Goal: Information Seeking & Learning: Learn about a topic

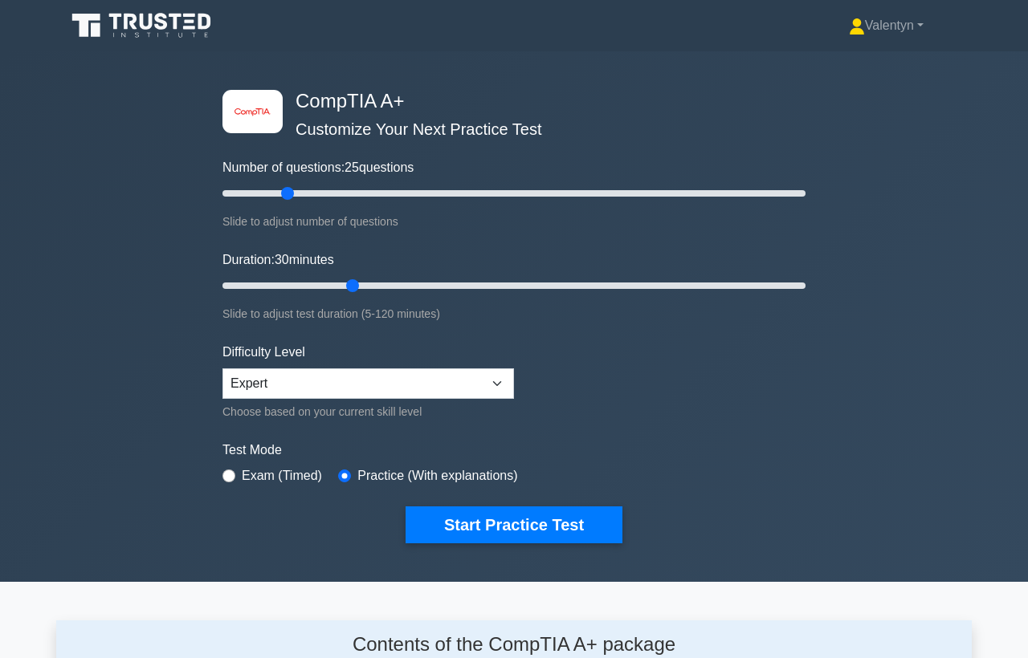
click at [118, 182] on div "image/svg+xml CompTIA A+ Customize Your Next Practice Test Number of questions:…" at bounding box center [514, 316] width 1028 height 531
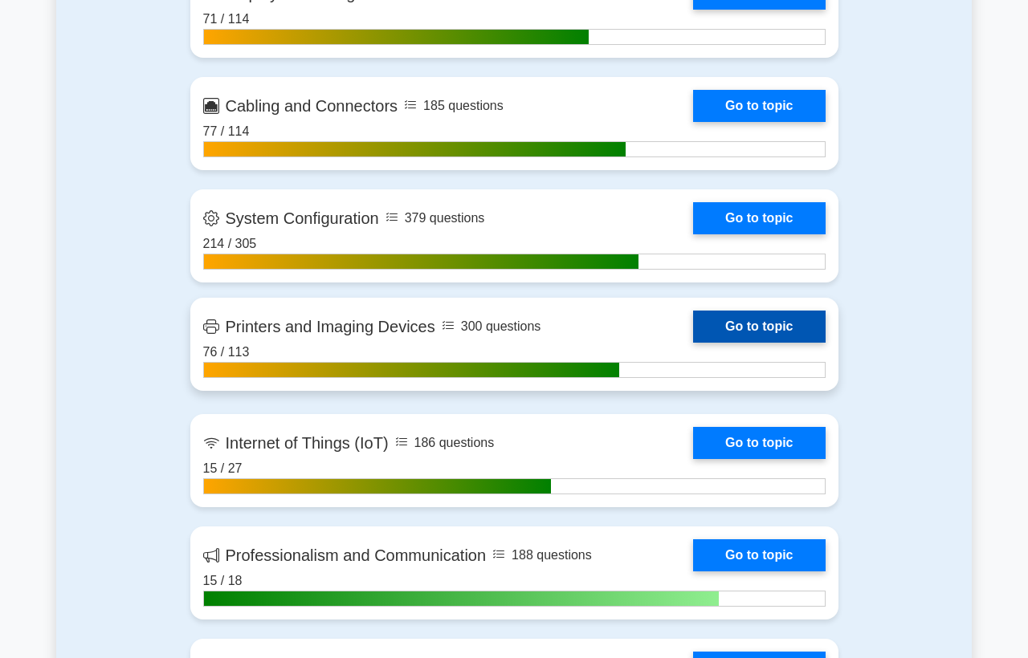
click at [693, 343] on link "Go to topic" at bounding box center [759, 327] width 132 height 32
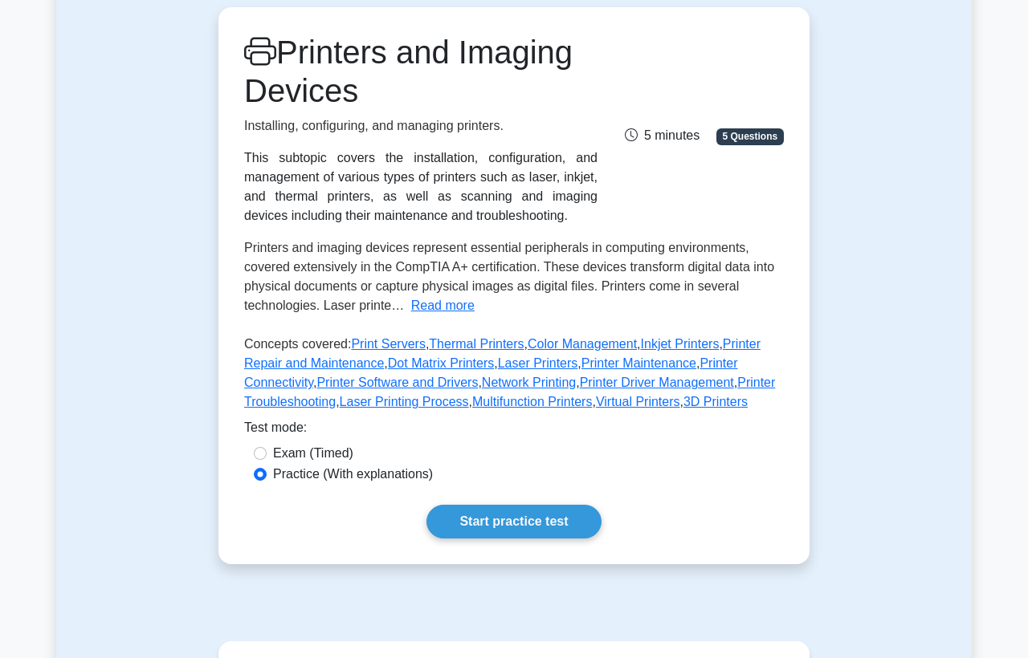
scroll to position [446, 0]
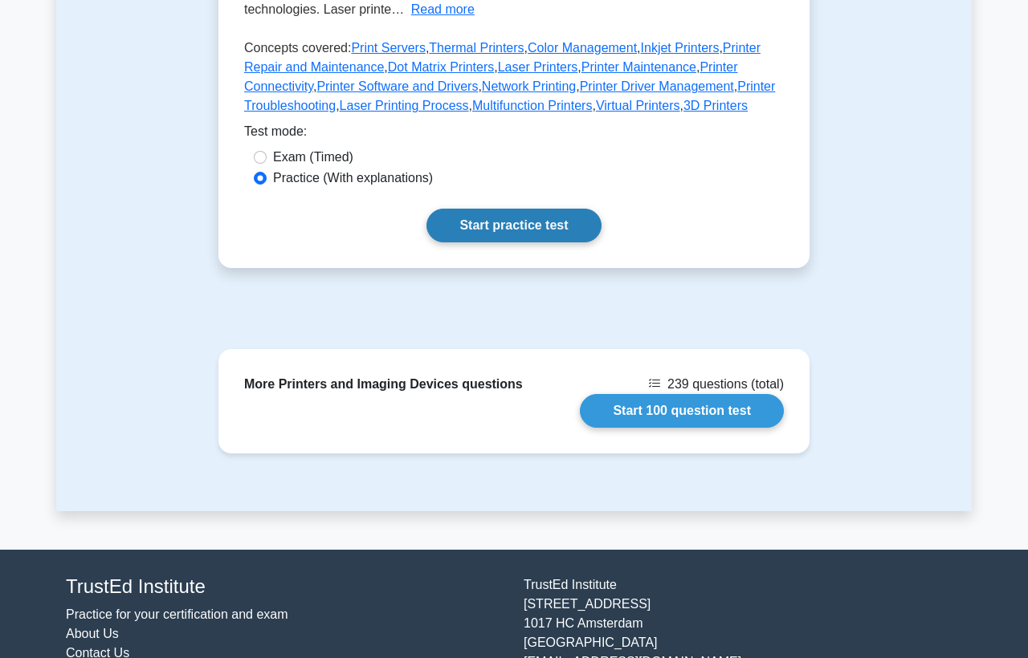
click at [507, 225] on link "Start practice test" at bounding box center [513, 226] width 174 height 34
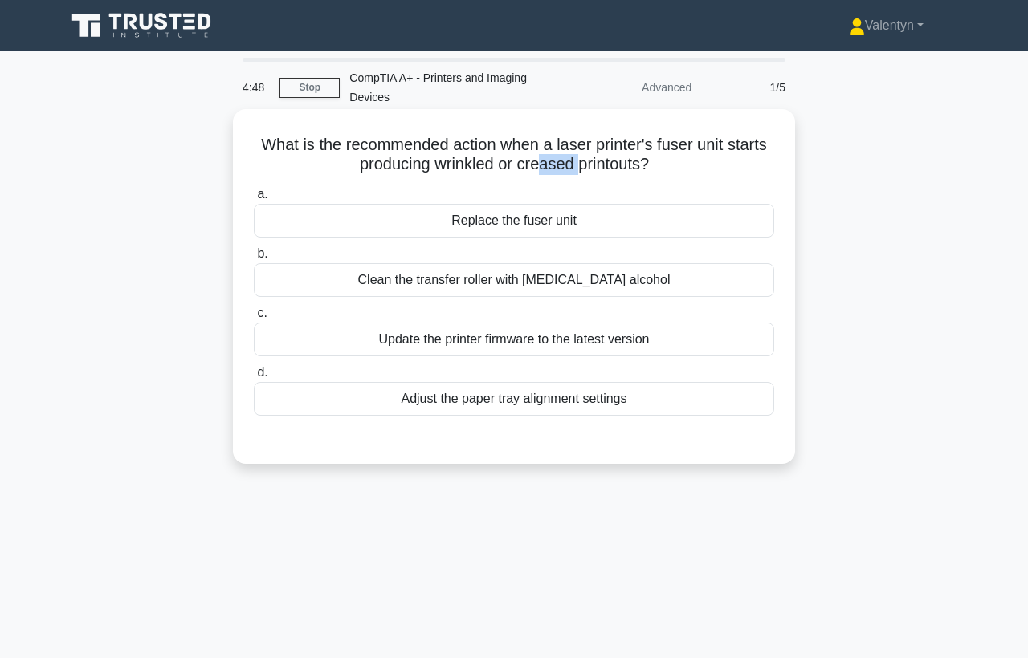
drag, startPoint x: 568, startPoint y: 165, endPoint x: 542, endPoint y: 165, distance: 26.5
click at [542, 165] on h5 "What is the recommended action when a laser printer's fuser unit starts produci…" at bounding box center [513, 155] width 523 height 40
click at [641, 168] on h5 "What is the recommended action when a laser printer's fuser unit starts produci…" at bounding box center [513, 155] width 523 height 40
drag, startPoint x: 647, startPoint y: 165, endPoint x: 430, endPoint y: 165, distance: 216.8
click at [430, 165] on h5 "What is the recommended action when a laser printer's fuser unit starts produci…" at bounding box center [513, 155] width 523 height 40
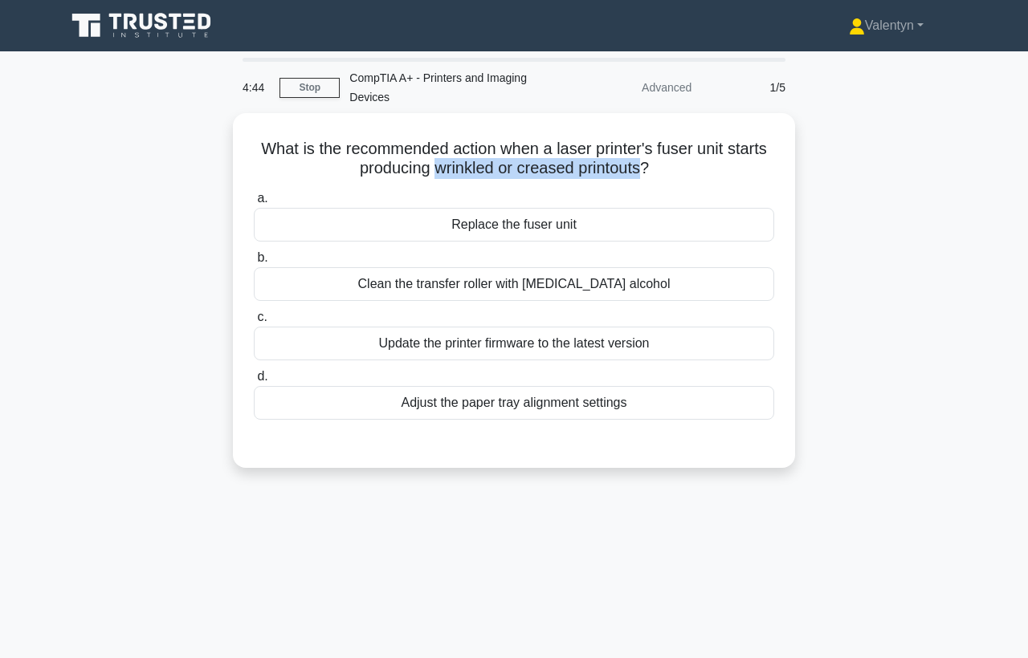
click at [420, 175] on div at bounding box center [420, 175] width 0 height 0
click at [930, 246] on div "What is the recommended action when a laser printer's fuser unit starts produci…" at bounding box center [513, 300] width 915 height 374
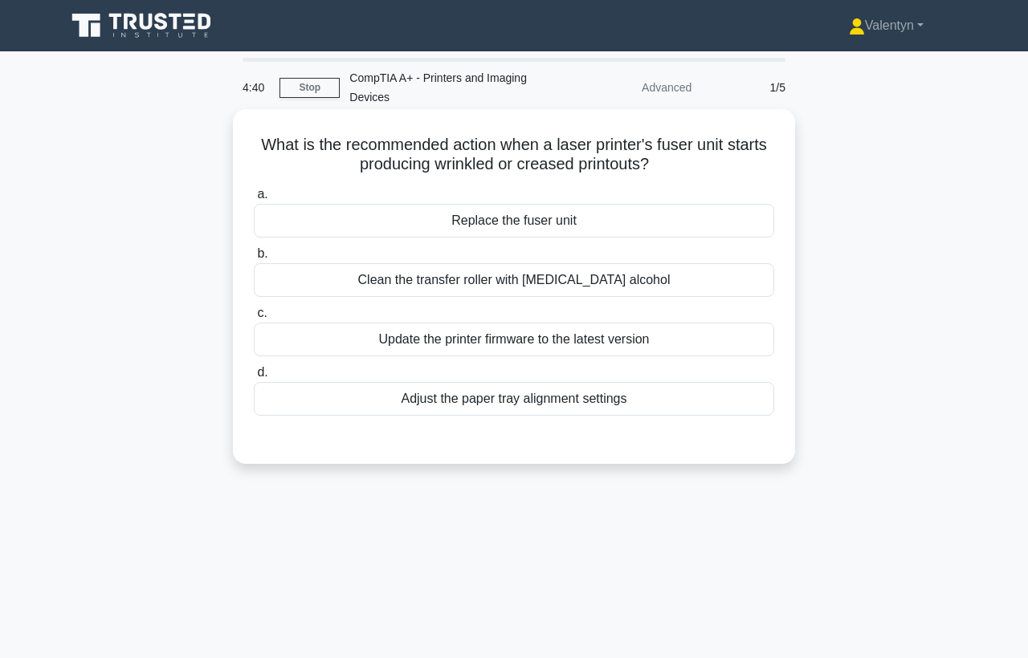
click at [567, 225] on div "Replace the fuser unit" at bounding box center [514, 221] width 520 height 34
click at [254, 200] on input "a. Replace the fuser unit" at bounding box center [254, 194] width 0 height 10
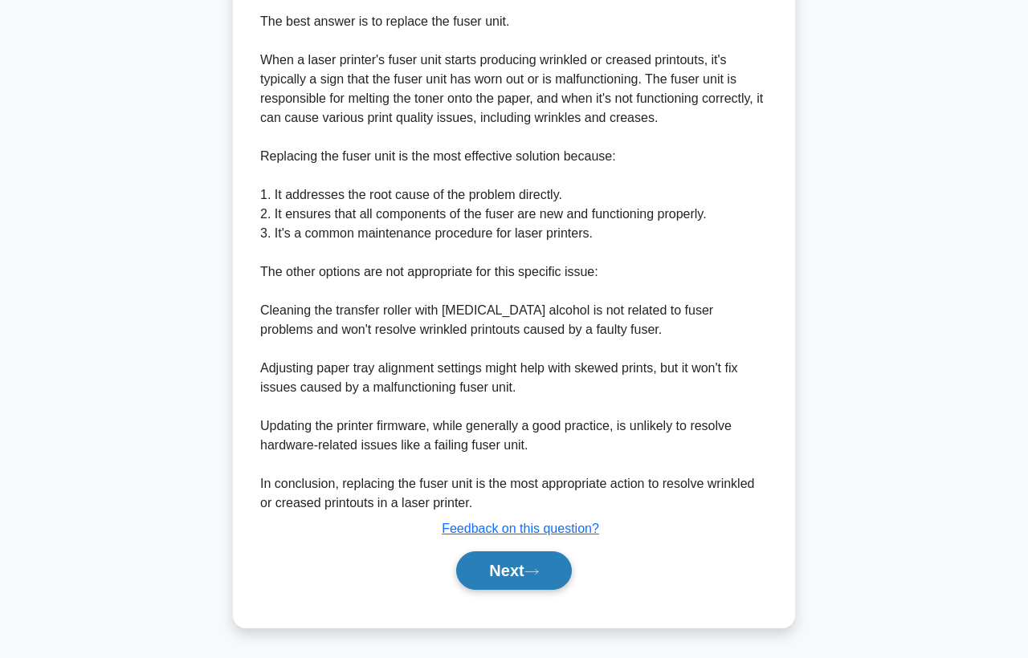
click at [509, 570] on button "Next" at bounding box center [513, 571] width 115 height 39
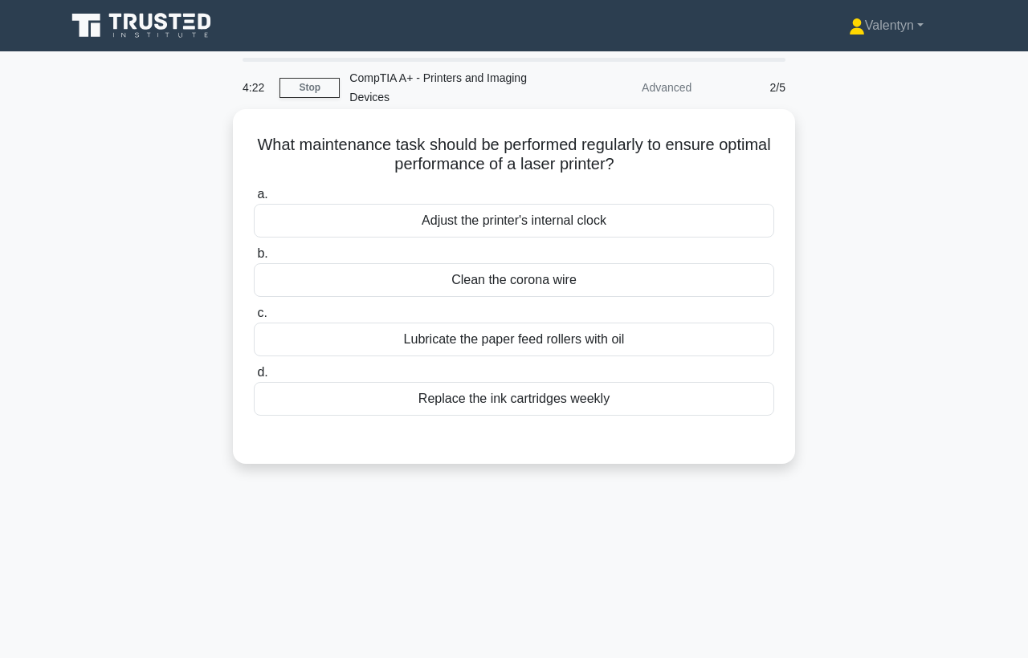
click at [568, 279] on div "Clean the corona wire" at bounding box center [514, 280] width 520 height 34
click at [254, 259] on input "b. Clean the corona wire" at bounding box center [254, 254] width 0 height 10
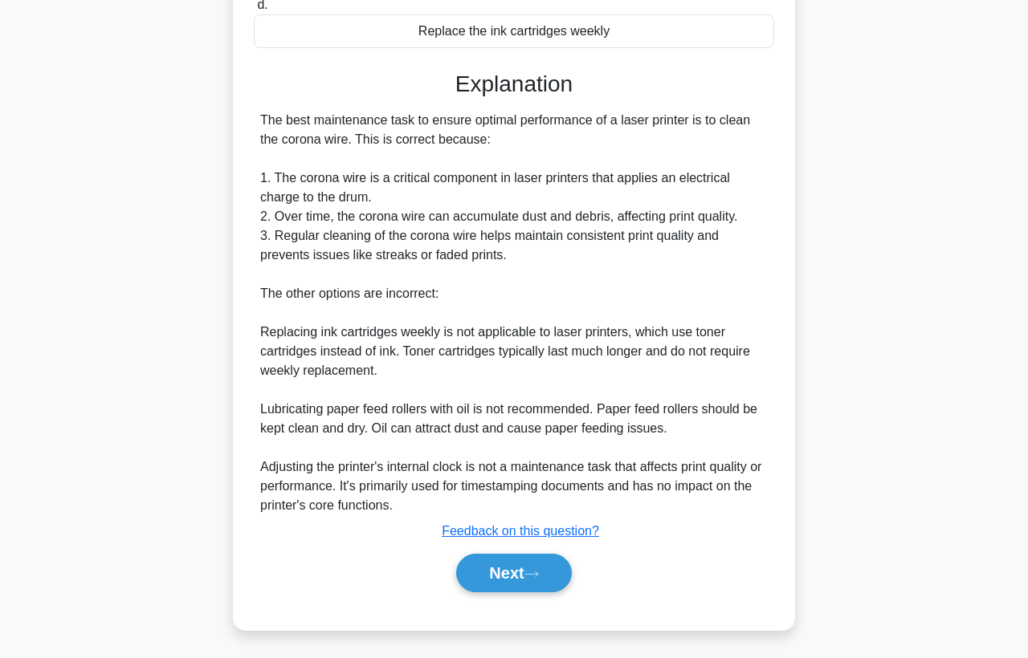
scroll to position [370, 0]
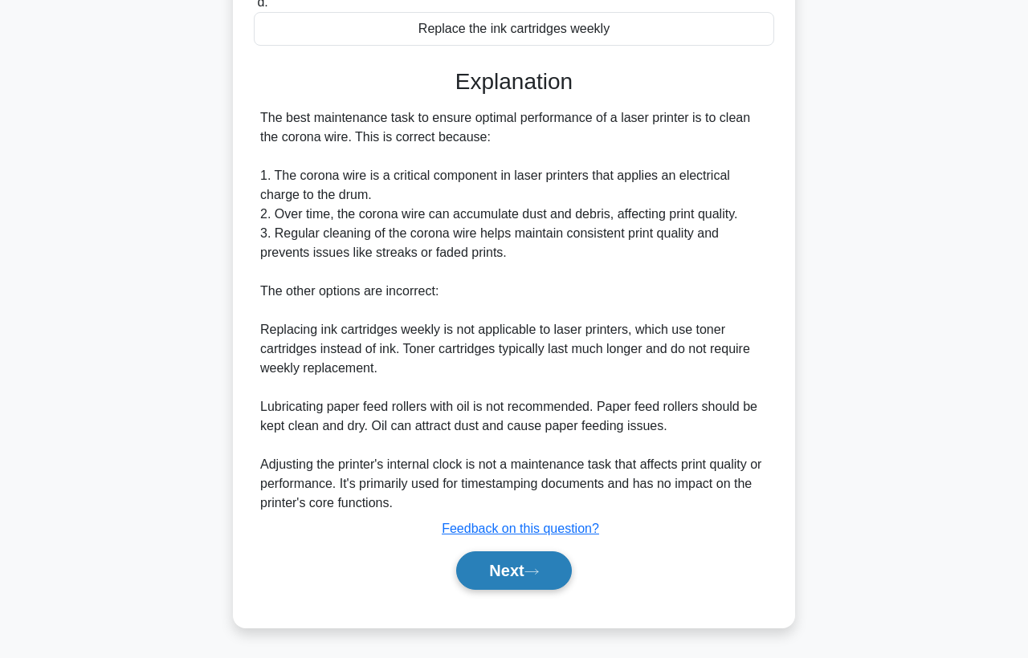
click at [540, 565] on button "Next" at bounding box center [513, 571] width 115 height 39
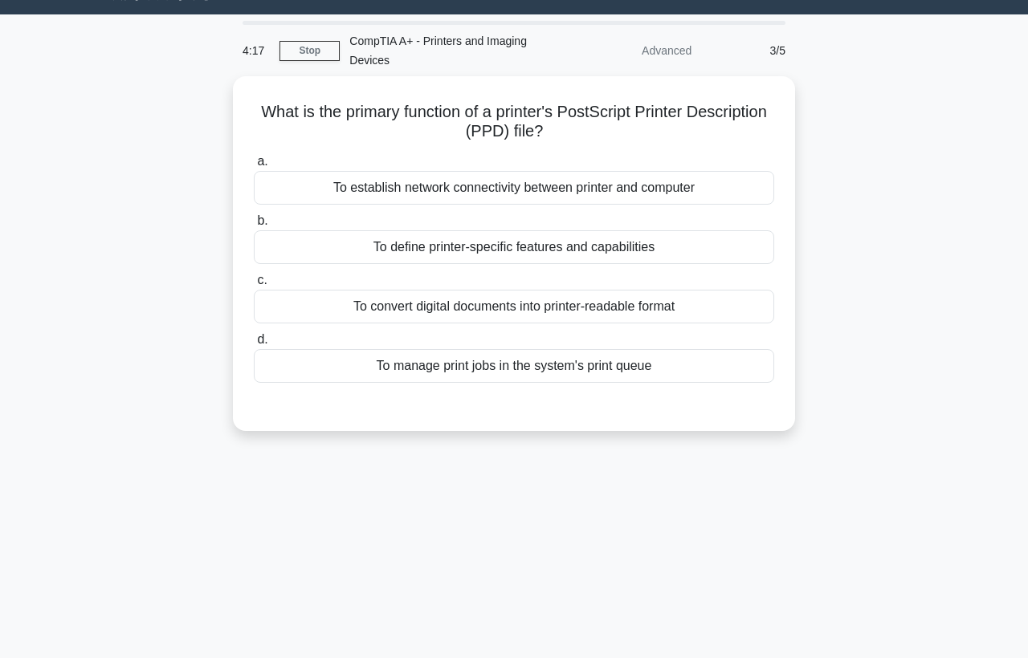
scroll to position [31, 0]
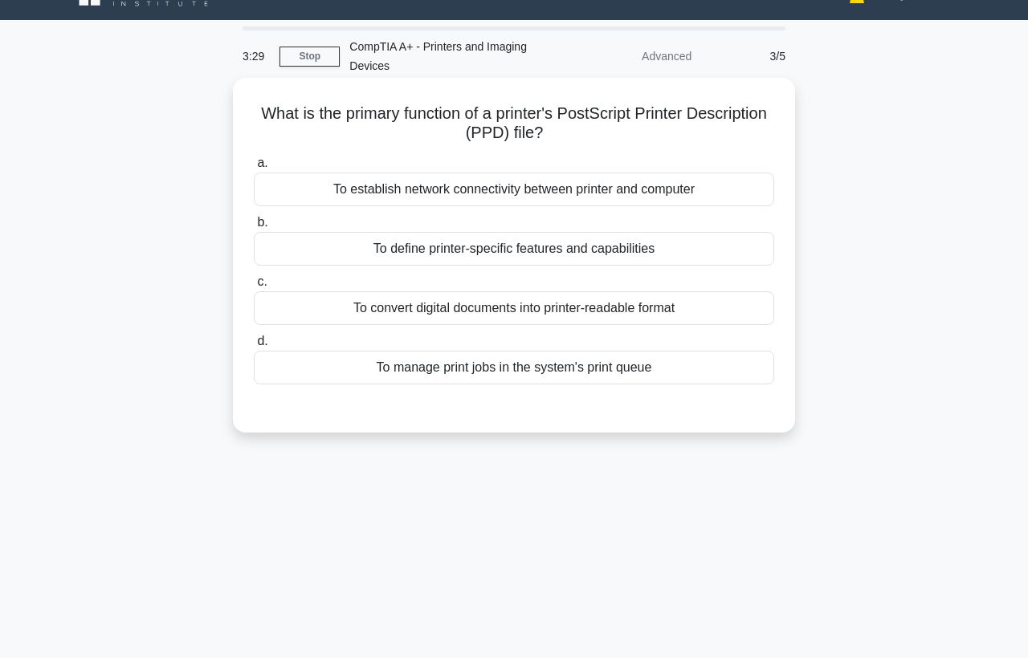
click at [519, 303] on div "To convert digital documents into printer-readable format" at bounding box center [514, 308] width 520 height 34
click at [254, 287] on input "c. To convert digital documents into printer-readable format" at bounding box center [254, 282] width 0 height 10
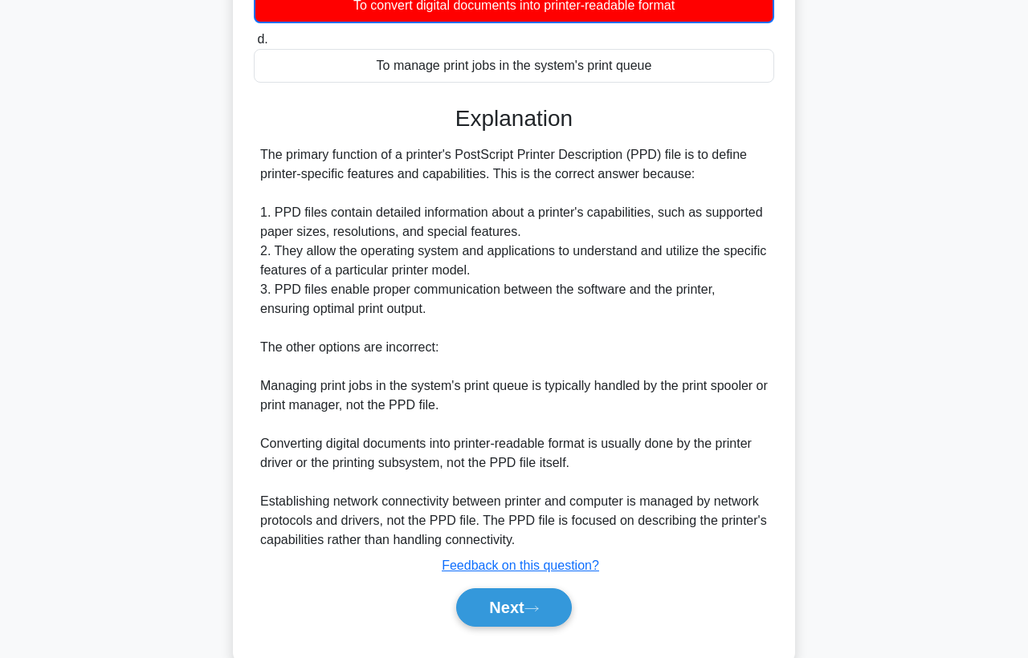
scroll to position [372, 0]
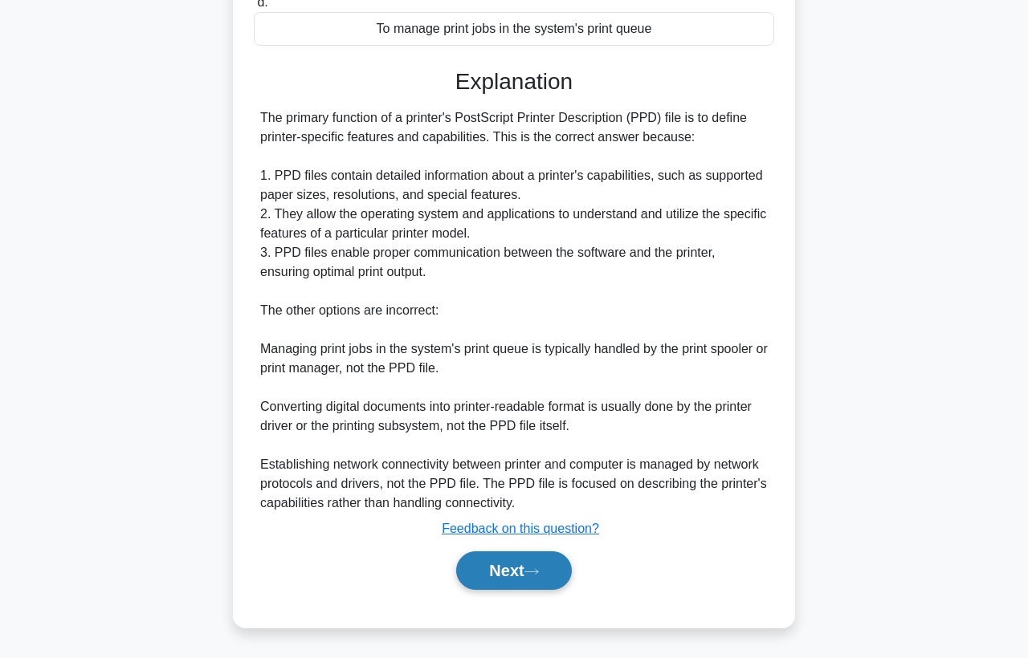
click at [550, 576] on button "Next" at bounding box center [513, 571] width 115 height 39
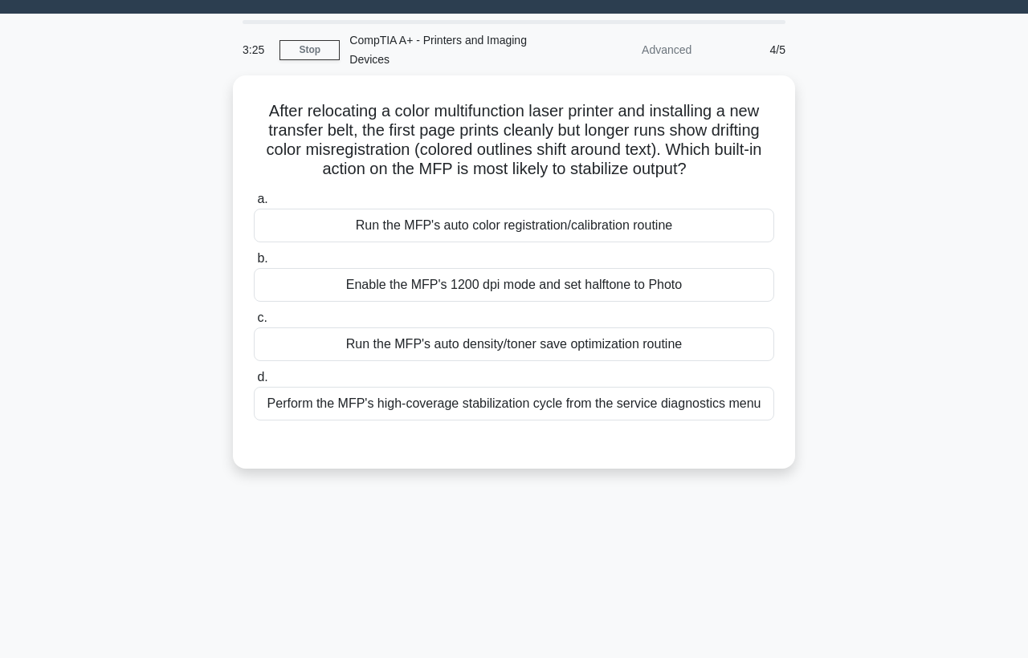
scroll to position [31, 0]
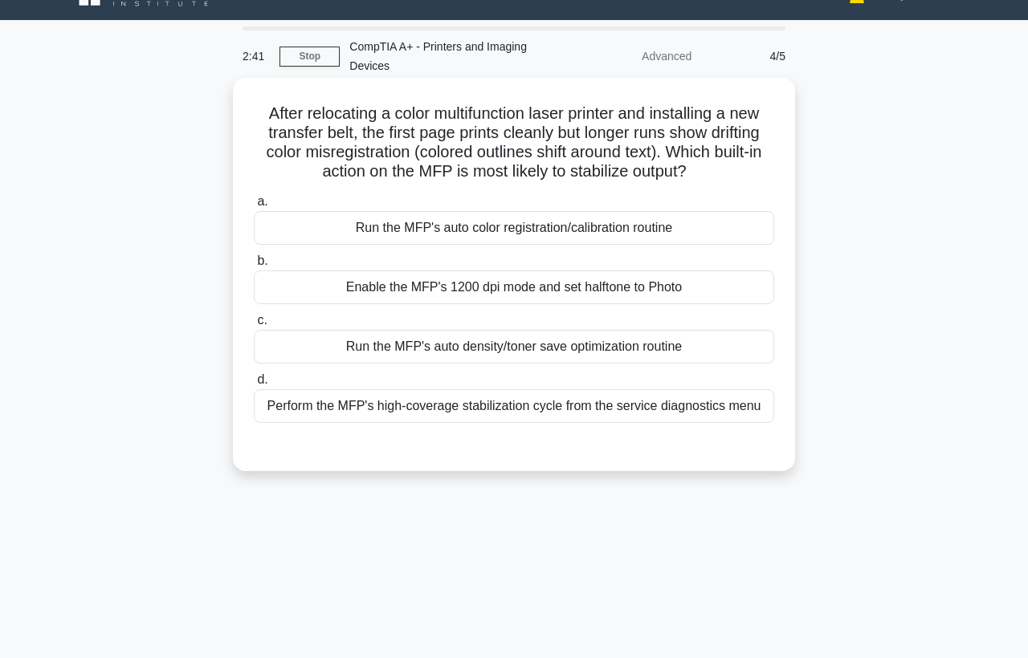
click at [545, 409] on div "Perform the MFP's high-coverage stabilization cycle from the service diagnostic…" at bounding box center [514, 406] width 520 height 34
click at [254, 385] on input "d. Perform the MFP's high-coverage stabilization cycle from the service diagnos…" at bounding box center [254, 380] width 0 height 10
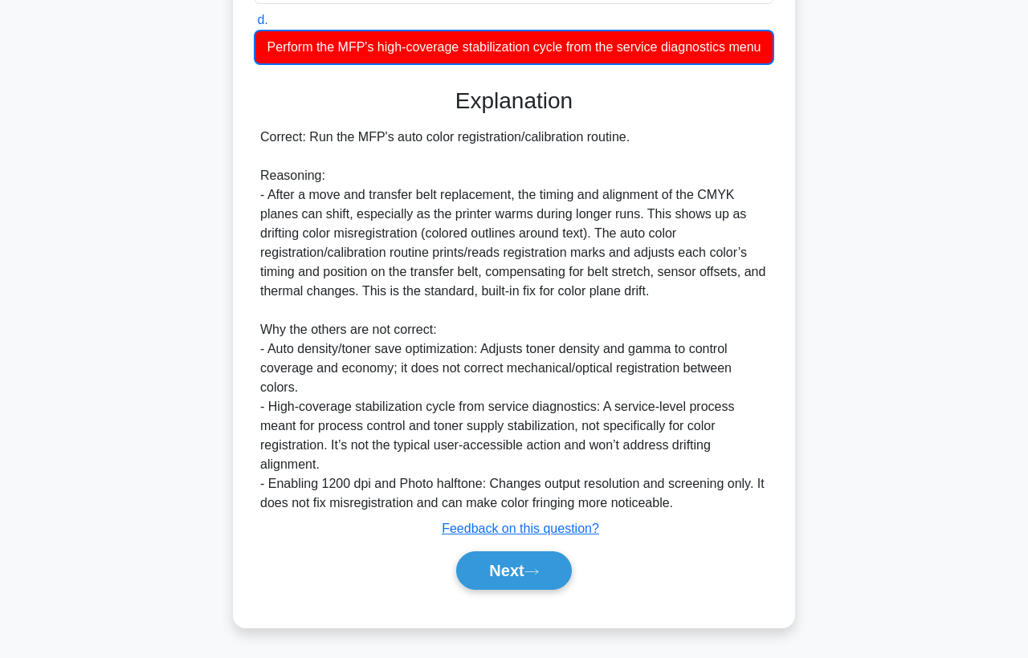
scroll to position [410, 0]
click at [533, 568] on icon at bounding box center [531, 572] width 14 height 9
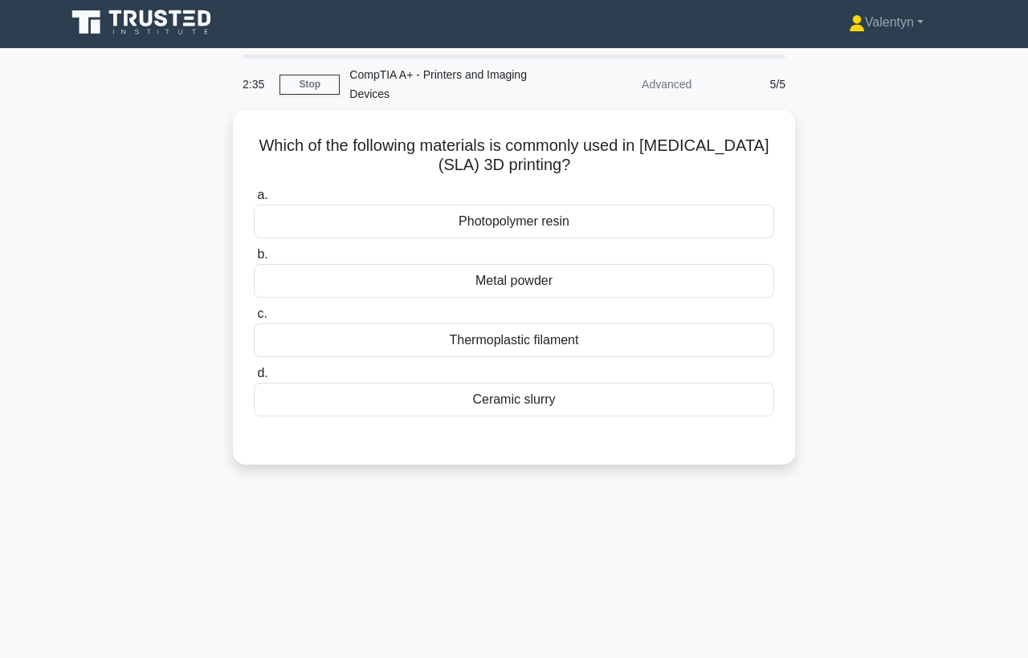
scroll to position [0, 0]
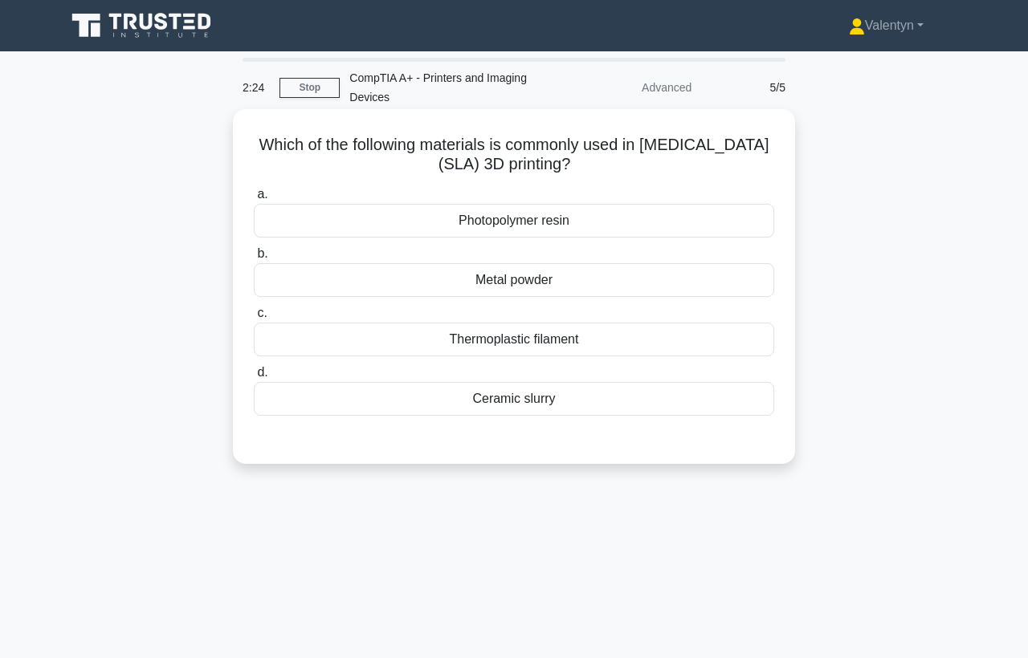
click at [554, 220] on div "Photopolymer resin" at bounding box center [514, 221] width 520 height 34
click at [254, 200] on input "a. Photopolymer resin" at bounding box center [254, 194] width 0 height 10
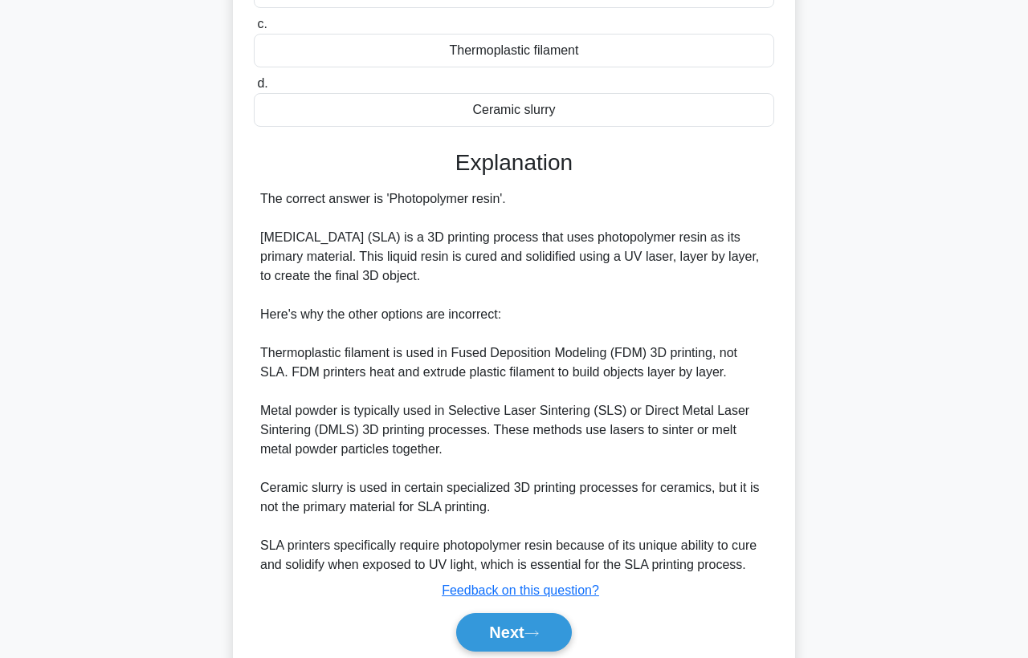
scroll to position [351, 0]
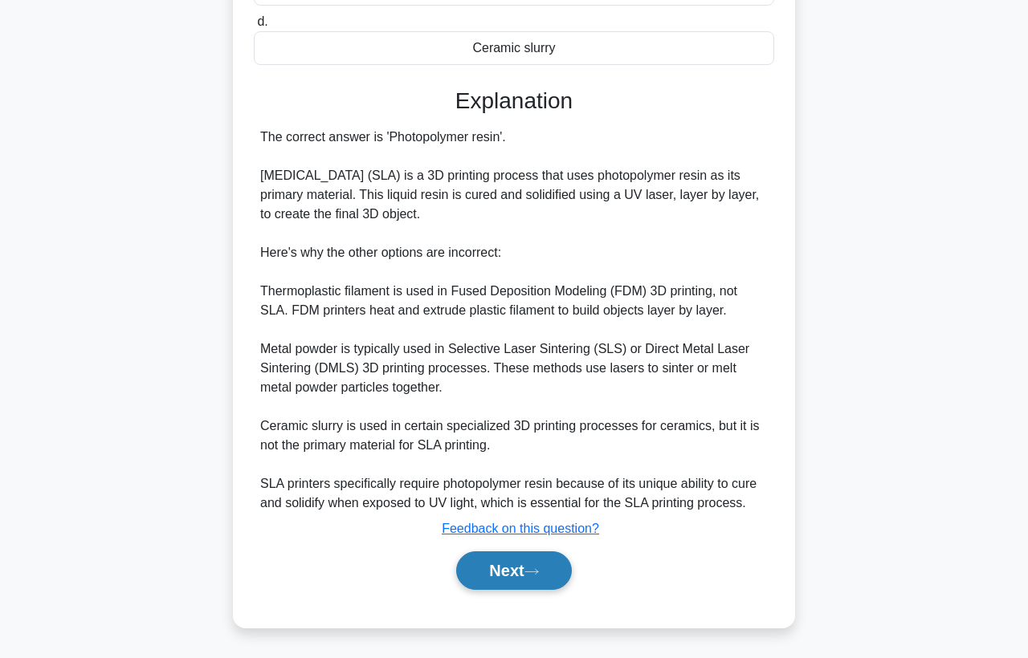
click at [530, 580] on button "Next" at bounding box center [513, 571] width 115 height 39
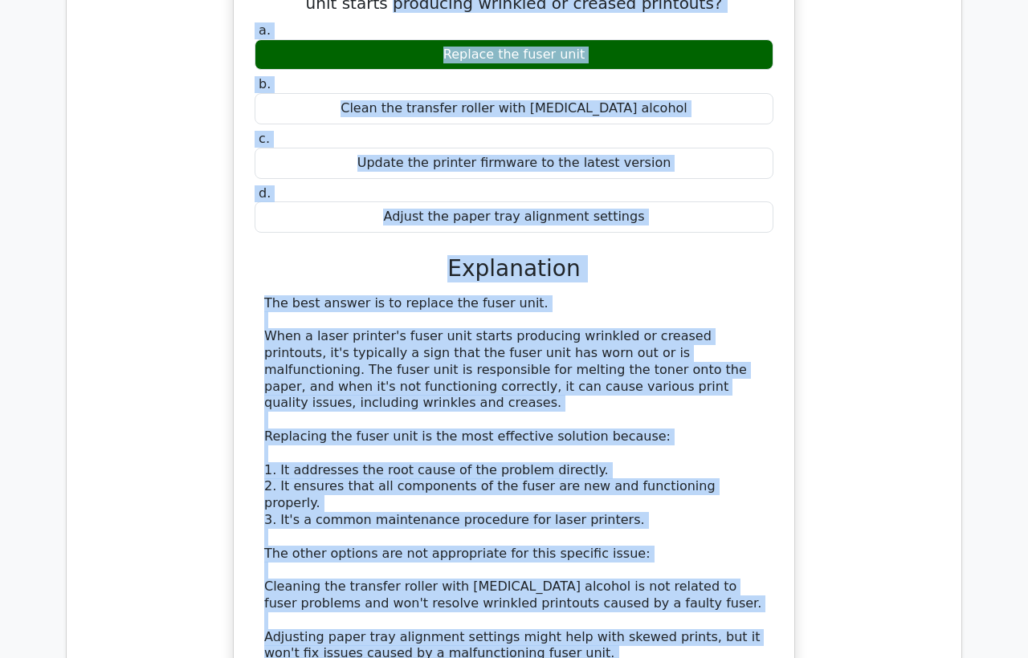
scroll to position [867, 0]
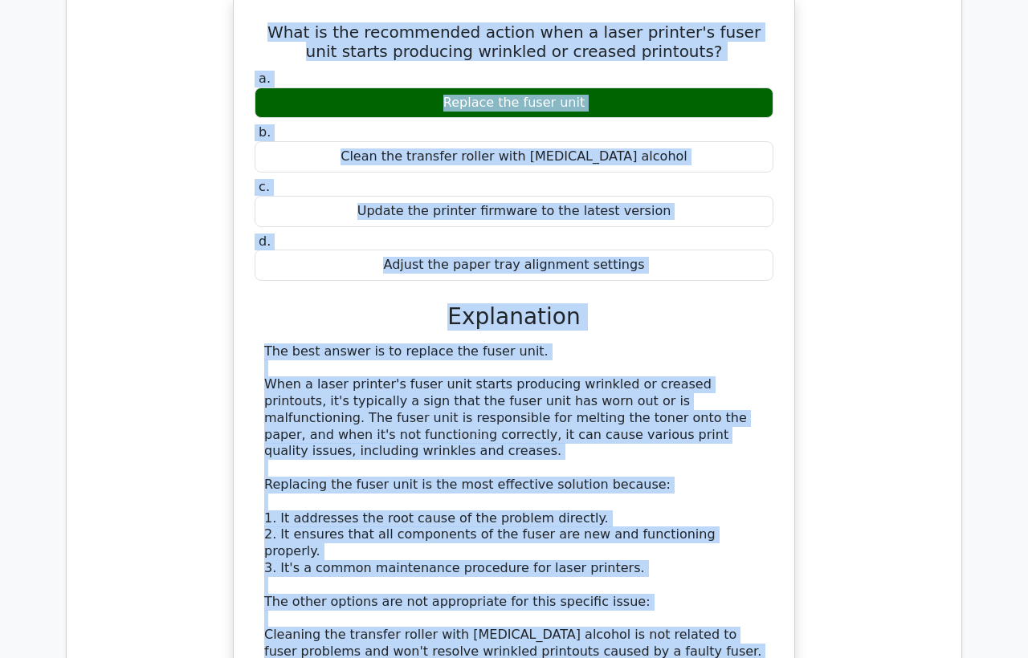
drag, startPoint x: 487, startPoint y: 476, endPoint x: 252, endPoint y: 24, distance: 509.5
click at [252, 24] on div "What is the recommended action when a laser printer's fuser unit starts produci…" at bounding box center [514, 436] width 548 height 867
copy div "What is the recommended action when a laser printer's fuser unit starts produci…"
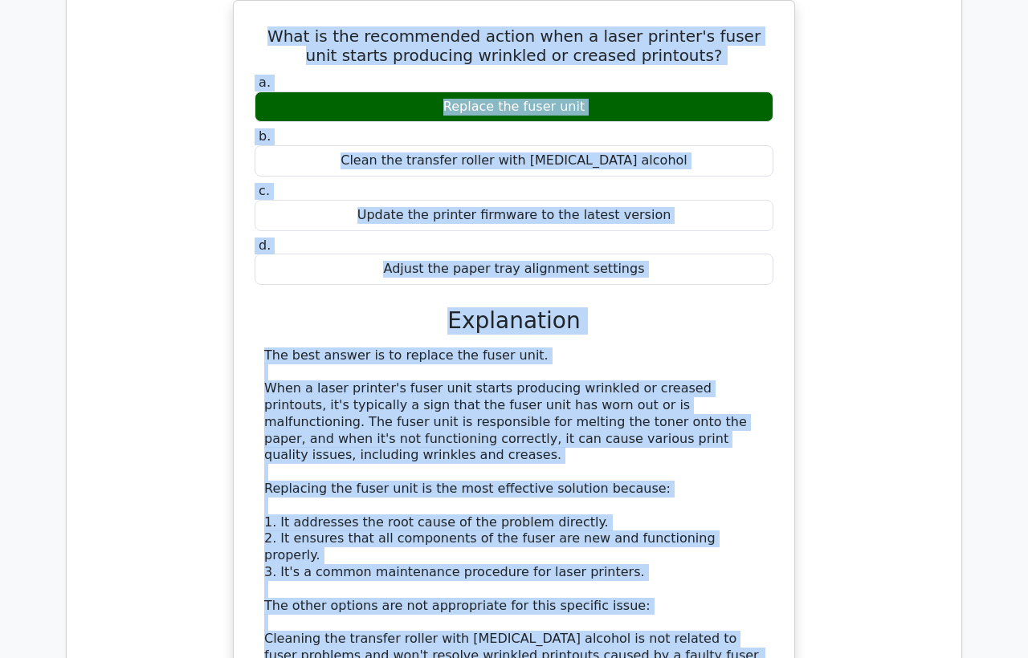
click at [153, 89] on div "What is the recommended action when a laser printer's fuser unit starts produci…" at bounding box center [513, 450] width 869 height 901
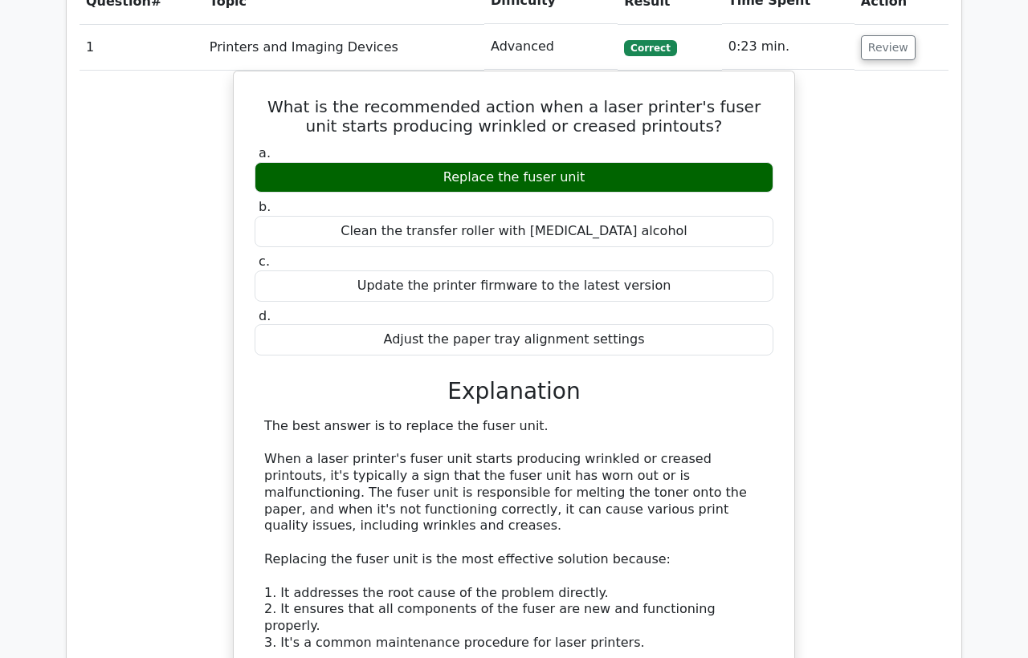
scroll to position [689, 0]
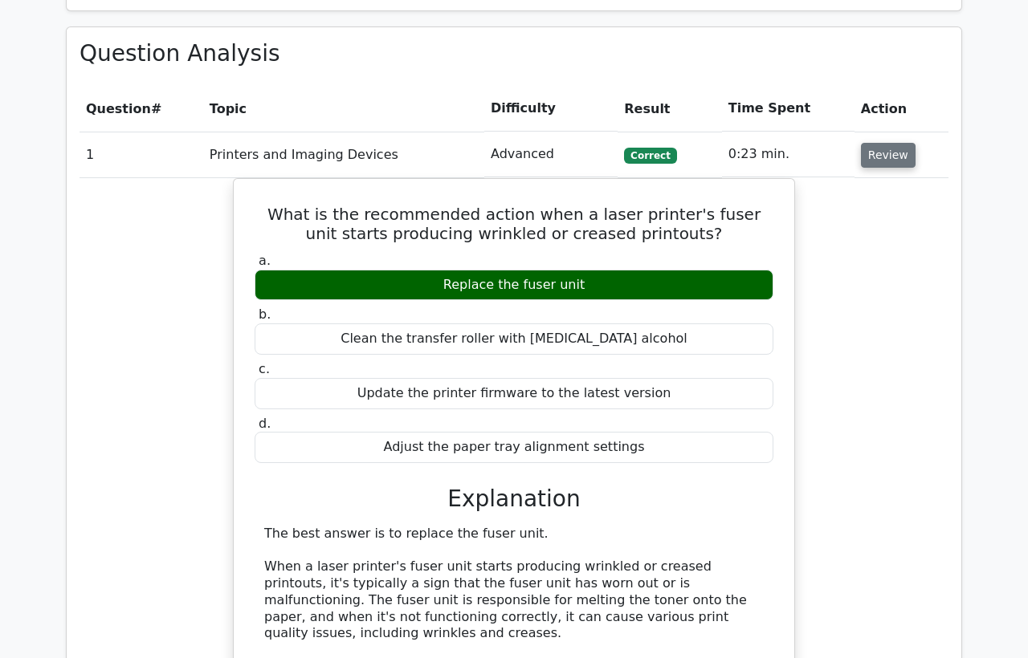
click at [885, 154] on button "Review" at bounding box center [888, 155] width 55 height 25
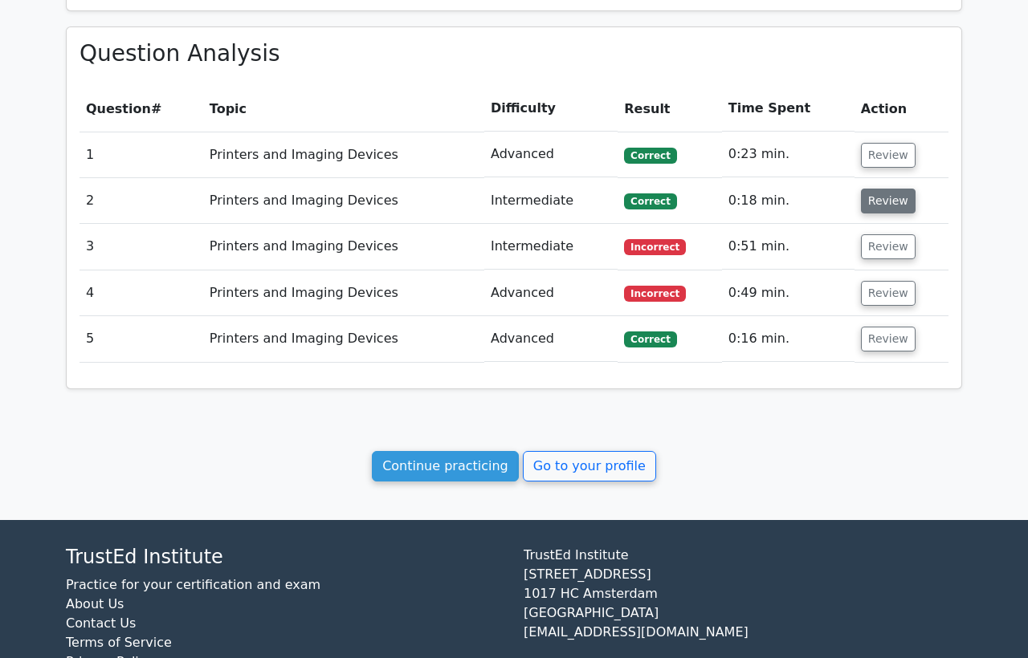
click at [881, 206] on button "Review" at bounding box center [888, 201] width 55 height 25
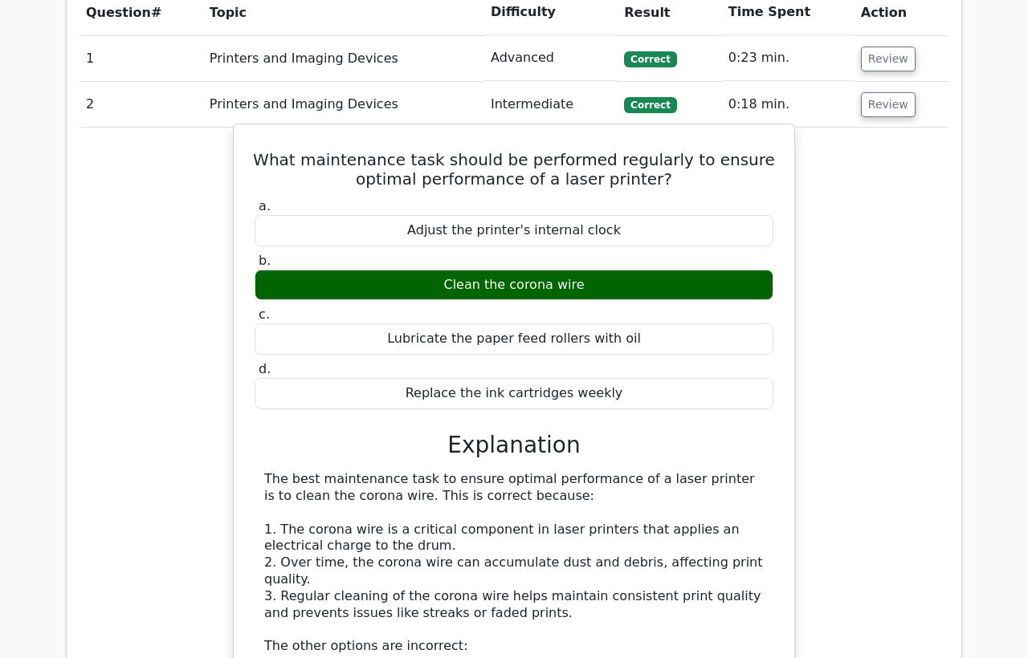
scroll to position [867, 0]
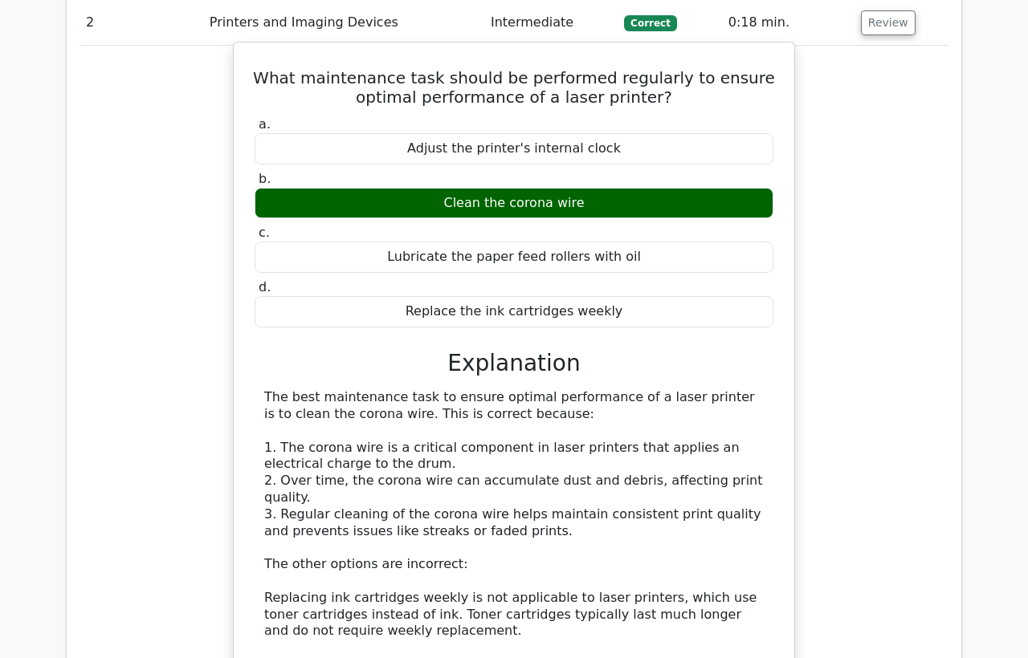
copy div "Clean the corona wire"
drag, startPoint x: 610, startPoint y: 195, endPoint x: 442, endPoint y: 196, distance: 167.8
click at [442, 196] on div "Clean the corona wire" at bounding box center [513, 203] width 519 height 31
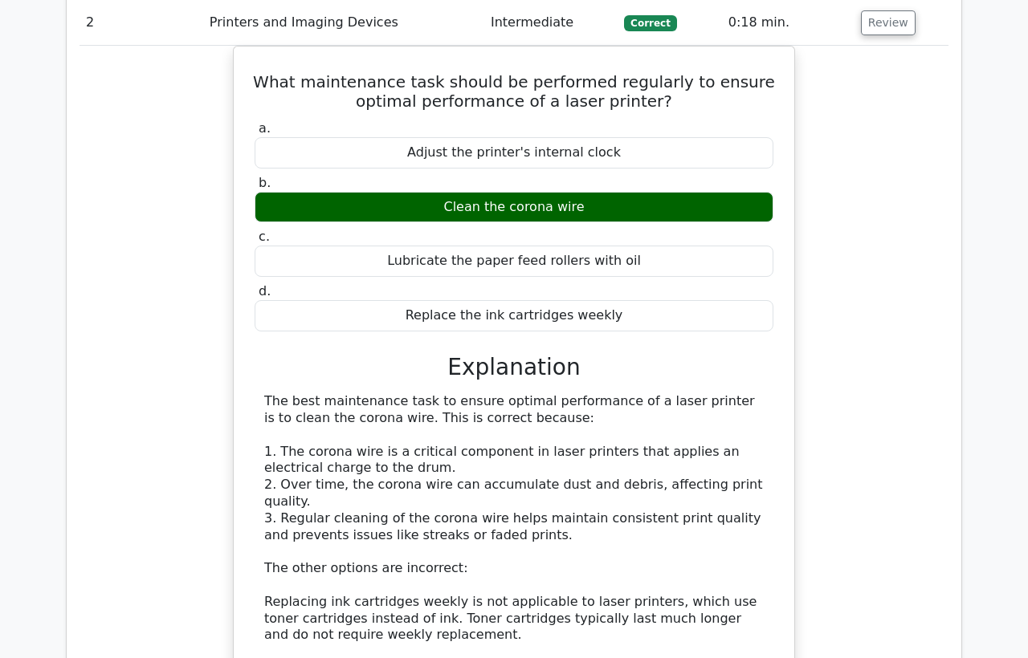
click at [176, 324] on div "What maintenance task should be performed regularly to ensure optimal performan…" at bounding box center [513, 454] width 869 height 817
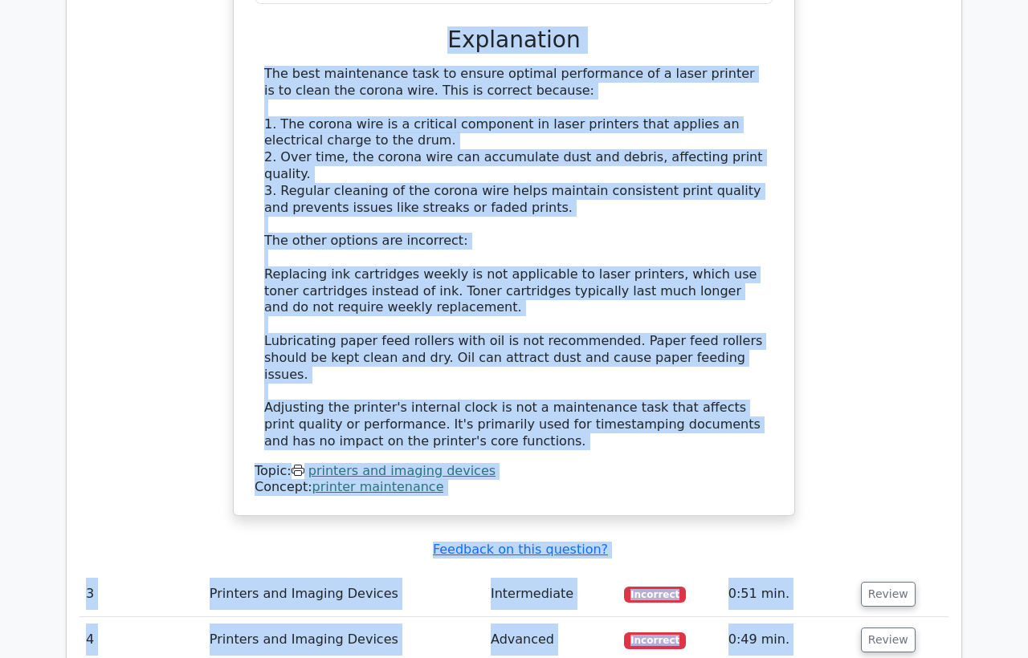
scroll to position [1195, 0]
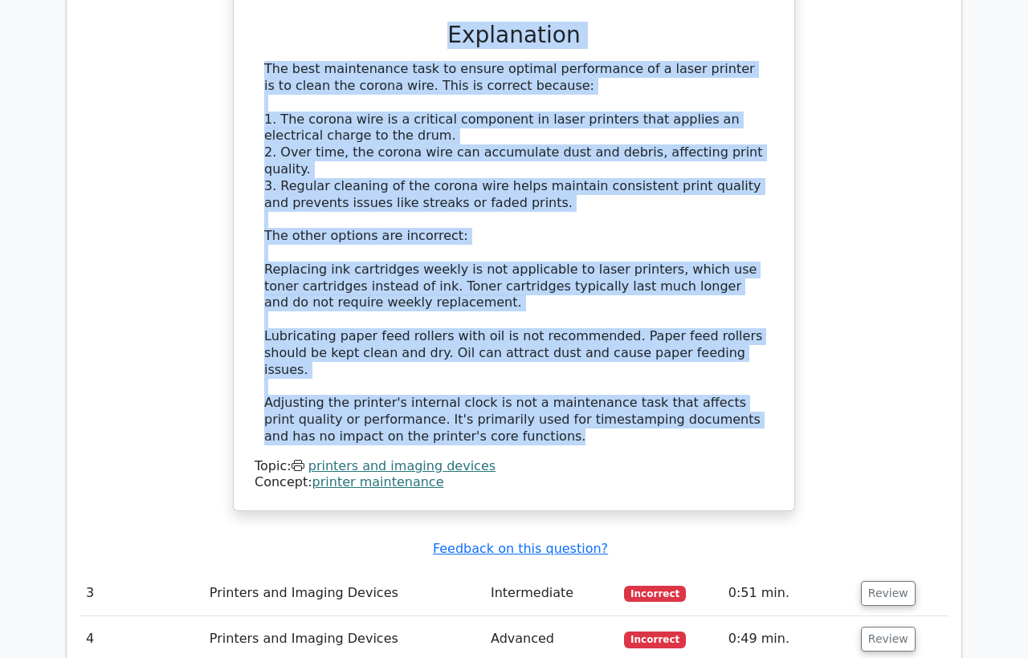
drag, startPoint x: 263, startPoint y: 66, endPoint x: 482, endPoint y: 396, distance: 395.7
click at [484, 397] on div "What maintenance task should be performed regularly to ensure optimal performan…" at bounding box center [514, 113] width 548 height 784
copy div "What maintenance task should be performed regularly to ensure optimal performan…"
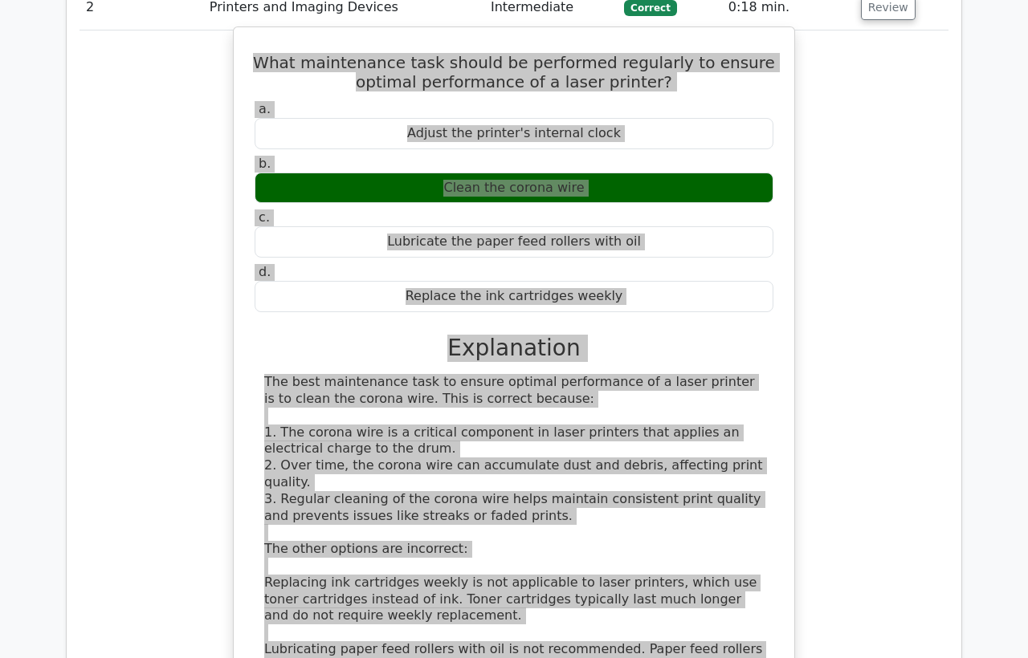
scroll to position [839, 0]
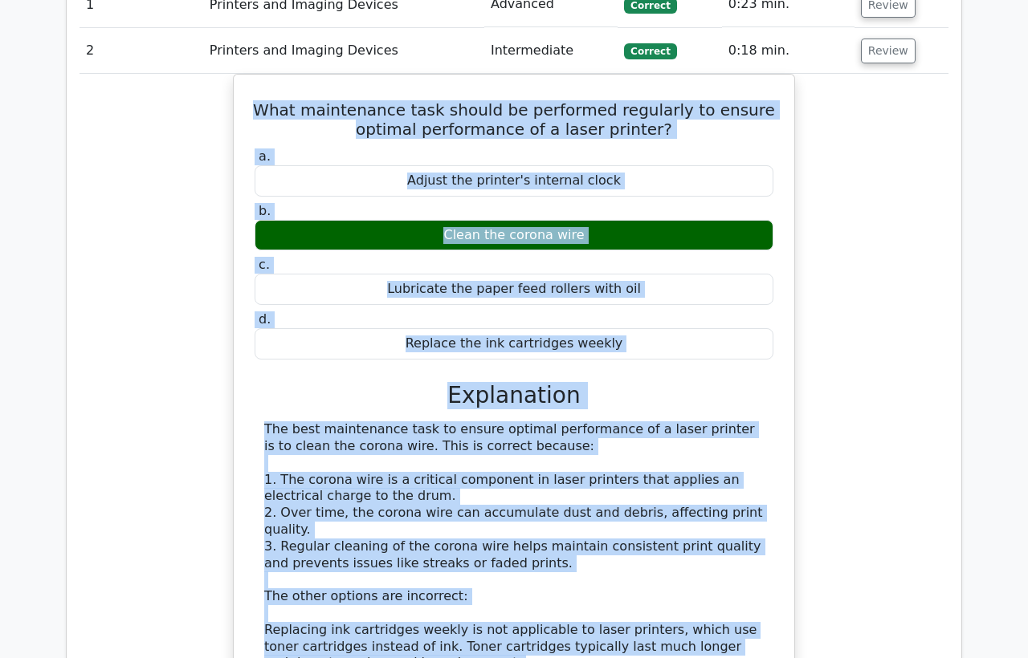
click at [157, 147] on div "What maintenance task should be performed regularly to ensure optimal performan…" at bounding box center [513, 482] width 869 height 817
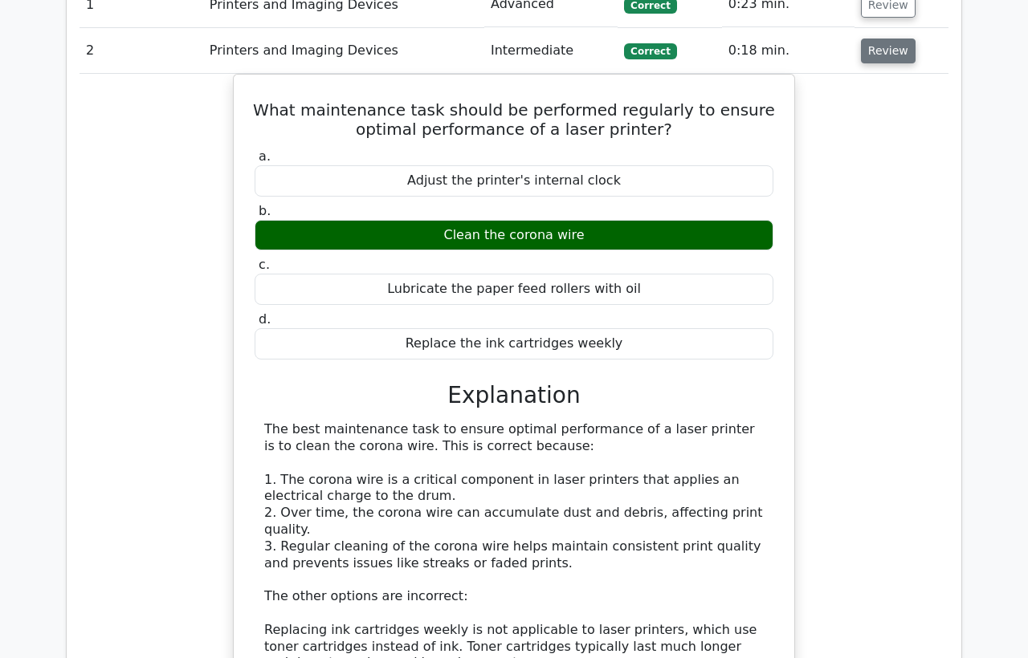
click at [886, 51] on button "Review" at bounding box center [888, 51] width 55 height 25
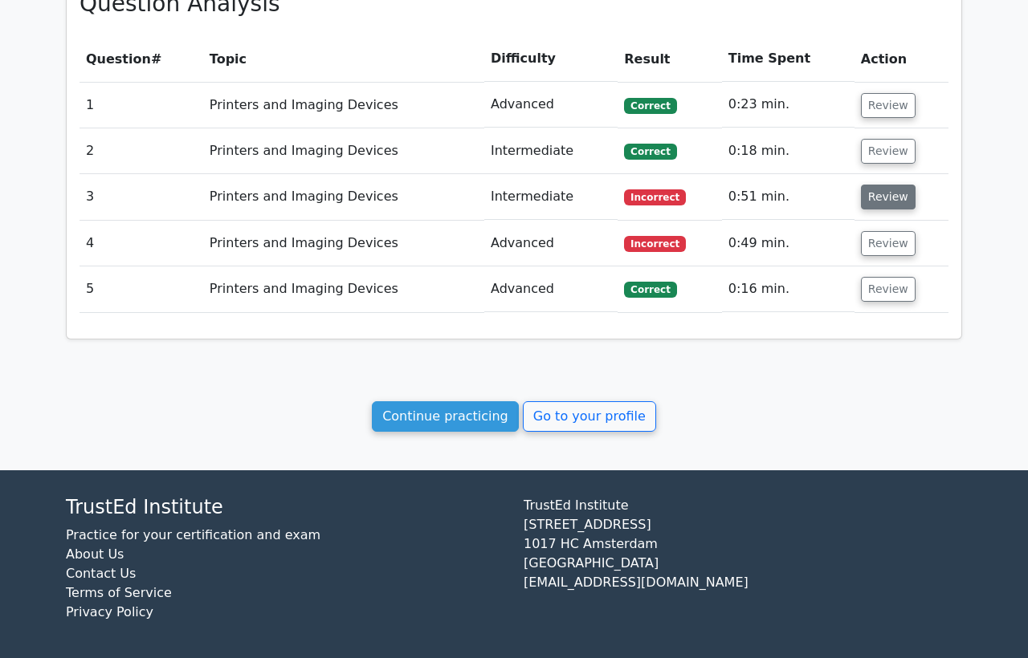
click at [881, 187] on button "Review" at bounding box center [888, 197] width 55 height 25
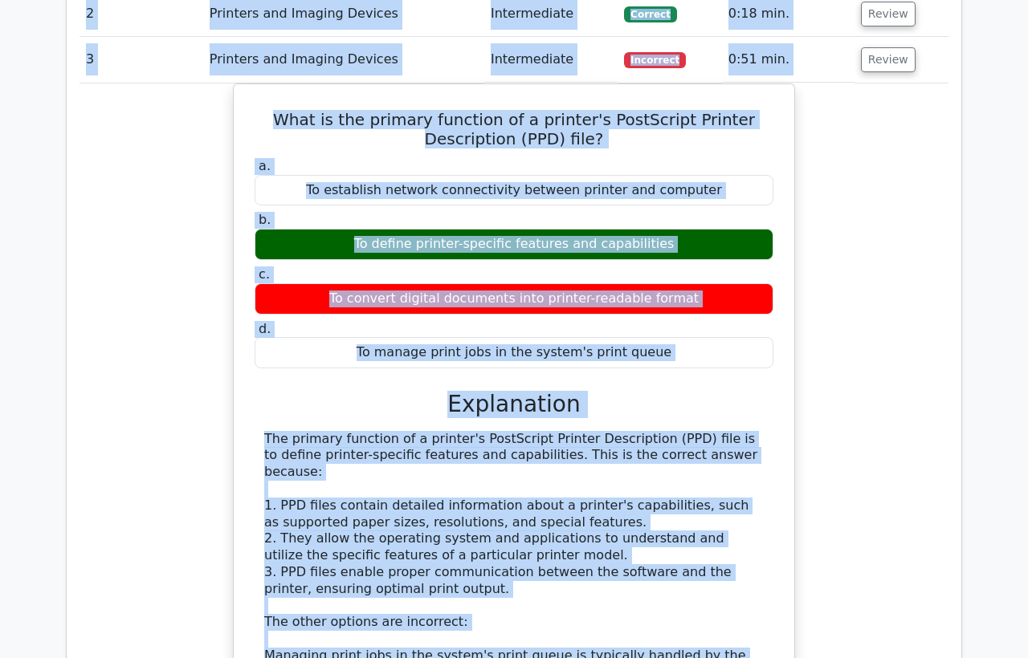
scroll to position [654, 0]
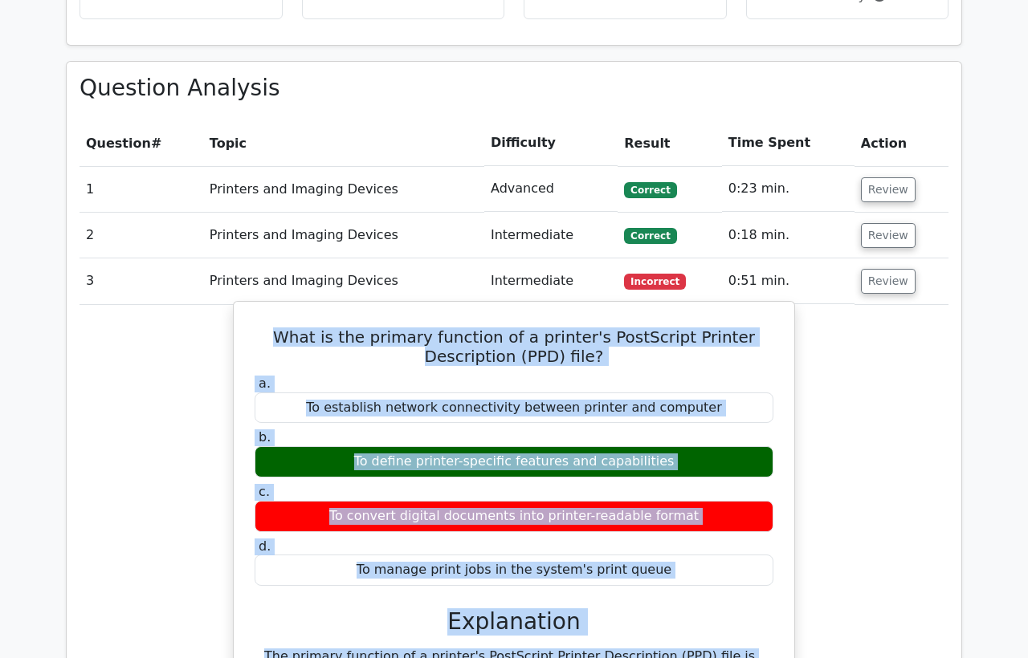
drag, startPoint x: 605, startPoint y: 454, endPoint x: 267, endPoint y: 341, distance: 356.4
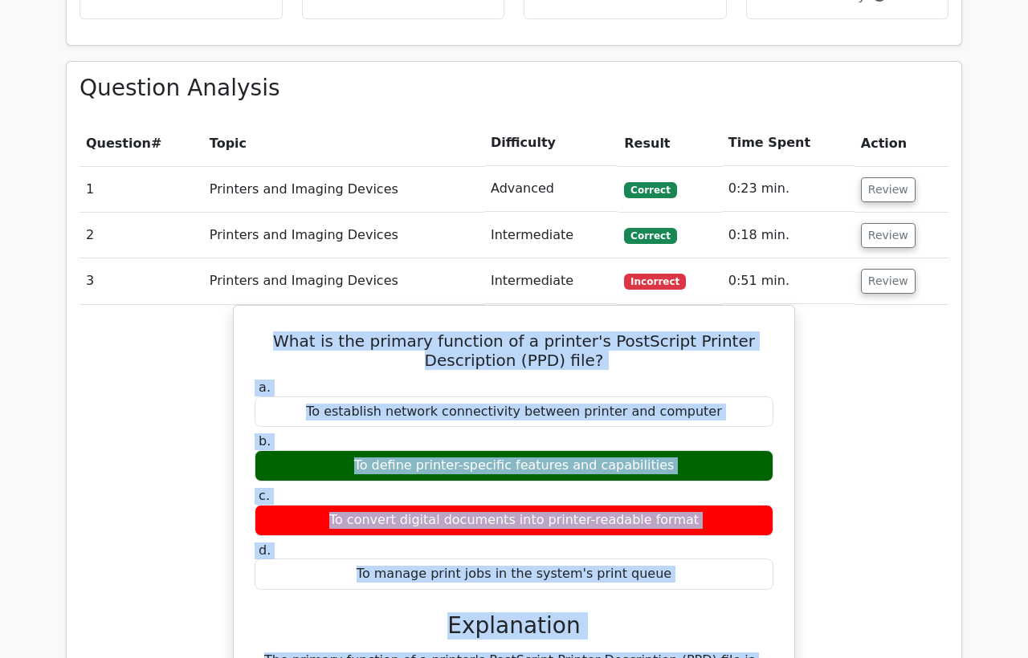
copy div "What is the primary function of a printer's PostScript Printer Description (PPD…"
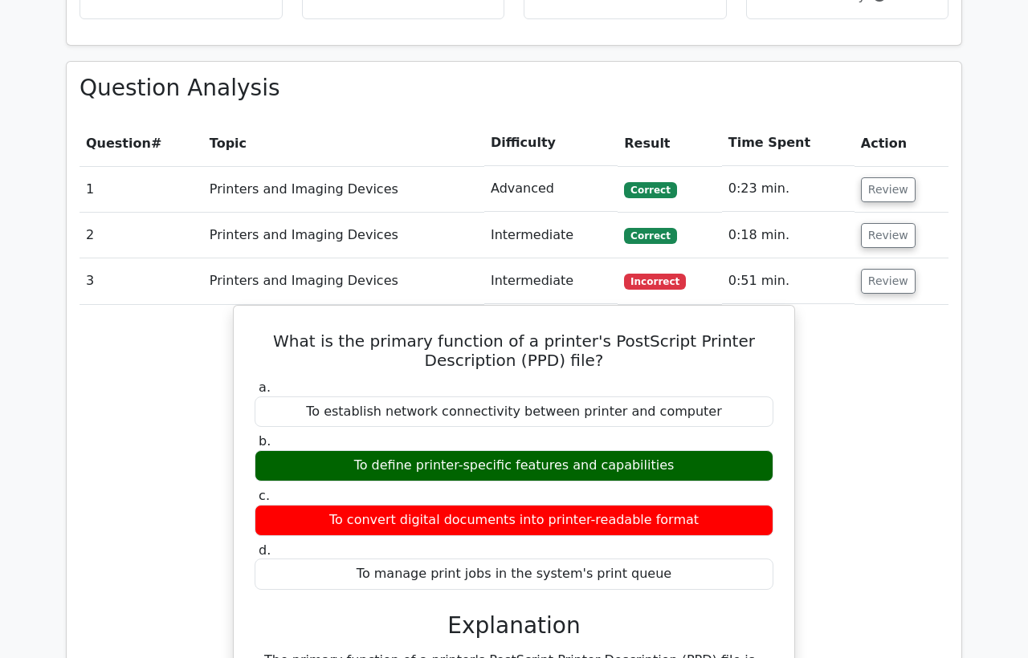
click at [378, 287] on td "Printers and Imaging Devices" at bounding box center [343, 281] width 281 height 46
click at [891, 287] on button "Review" at bounding box center [888, 281] width 55 height 25
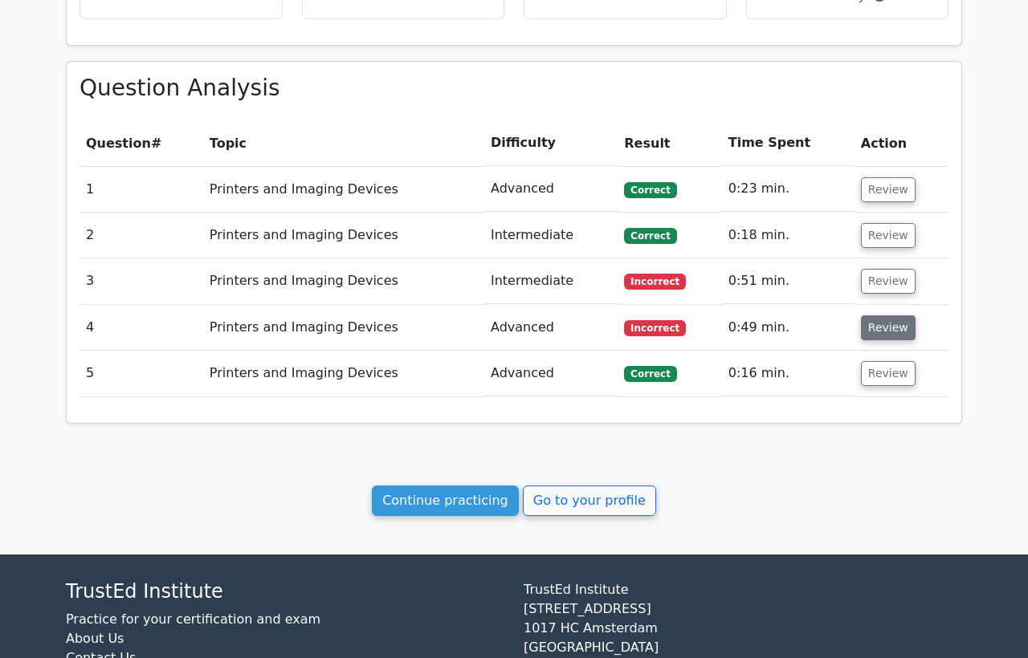
click at [873, 328] on button "Review" at bounding box center [888, 327] width 55 height 25
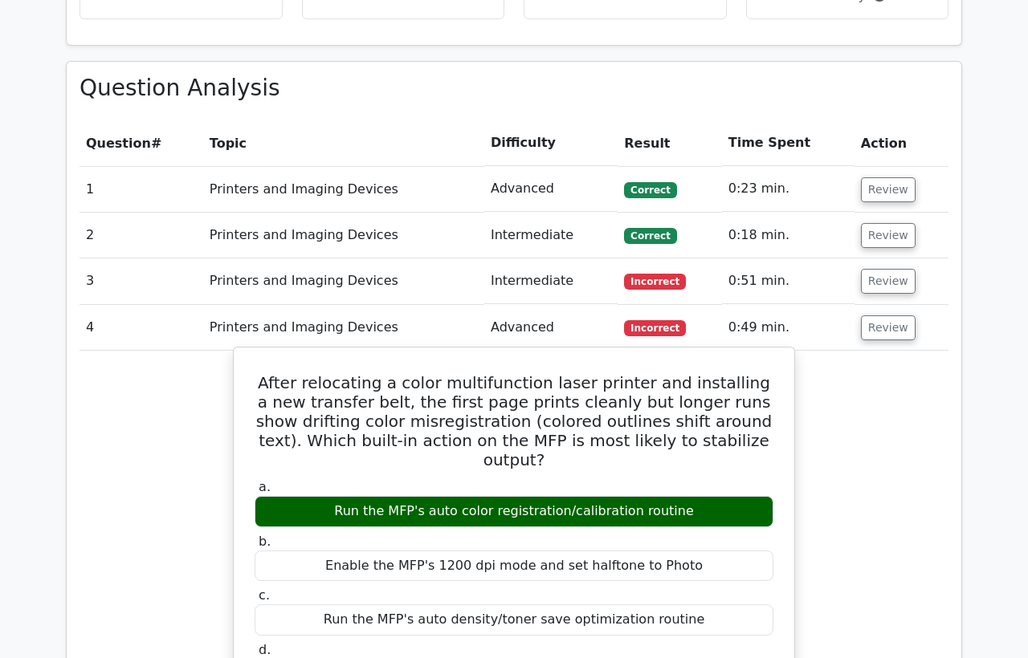
scroll to position [832, 0]
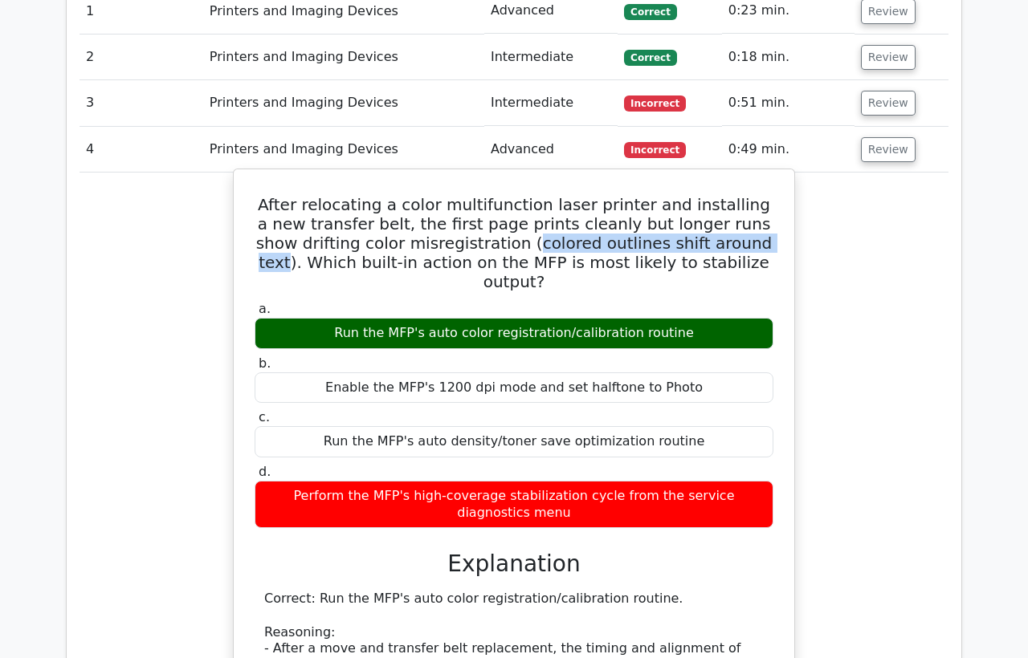
drag, startPoint x: 656, startPoint y: 240, endPoint x: 417, endPoint y: 246, distance: 239.3
click at [417, 246] on h5 "After relocating a color multifunction laser printer and installing a new trans…" at bounding box center [514, 243] width 522 height 96
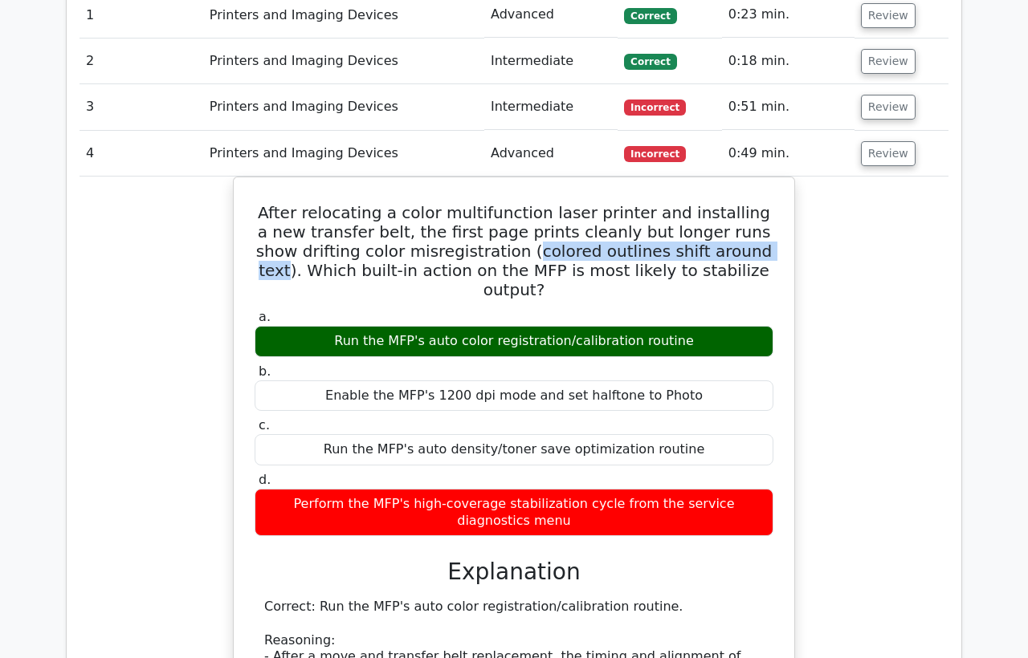
click at [406, 253] on div at bounding box center [406, 253] width 0 height 0
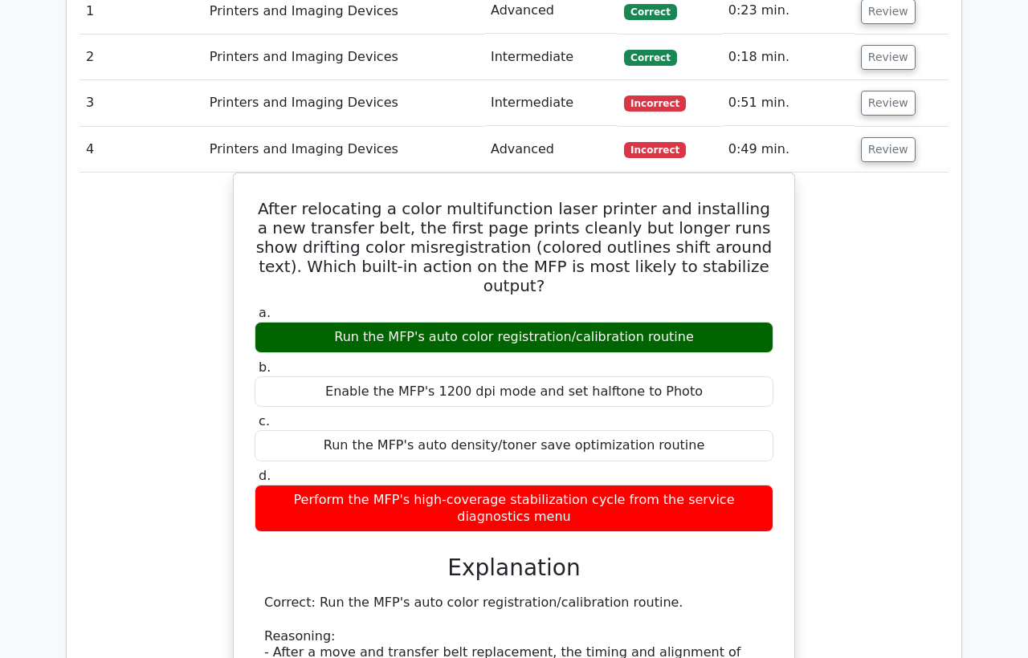
click at [886, 278] on div "After relocating a color multifunction laser printer and installing a new trans…" at bounding box center [513, 610] width 869 height 875
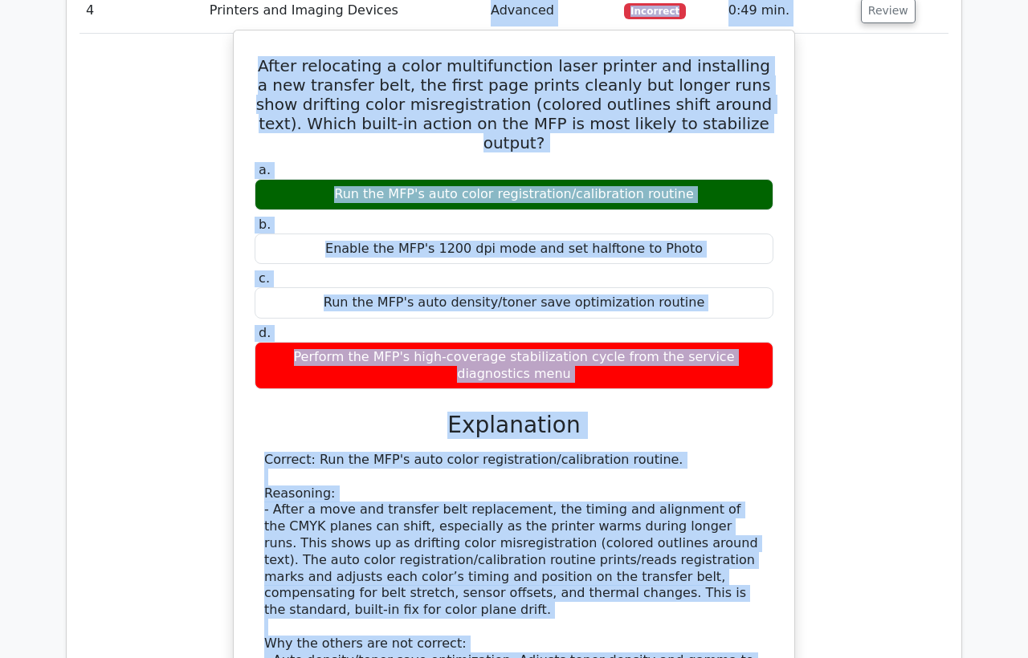
scroll to position [962, 0]
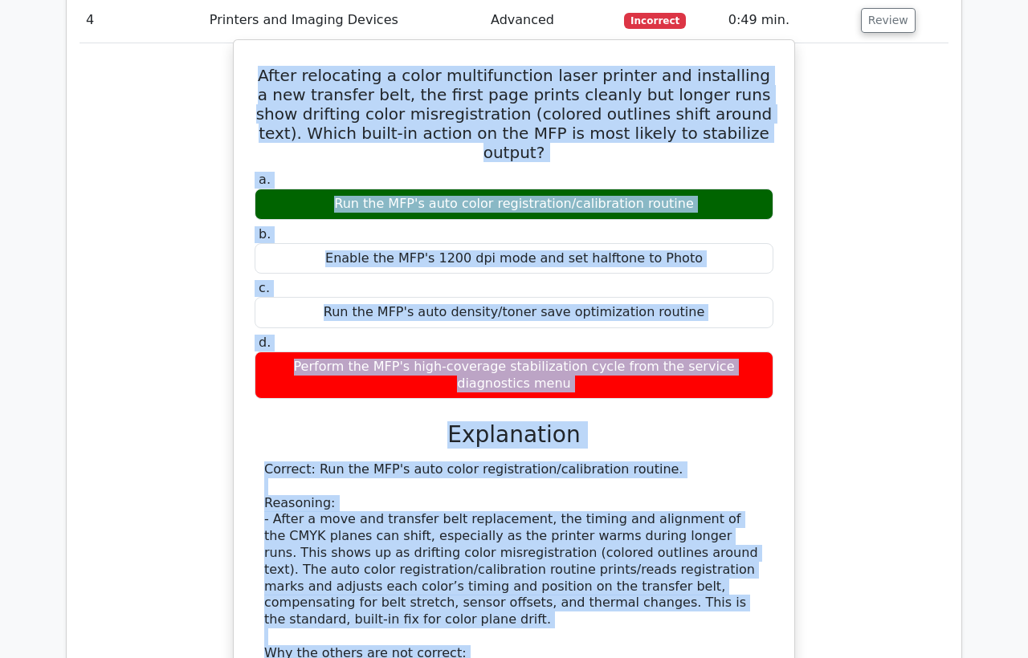
drag, startPoint x: 714, startPoint y: 544, endPoint x: 240, endPoint y: 79, distance: 664.2
click at [240, 79] on div "After relocating a color multifunction laser printer and installing a new trans…" at bounding box center [514, 467] width 548 height 841
copy div "After relocating a color multifunction laser printer and installing a new trans…"
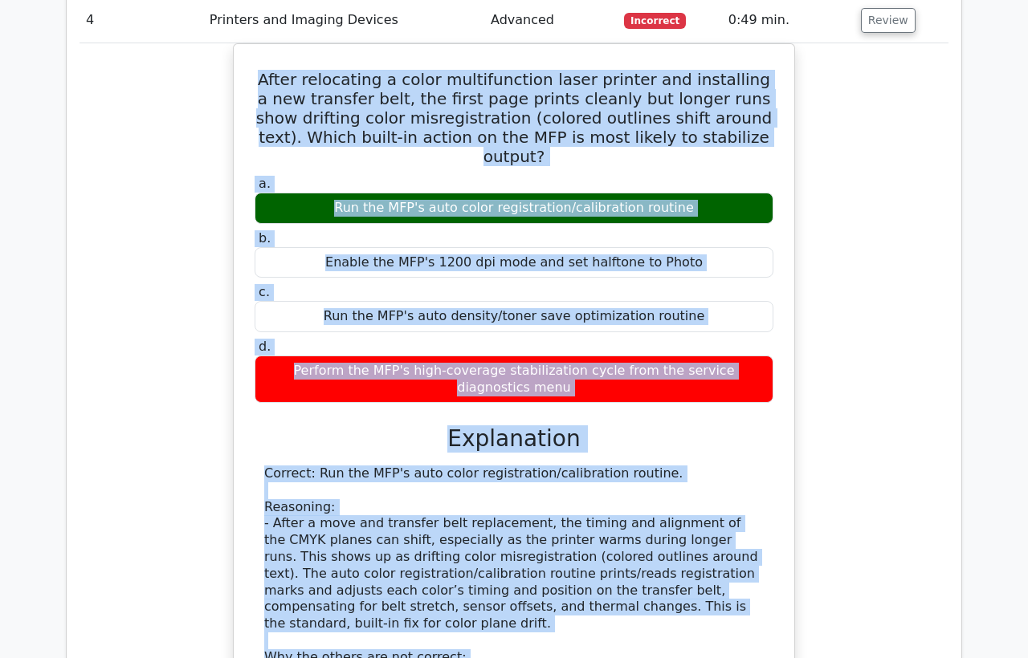
click at [158, 169] on div "After relocating a color multifunction laser printer and installing a new trans…" at bounding box center [513, 480] width 869 height 875
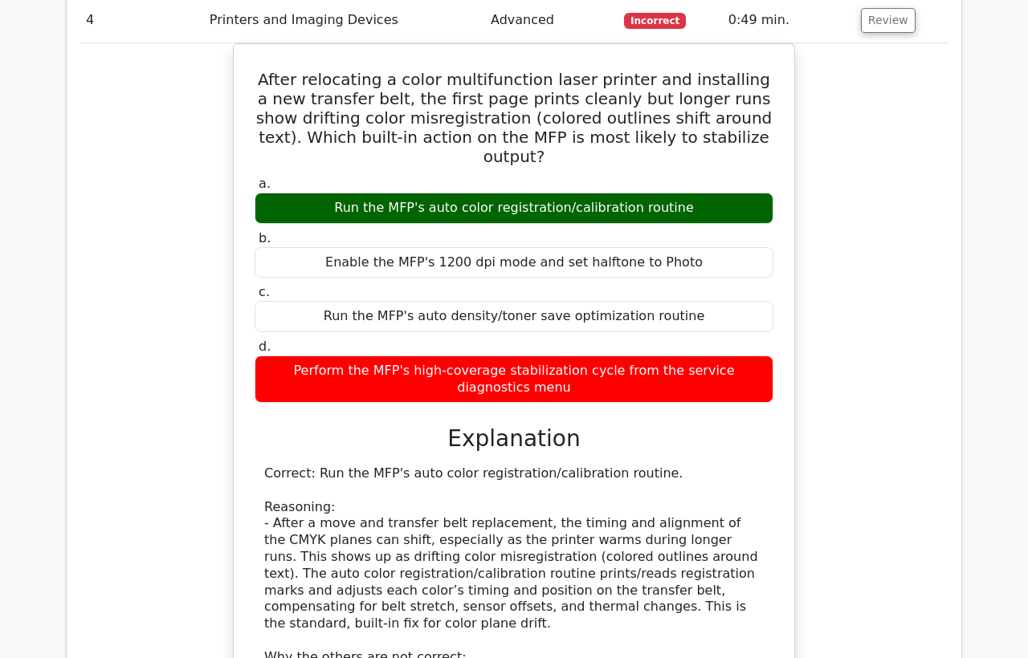
drag, startPoint x: 892, startPoint y: 25, endPoint x: 866, endPoint y: 92, distance: 72.2
click at [890, 26] on button "Review" at bounding box center [888, 20] width 55 height 25
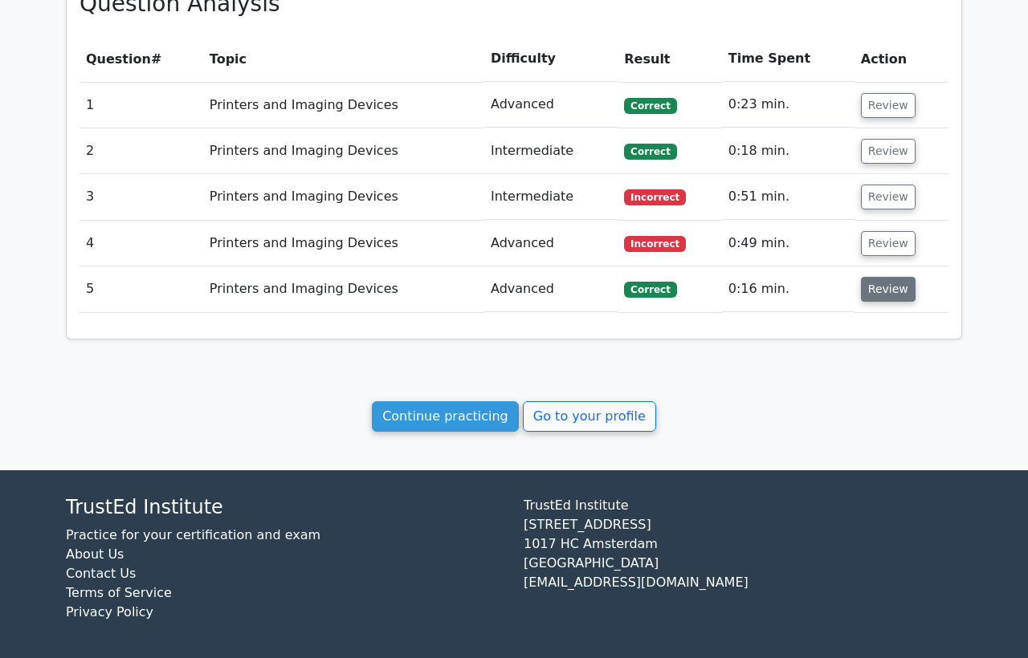
click at [873, 289] on button "Review" at bounding box center [888, 289] width 55 height 25
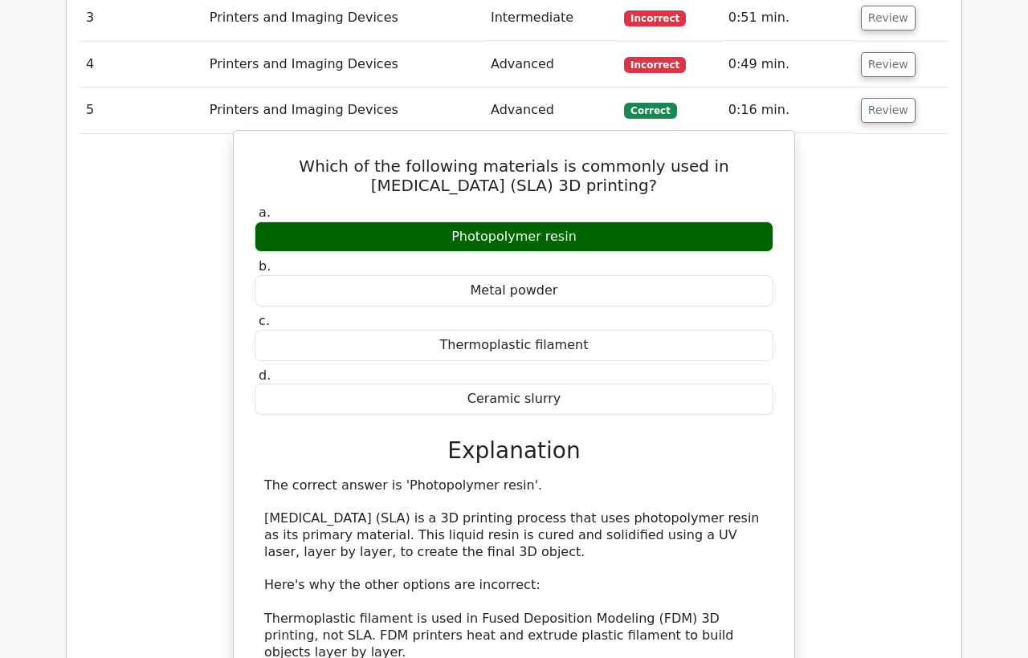
scroll to position [1007, 0]
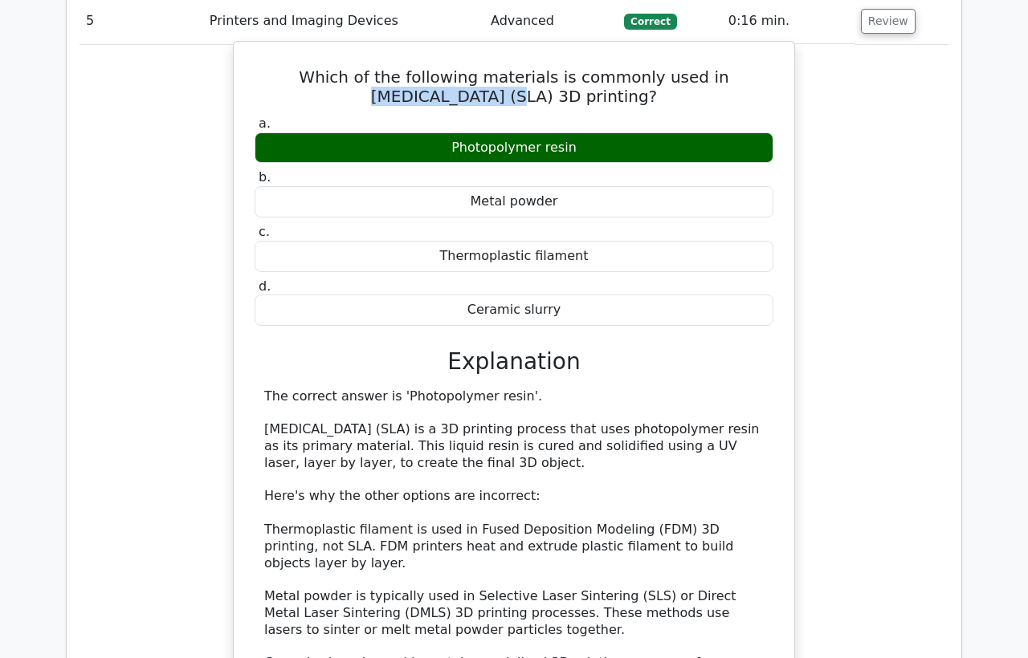
drag, startPoint x: 508, startPoint y: 91, endPoint x: 379, endPoint y: 96, distance: 129.3
click at [379, 96] on h5 "Which of the following materials is commonly used in Stereolithography (SLA) 3D…" at bounding box center [514, 86] width 522 height 39
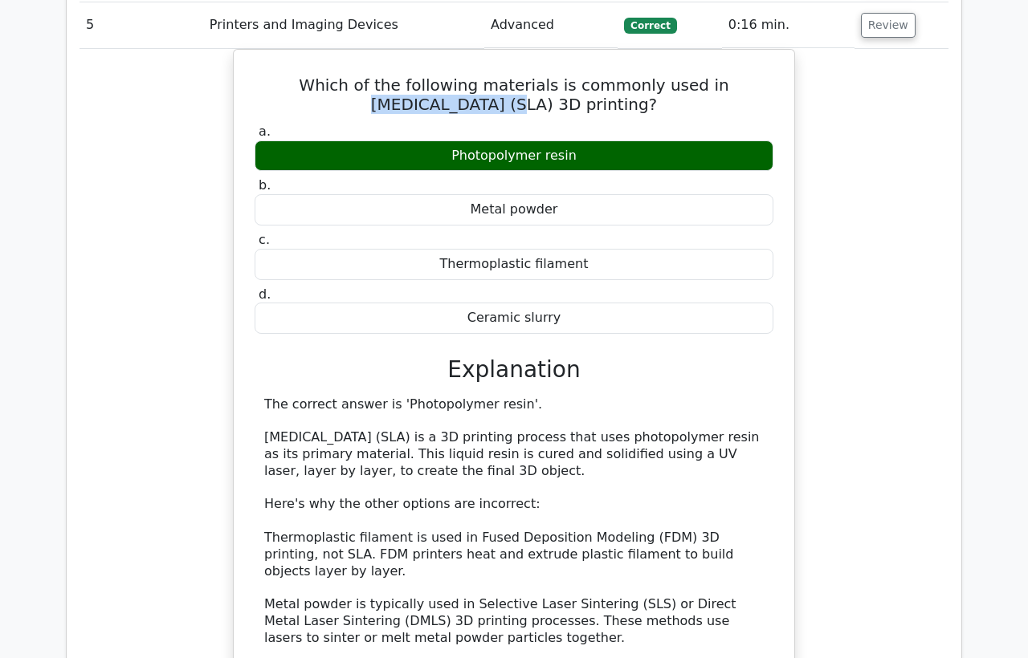
click at [368, 106] on div at bounding box center [368, 106] width 0 height 0
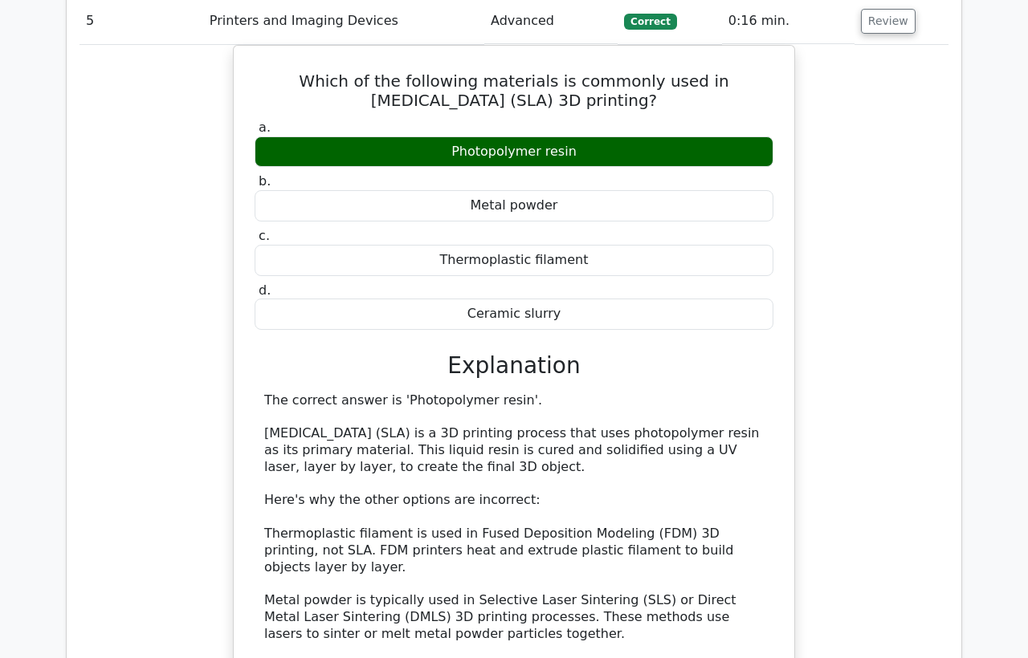
click at [893, 178] on div "Which of the following materials is commonly used in Stereolithography (SLA) 3D…" at bounding box center [513, 445] width 869 height 800
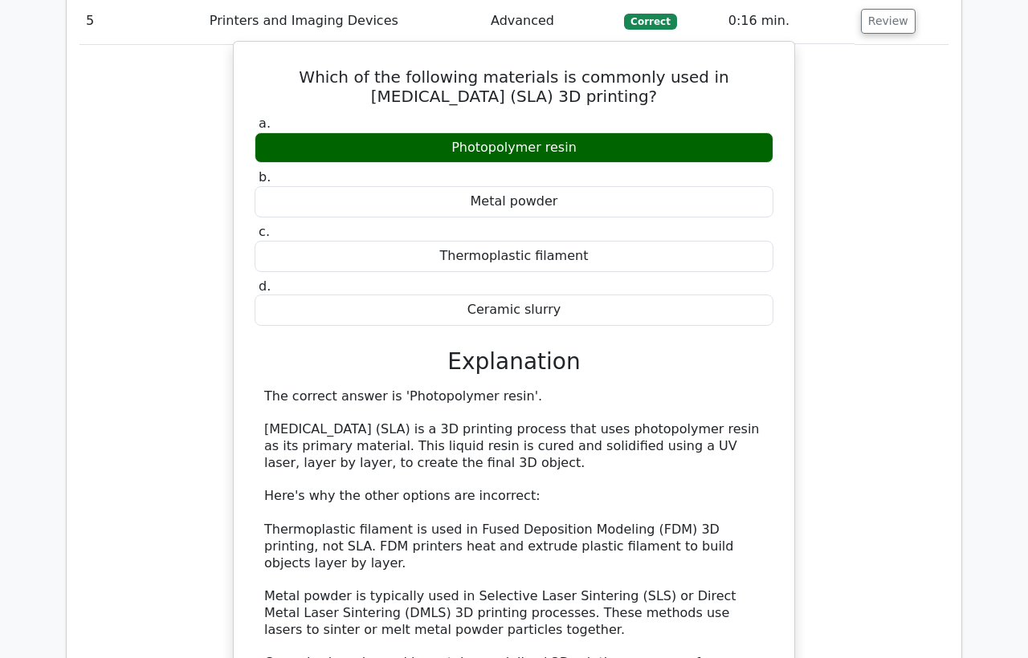
drag, startPoint x: 577, startPoint y: 136, endPoint x: 443, endPoint y: 139, distance: 134.1
click at [443, 139] on div "Photopolymer resin" at bounding box center [513, 147] width 519 height 31
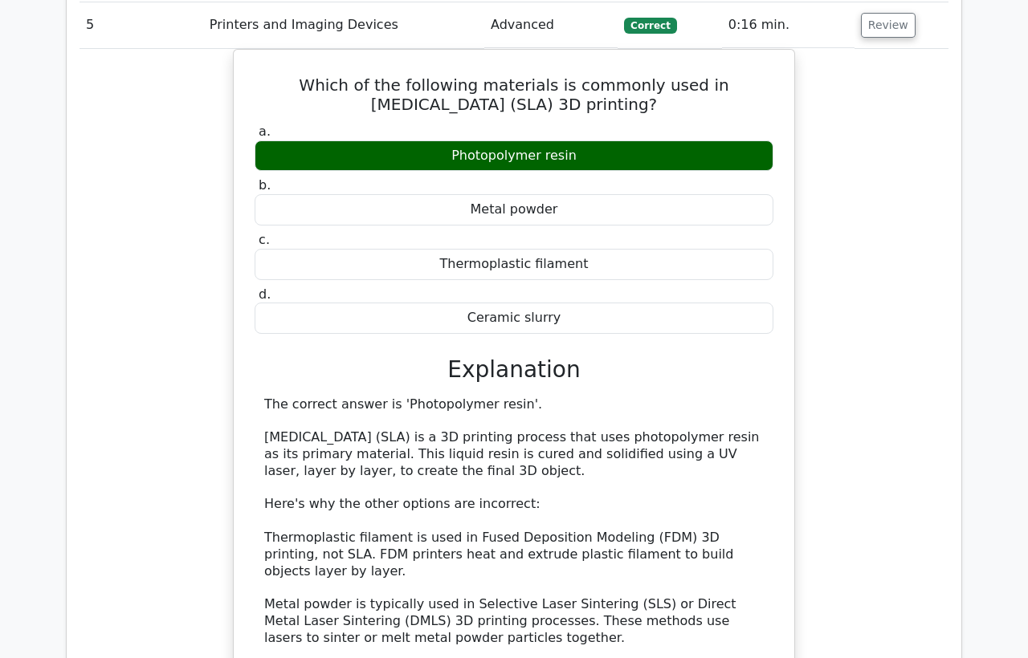
click at [433, 114] on div at bounding box center [433, 114] width 0 height 0
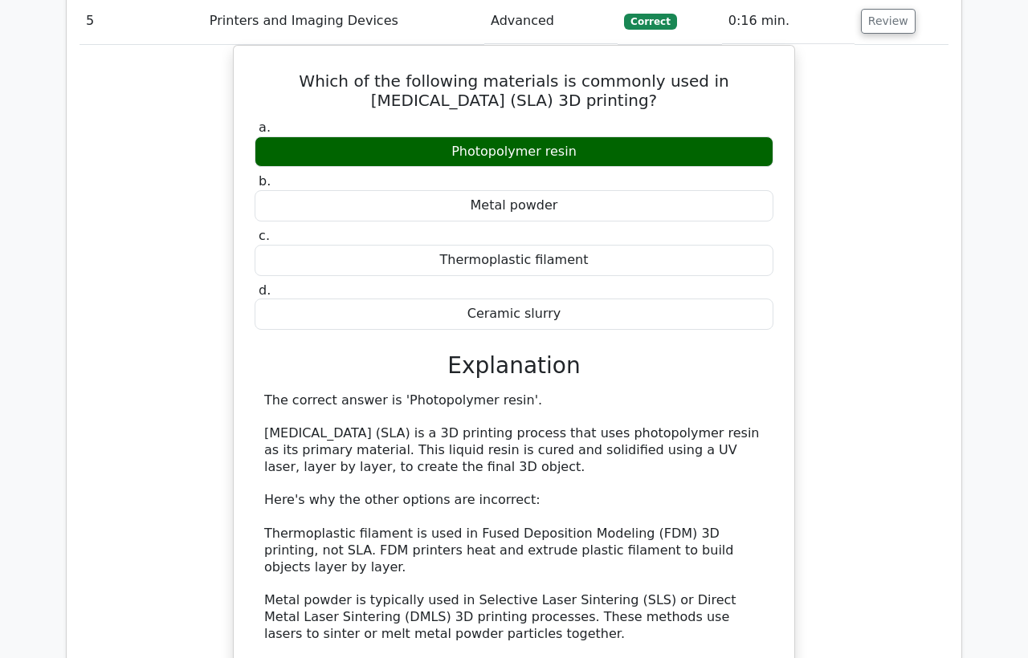
click at [857, 220] on div "Which of the following materials is commonly used in Stereolithography (SLA) 3D…" at bounding box center [513, 445] width 869 height 800
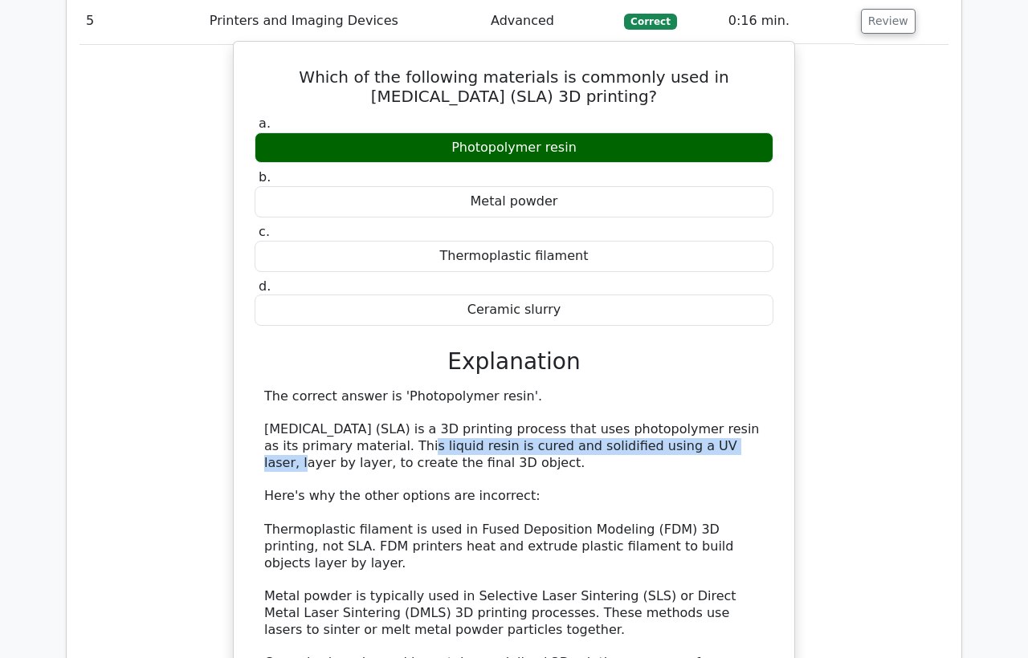
drag, startPoint x: 670, startPoint y: 445, endPoint x: 364, endPoint y: 446, distance: 306.7
click at [364, 446] on div "The correct answer is 'Photopolymer resin'. Stereolithography (SLA) is a 3D pri…" at bounding box center [513, 573] width 499 height 368
click at [353, 454] on div at bounding box center [353, 454] width 0 height 0
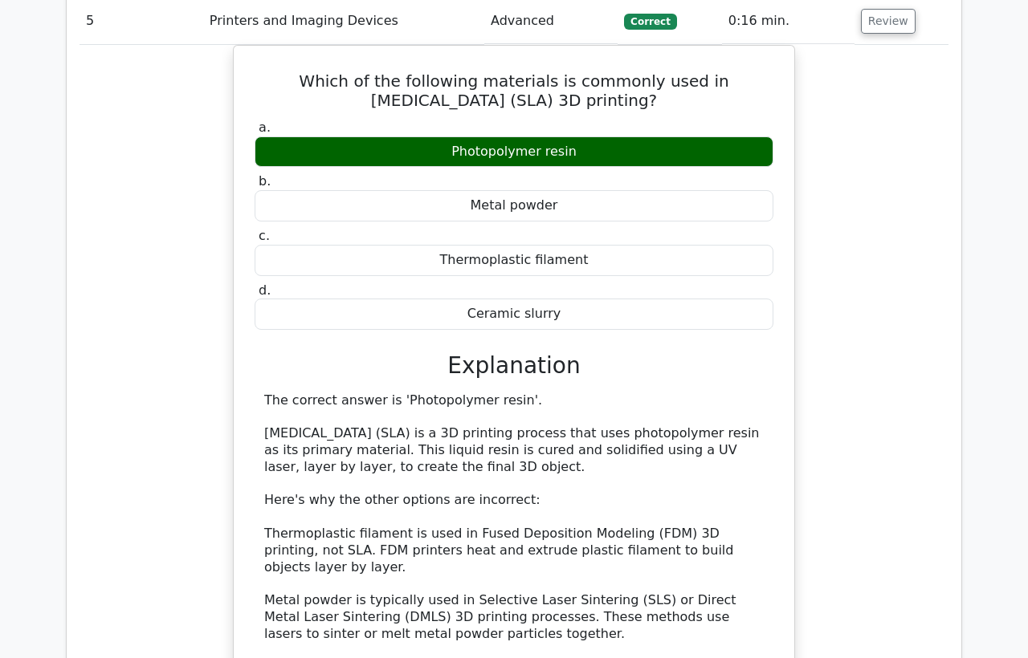
click at [837, 432] on div "Which of the following materials is commonly used in Stereolithography (SLA) 3D…" at bounding box center [513, 445] width 869 height 800
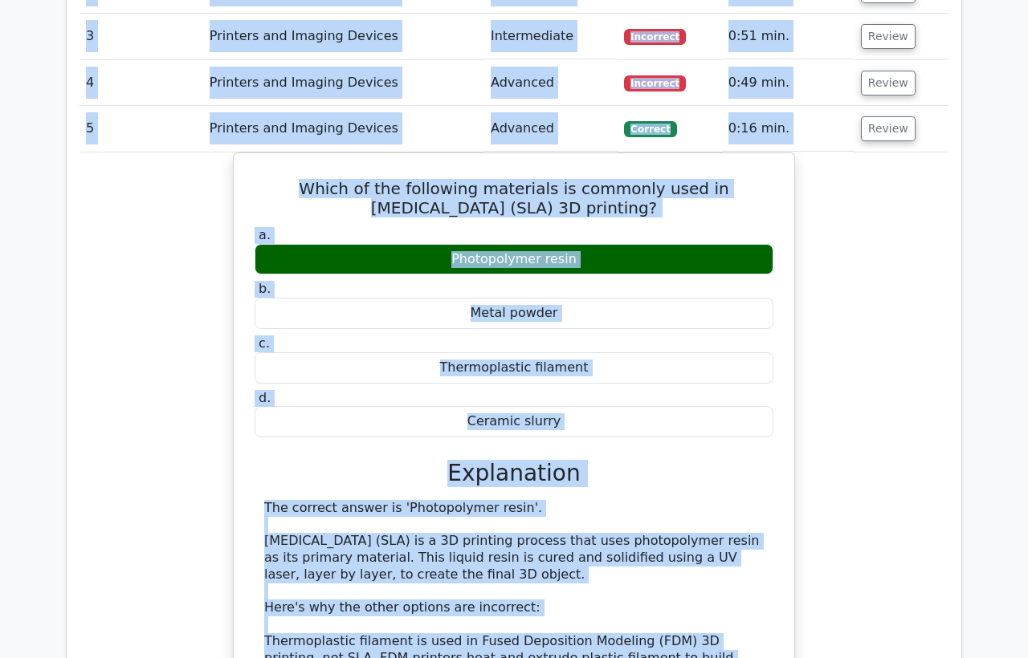
scroll to position [809, 0]
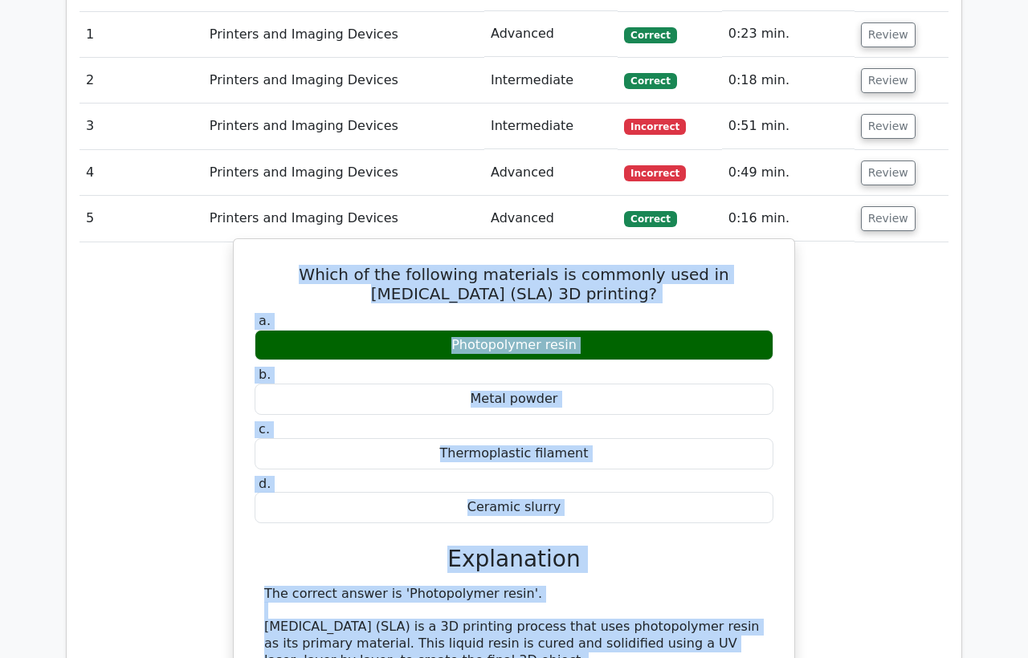
drag, startPoint x: 759, startPoint y: 449, endPoint x: 299, endPoint y: 276, distance: 491.3
click at [299, 276] on div "Which of the following materials is commonly used in Stereolithography (SLA) 3D…" at bounding box center [514, 629] width 548 height 767
copy div "Which of the following materials is commonly used in Stereolithography (SLA) 3D…"
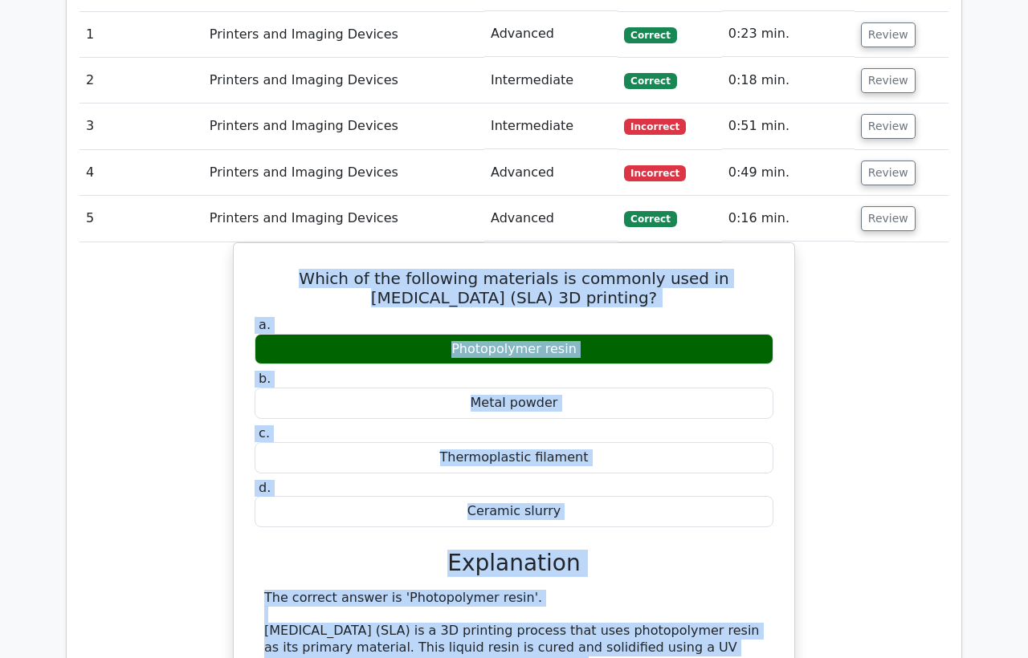
click at [188, 458] on div "Which of the following materials is commonly used in Stereolithography (SLA) 3D…" at bounding box center [513, 642] width 869 height 800
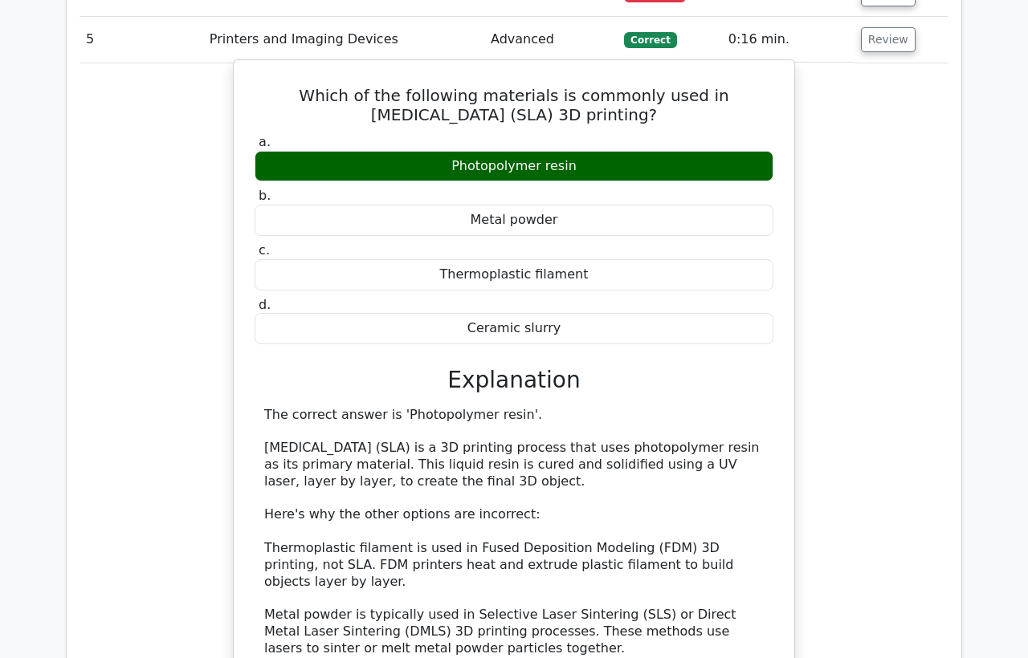
scroll to position [1077, 0]
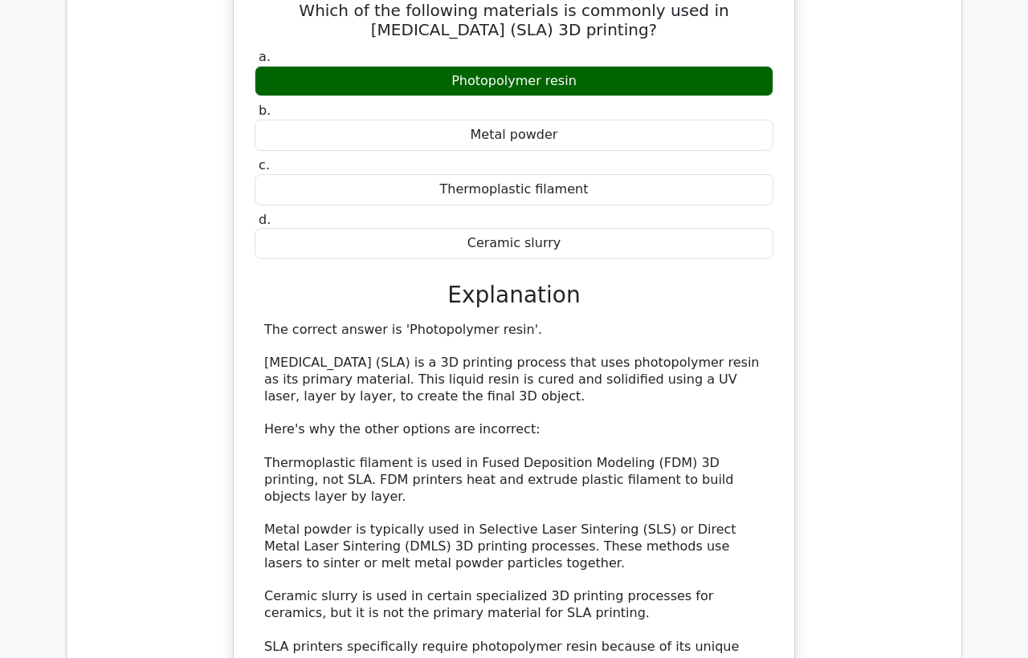
click at [206, 108] on div "Which of the following materials is commonly used in Stereolithography (SLA) 3D…" at bounding box center [513, 374] width 869 height 800
click at [141, 265] on div "Which of the following materials is commonly used in Stereolithography (SLA) 3D…" at bounding box center [513, 374] width 869 height 800
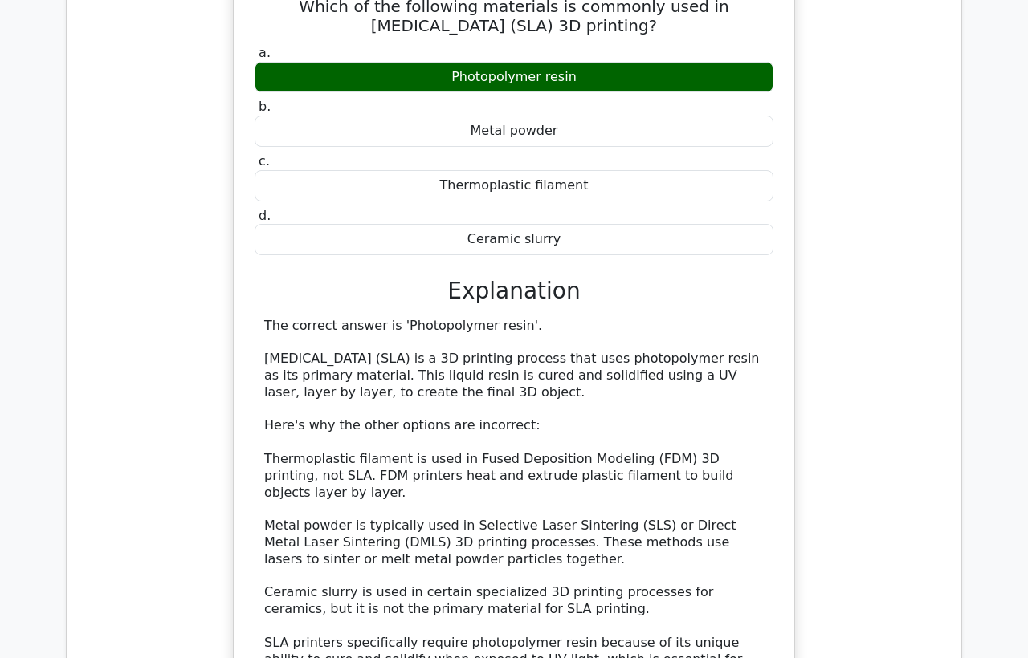
scroll to position [1434, 0]
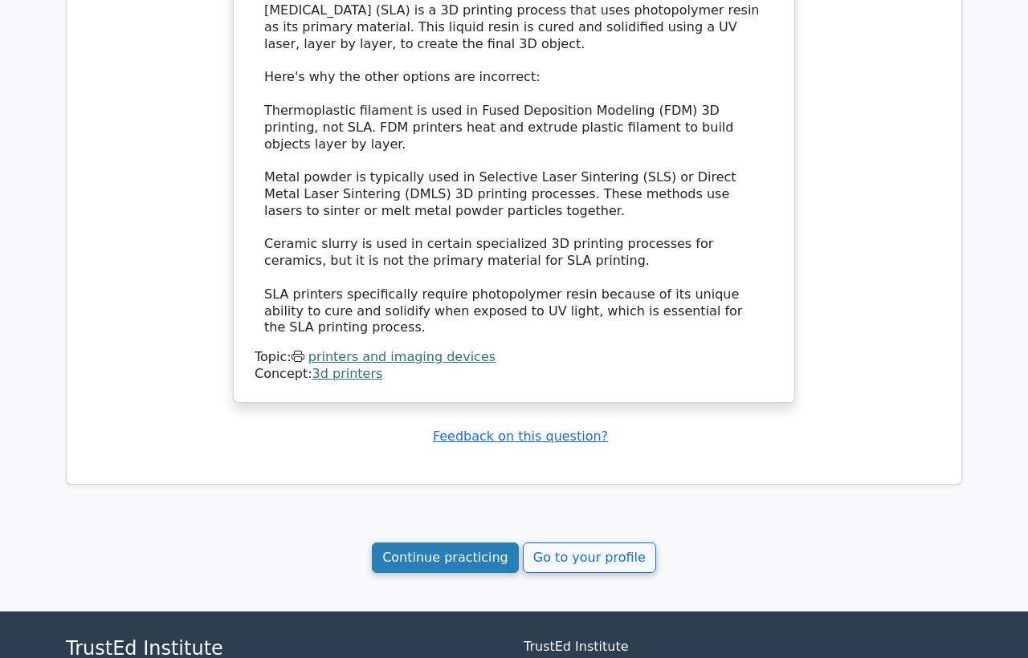
click at [454, 543] on link "Continue practicing" at bounding box center [445, 558] width 147 height 31
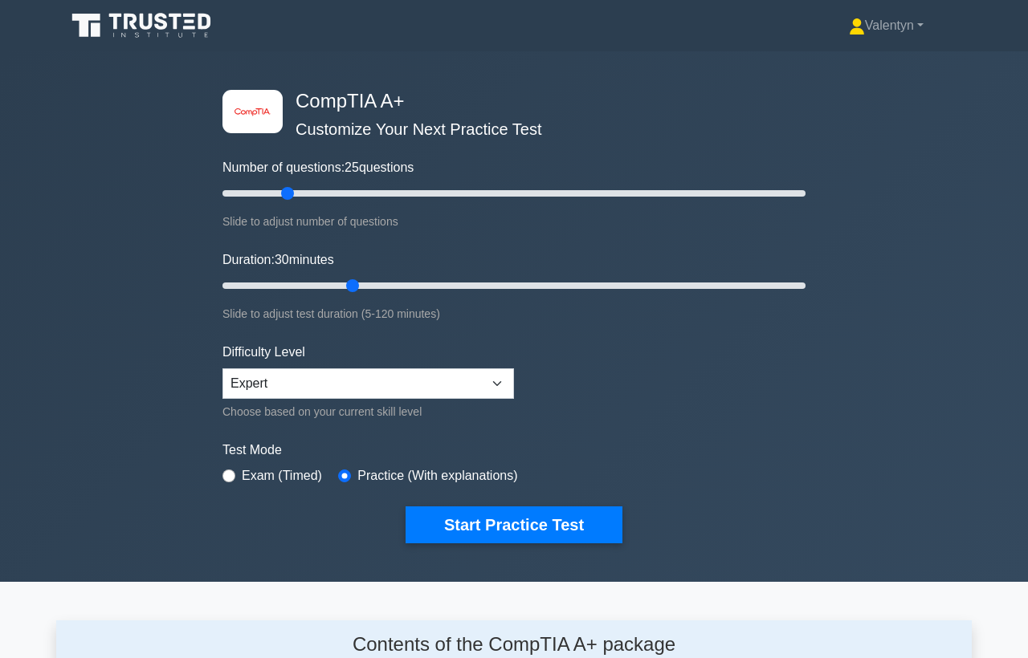
scroll to position [2217, 0]
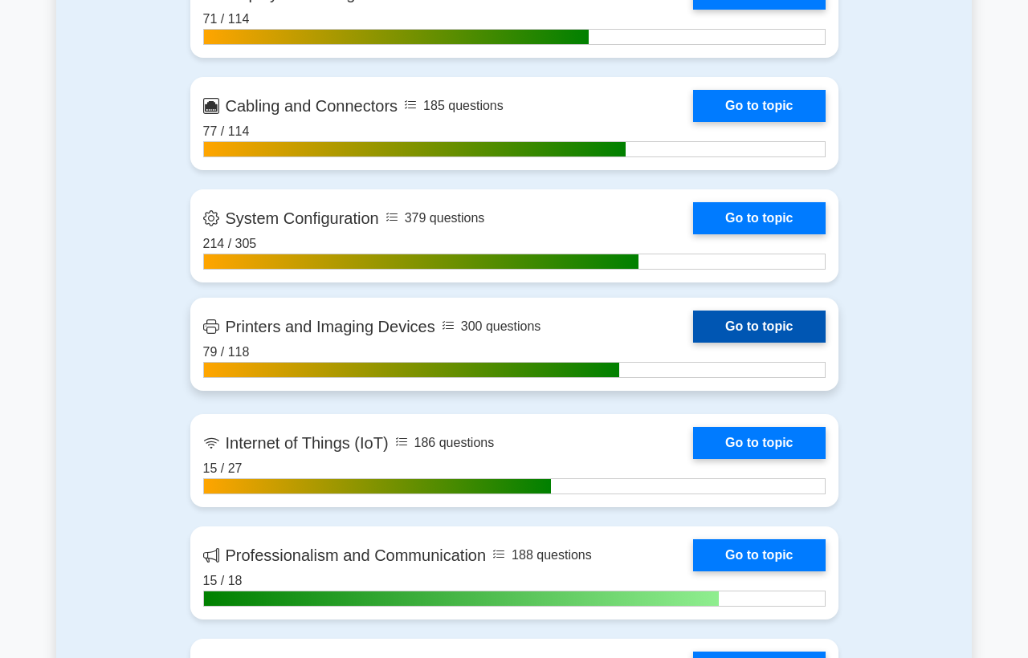
click at [693, 343] on link "Go to topic" at bounding box center [759, 327] width 132 height 32
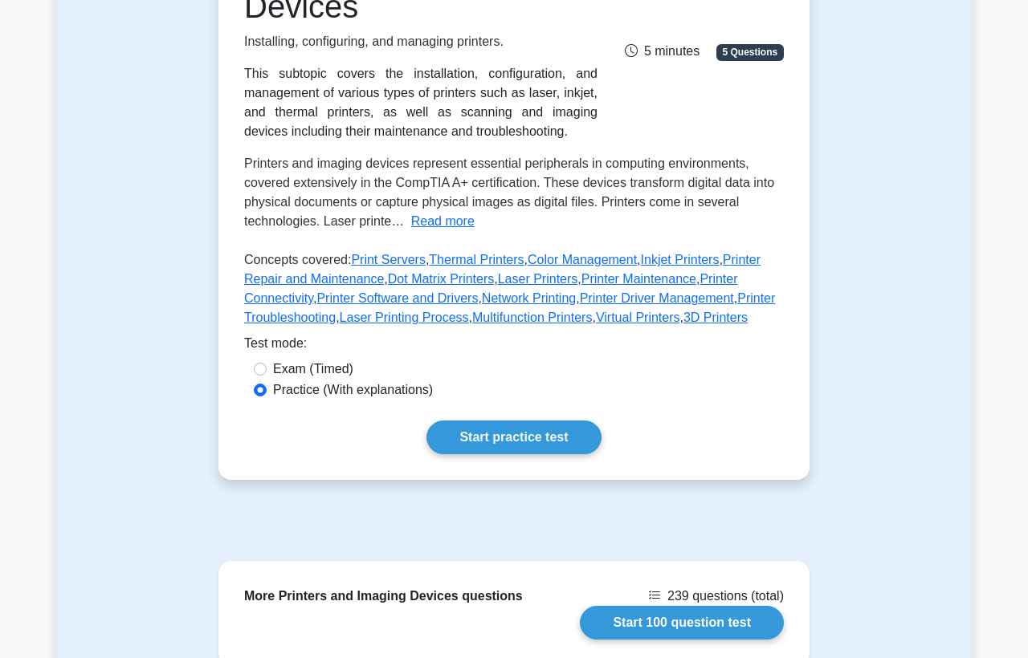
scroll to position [356, 0]
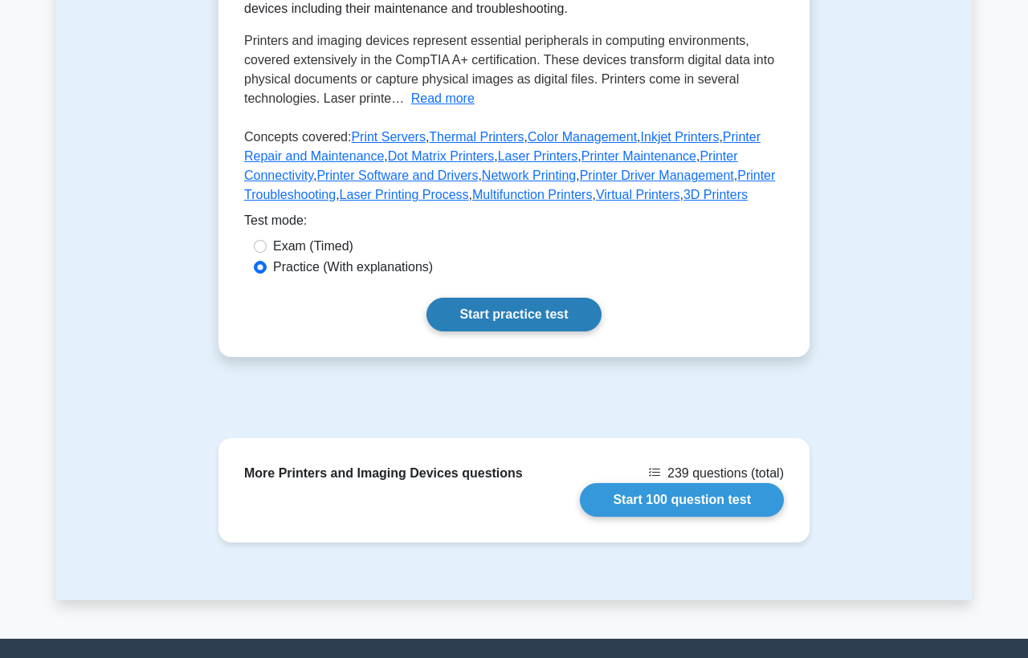
click at [495, 302] on link "Start practice test" at bounding box center [513, 315] width 174 height 34
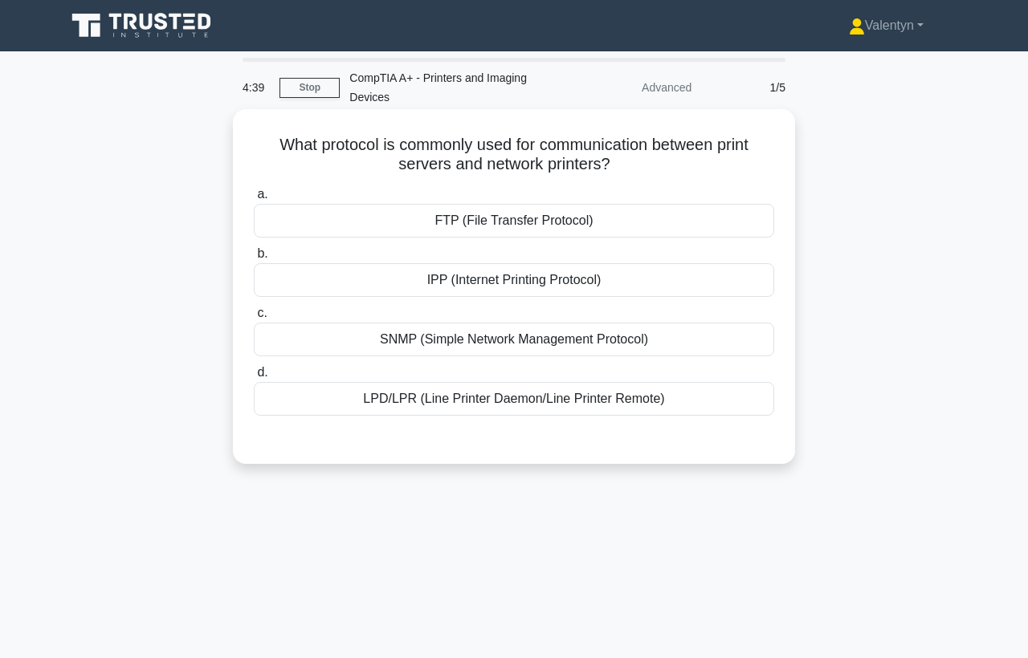
click at [535, 284] on div "IPP (Internet Printing Protocol)" at bounding box center [514, 280] width 520 height 34
click at [254, 259] on input "b. IPP (Internet Printing Protocol)" at bounding box center [254, 254] width 0 height 10
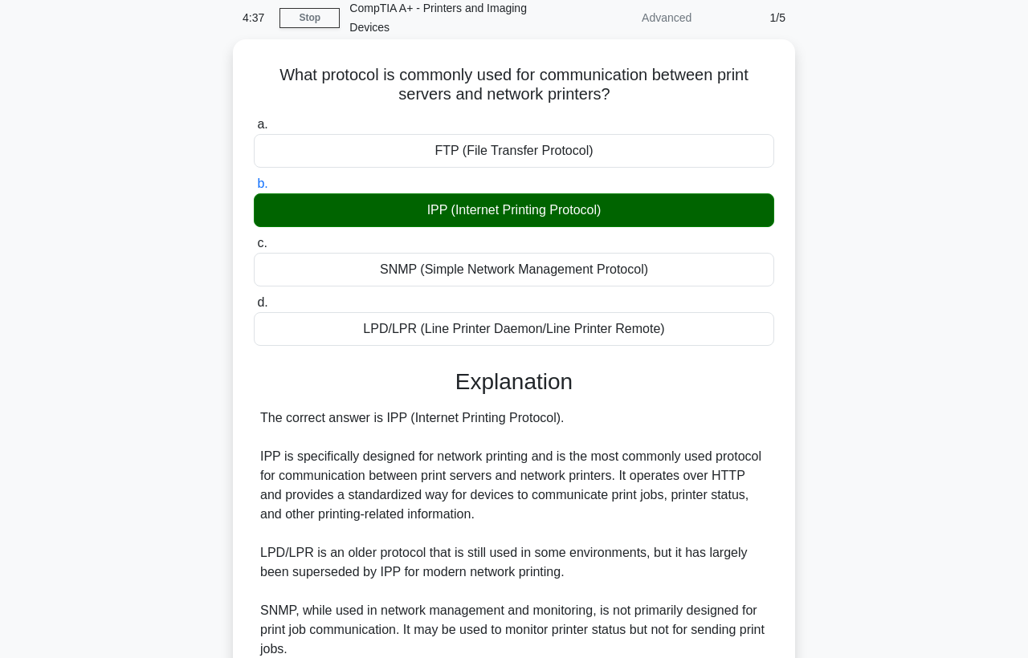
scroll to position [274, 0]
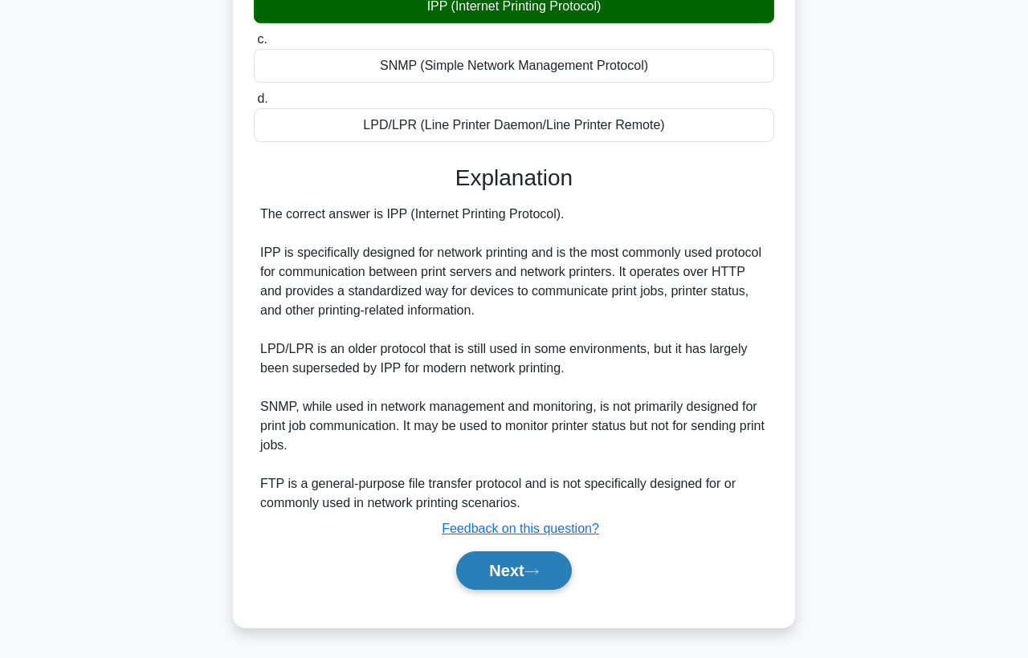
click at [505, 574] on button "Next" at bounding box center [513, 571] width 115 height 39
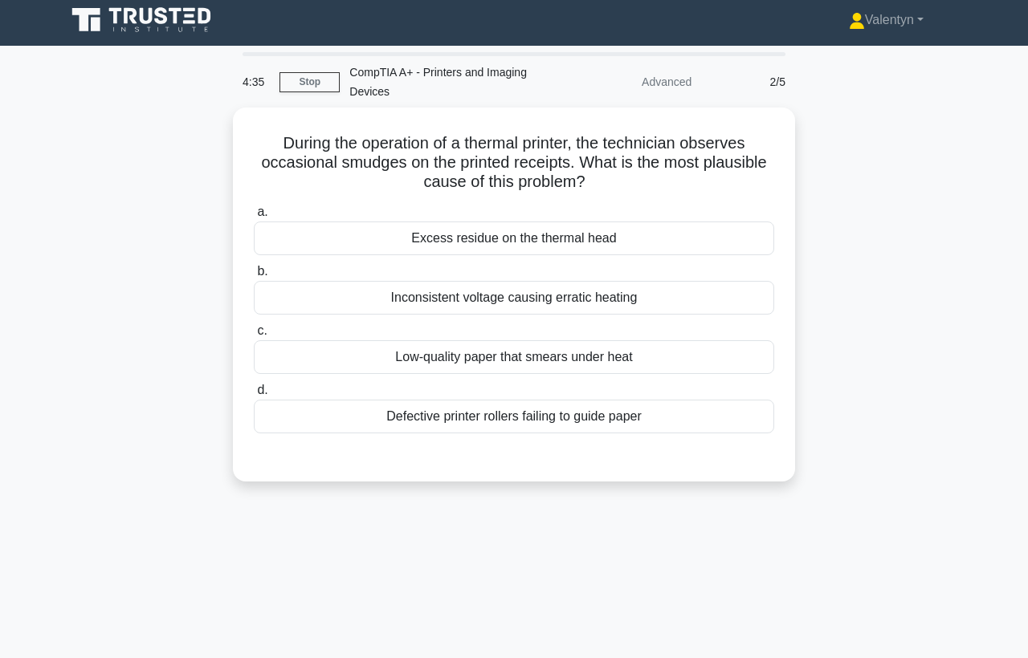
scroll to position [0, 0]
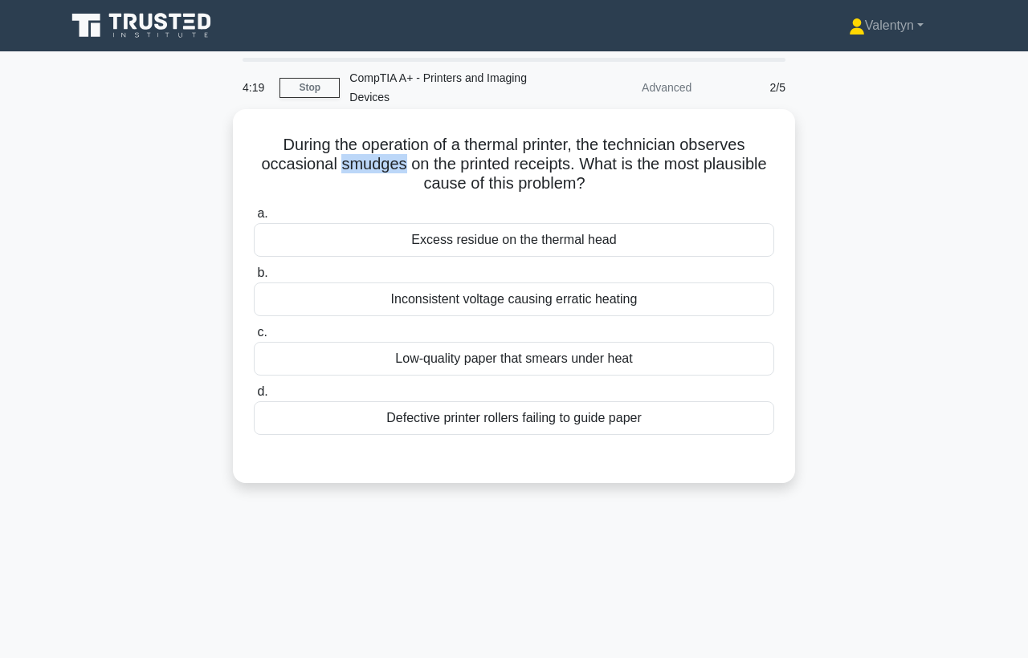
drag, startPoint x: 401, startPoint y: 162, endPoint x: 336, endPoint y: 163, distance: 65.8
click at [336, 163] on h5 "During the operation of a thermal printer, the technician observes occasional s…" at bounding box center [513, 164] width 523 height 59
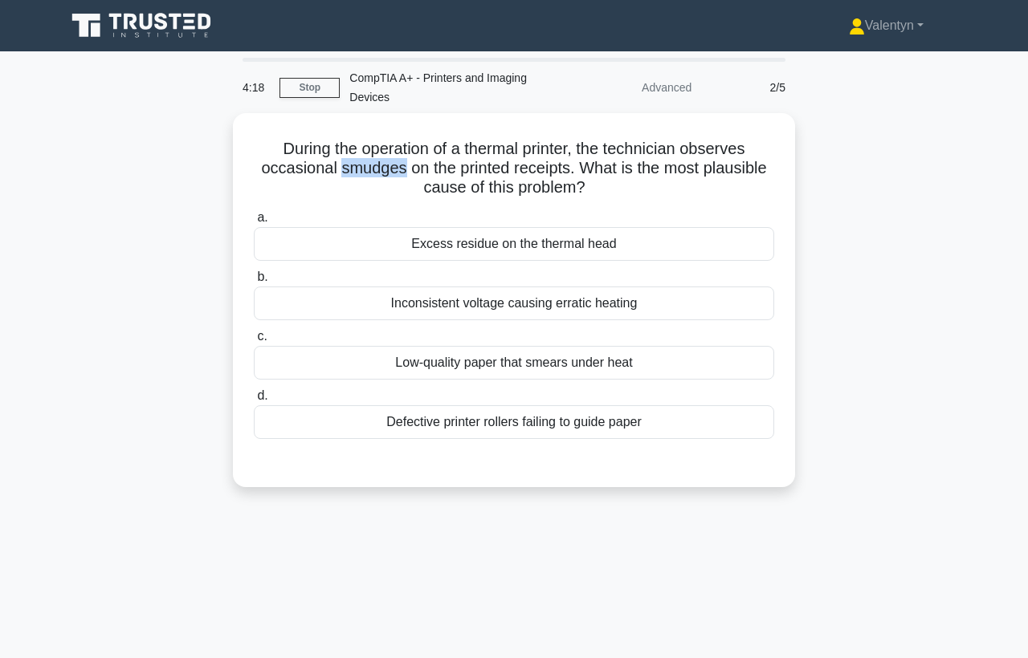
click at [325, 131] on div at bounding box center [325, 131] width 0 height 0
click at [964, 240] on div "During the operation of a thermal printer, the technician observes occasional s…" at bounding box center [513, 309] width 915 height 393
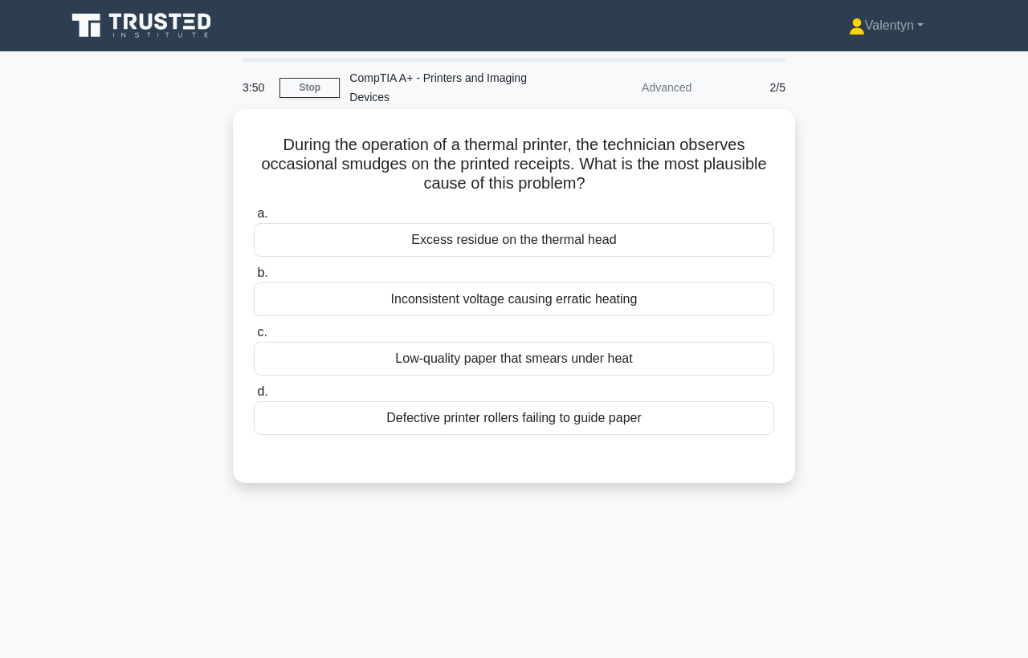
click at [428, 360] on div "Low-quality paper that smears under heat" at bounding box center [514, 359] width 520 height 34
click at [254, 338] on input "c. Low-quality paper that smears under heat" at bounding box center [254, 333] width 0 height 10
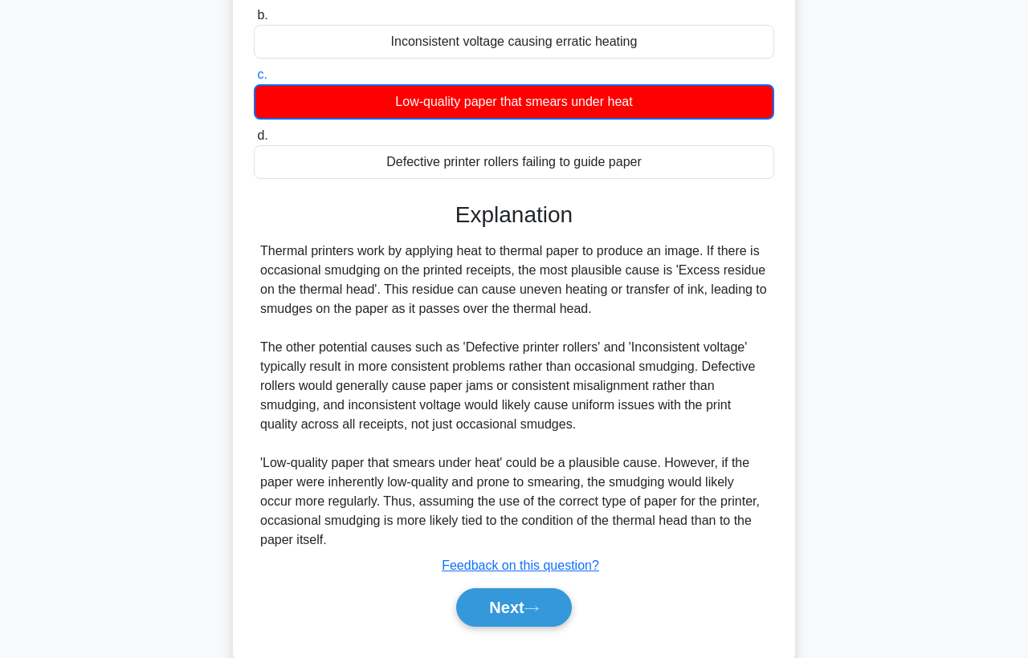
scroll to position [295, 0]
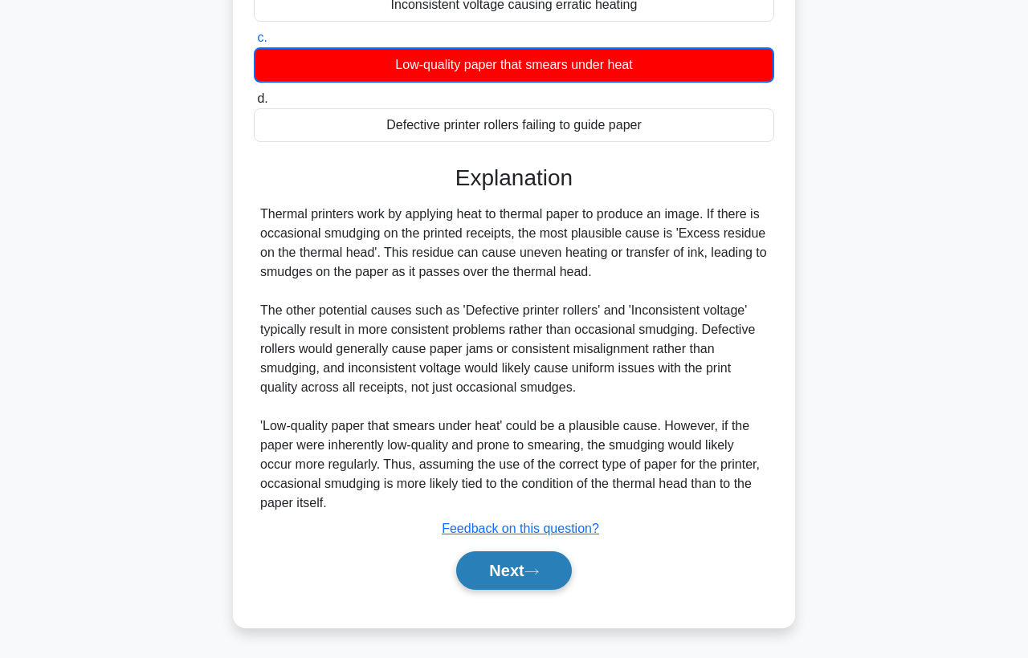
click at [521, 569] on button "Next" at bounding box center [513, 571] width 115 height 39
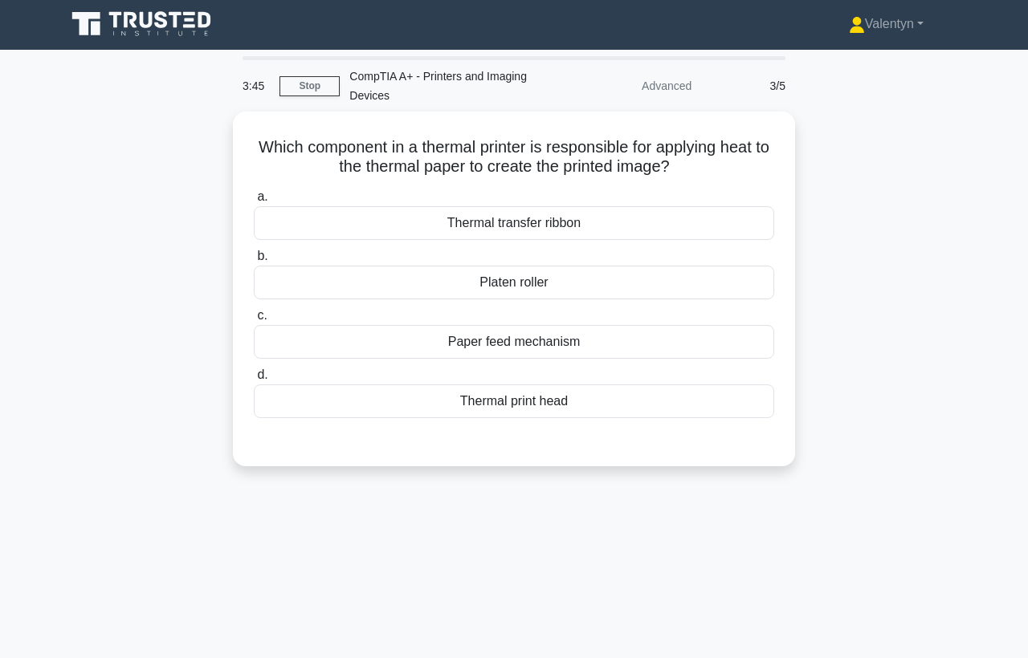
scroll to position [0, 0]
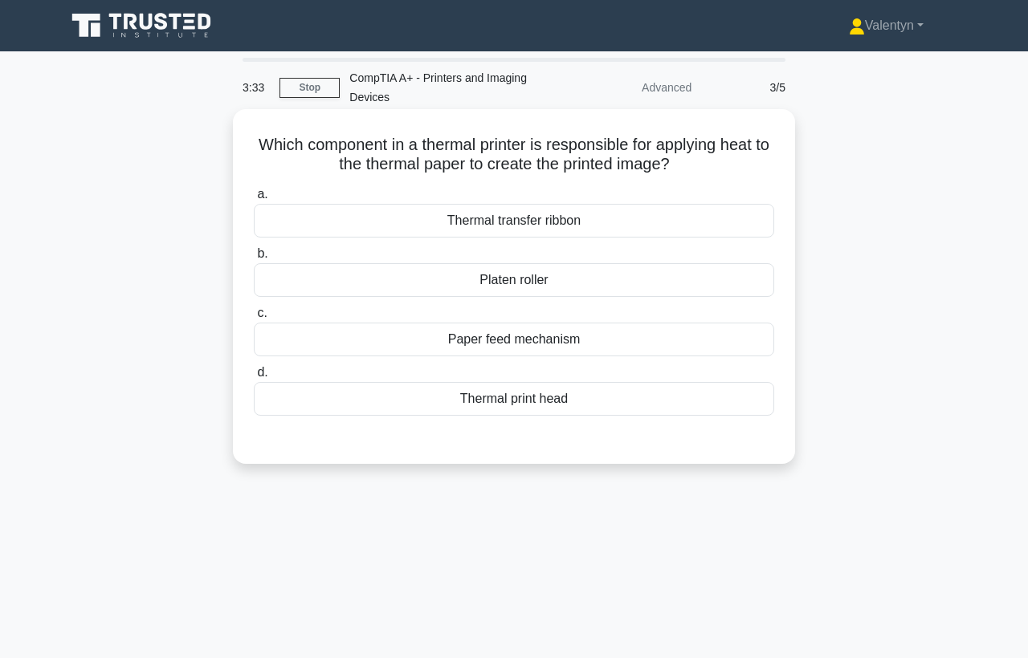
click at [546, 402] on div "Thermal print head" at bounding box center [514, 399] width 520 height 34
click at [254, 378] on input "d. Thermal print head" at bounding box center [254, 373] width 0 height 10
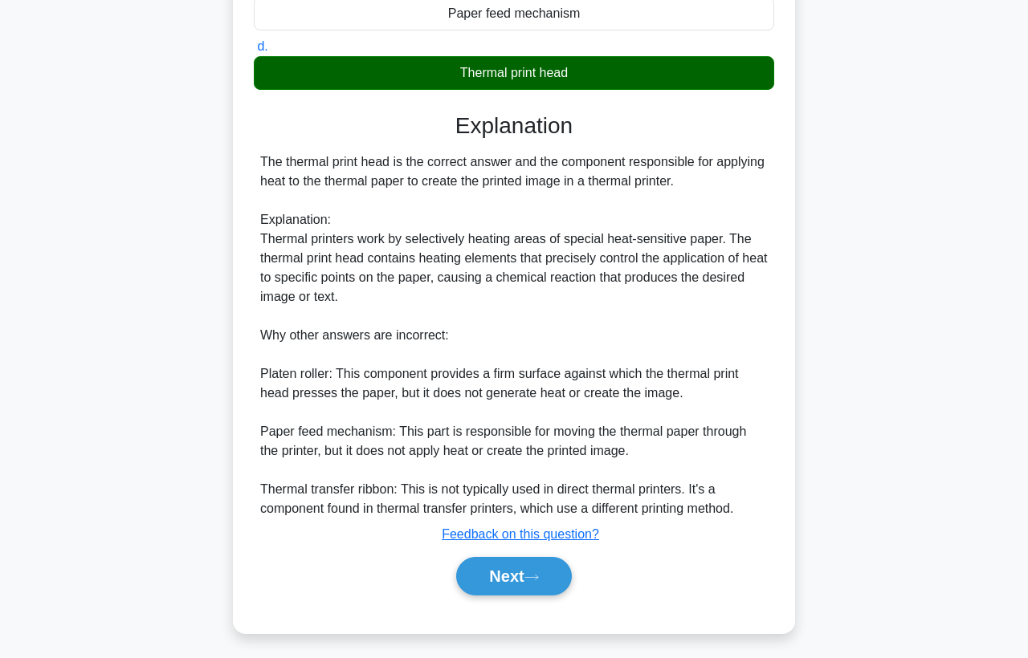
scroll to position [332, 0]
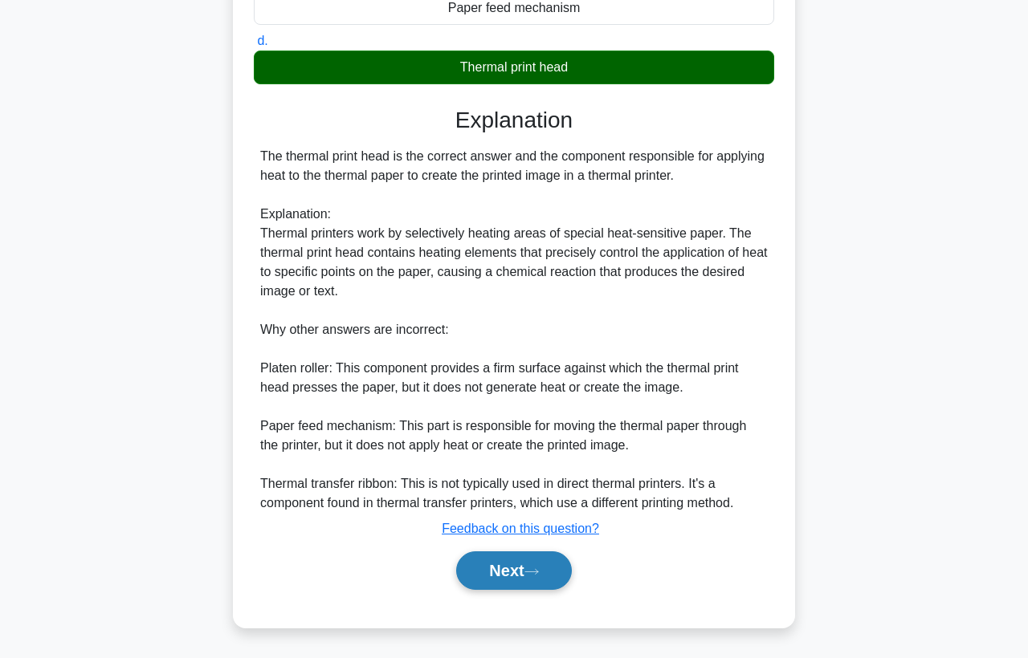
click at [533, 578] on button "Next" at bounding box center [513, 571] width 115 height 39
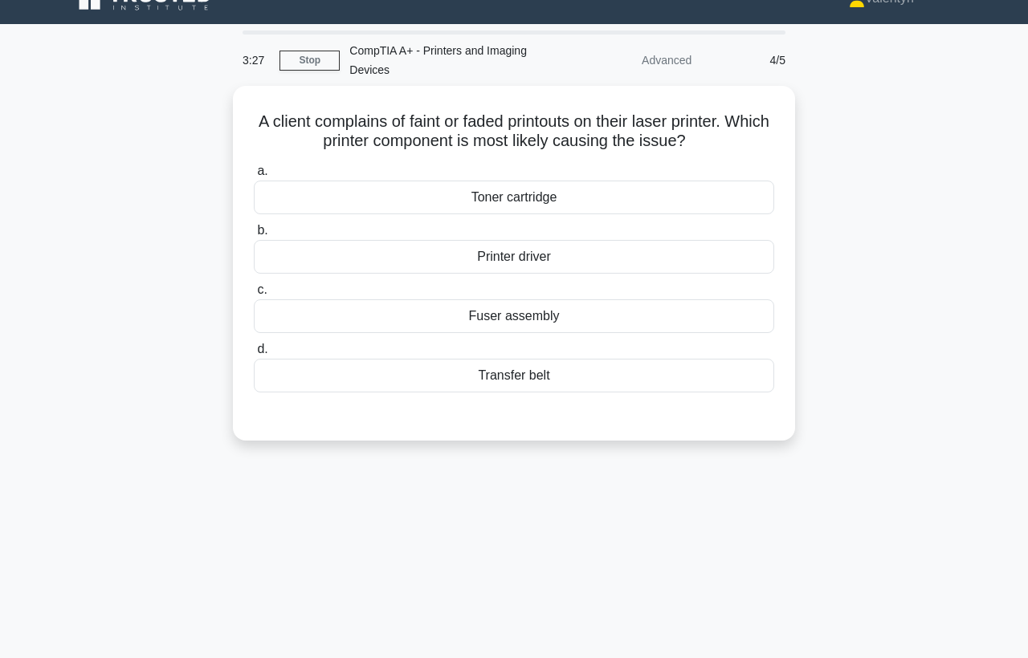
scroll to position [0, 0]
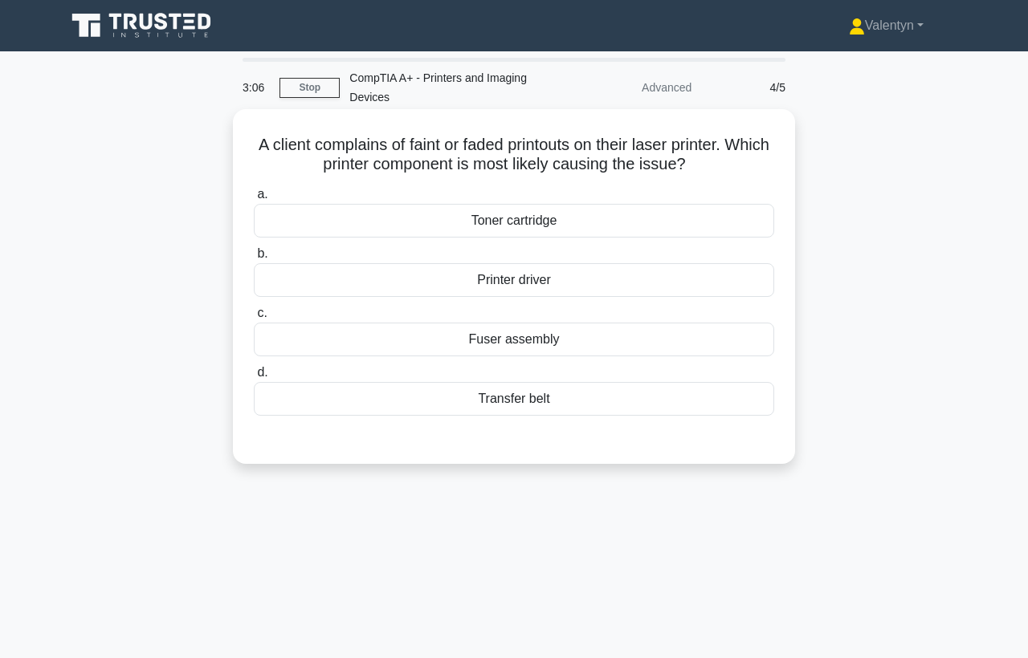
click at [562, 229] on div "Toner cartridge" at bounding box center [514, 221] width 520 height 34
click at [254, 200] on input "a. Toner cartridge" at bounding box center [254, 194] width 0 height 10
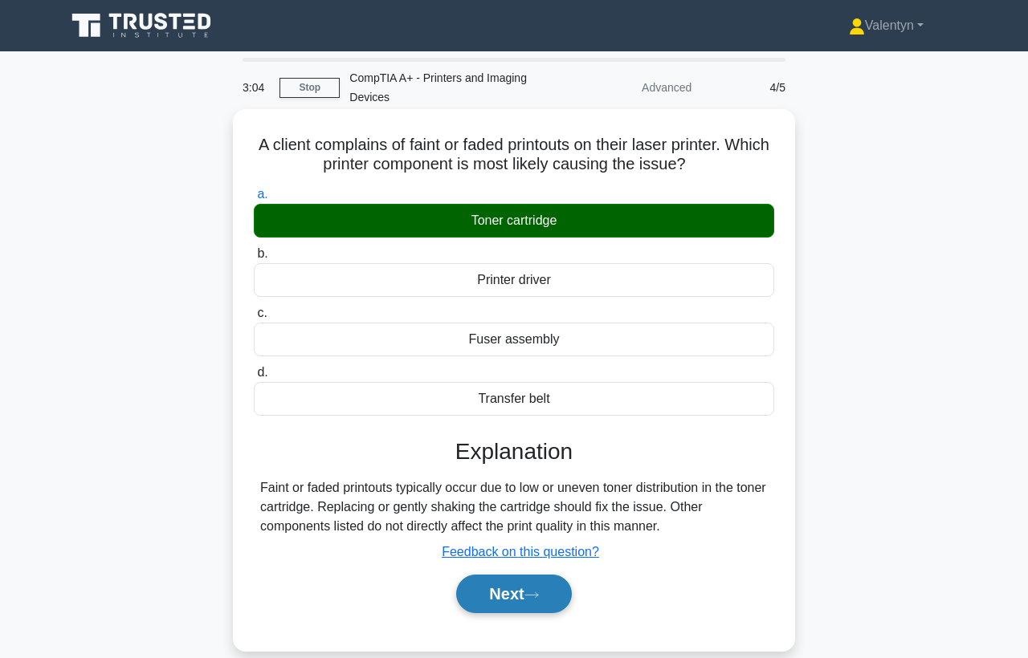
click at [538, 594] on icon at bounding box center [531, 594] width 13 height 5
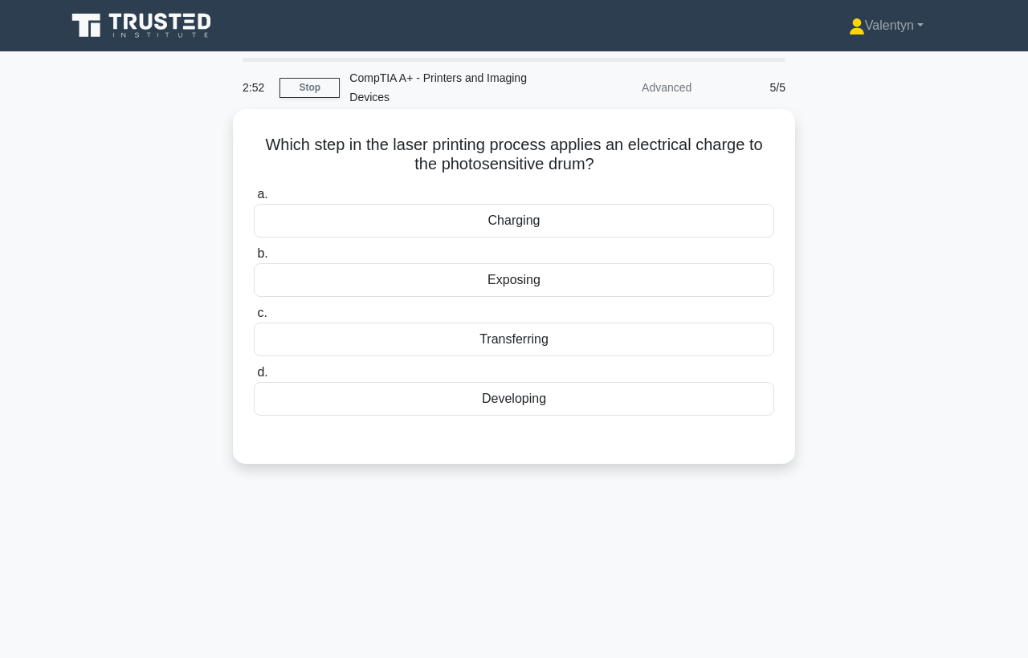
click at [540, 223] on div "Charging" at bounding box center [514, 221] width 520 height 34
click at [254, 200] on input "a. Charging" at bounding box center [254, 194] width 0 height 10
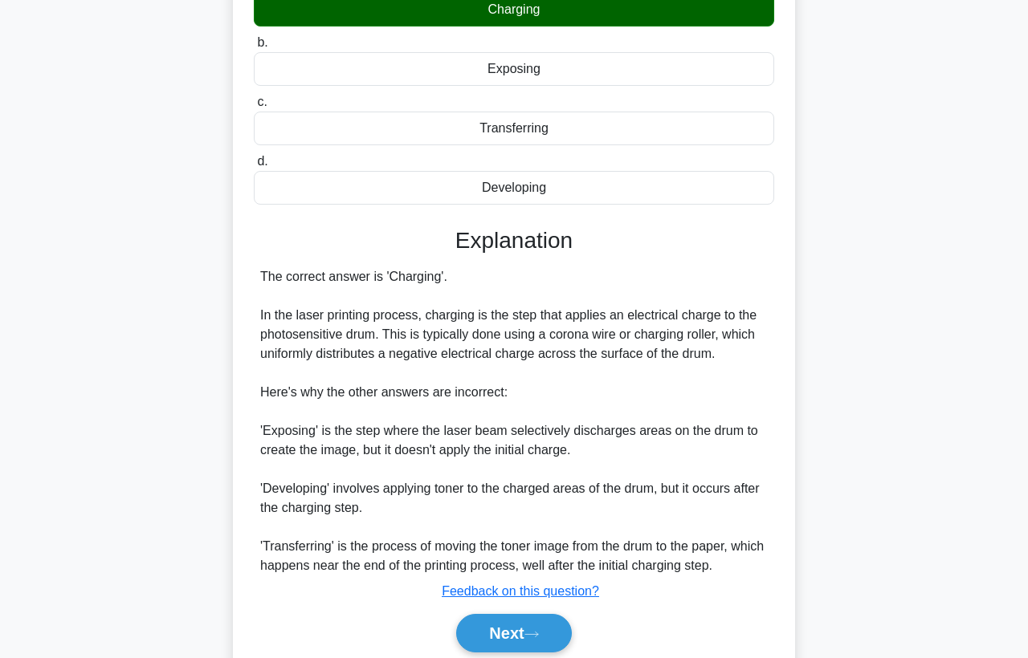
scroll to position [274, 0]
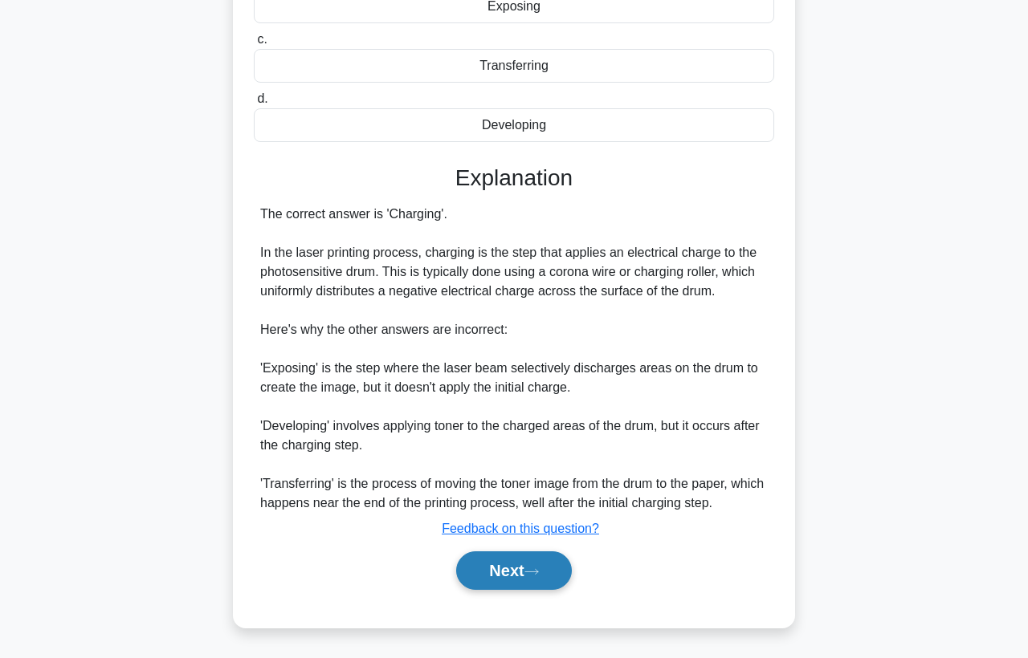
click at [482, 572] on button "Next" at bounding box center [513, 571] width 115 height 39
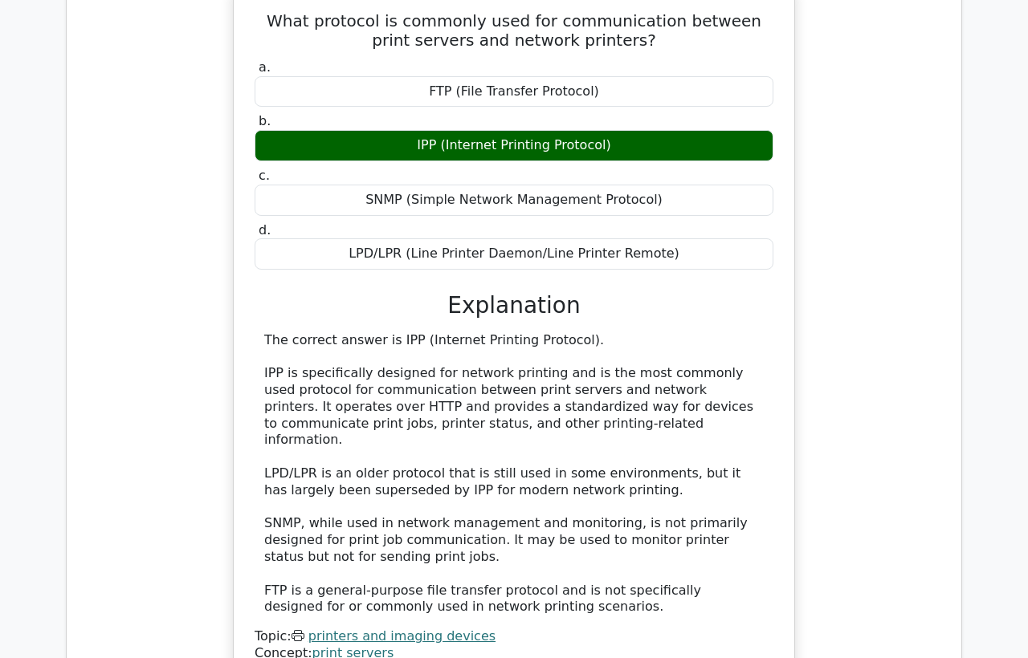
scroll to position [892, 0]
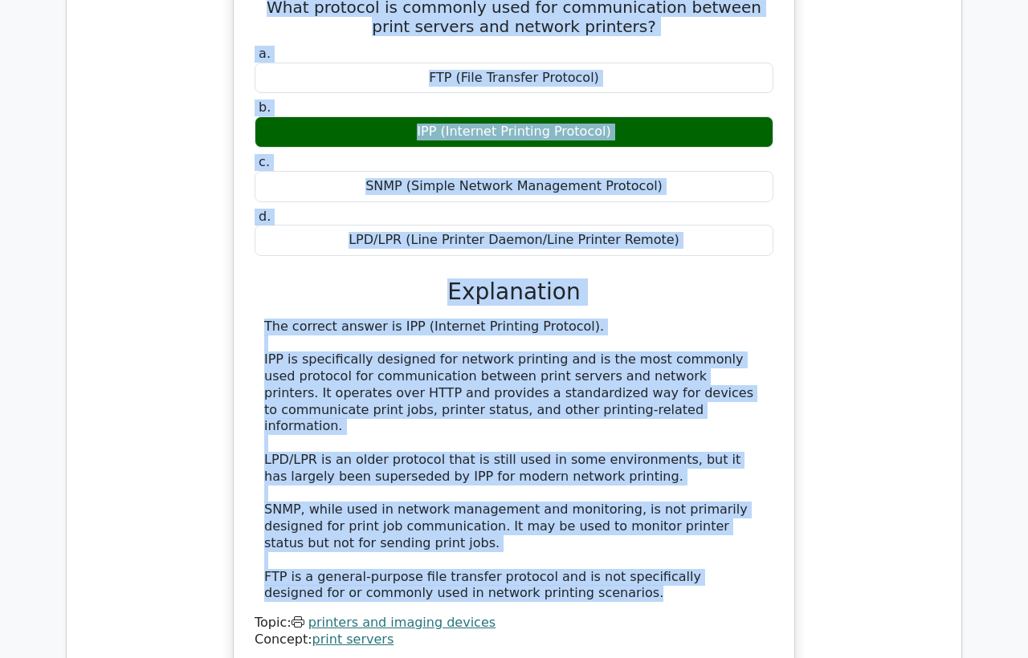
drag, startPoint x: 525, startPoint y: 567, endPoint x: 247, endPoint y: 6, distance: 625.4
click at [247, 6] on div "What protocol is commonly used for communication between print servers and netw…" at bounding box center [514, 319] width 548 height 683
copy div "What protocol is commonly used for communication between print servers and netw…"
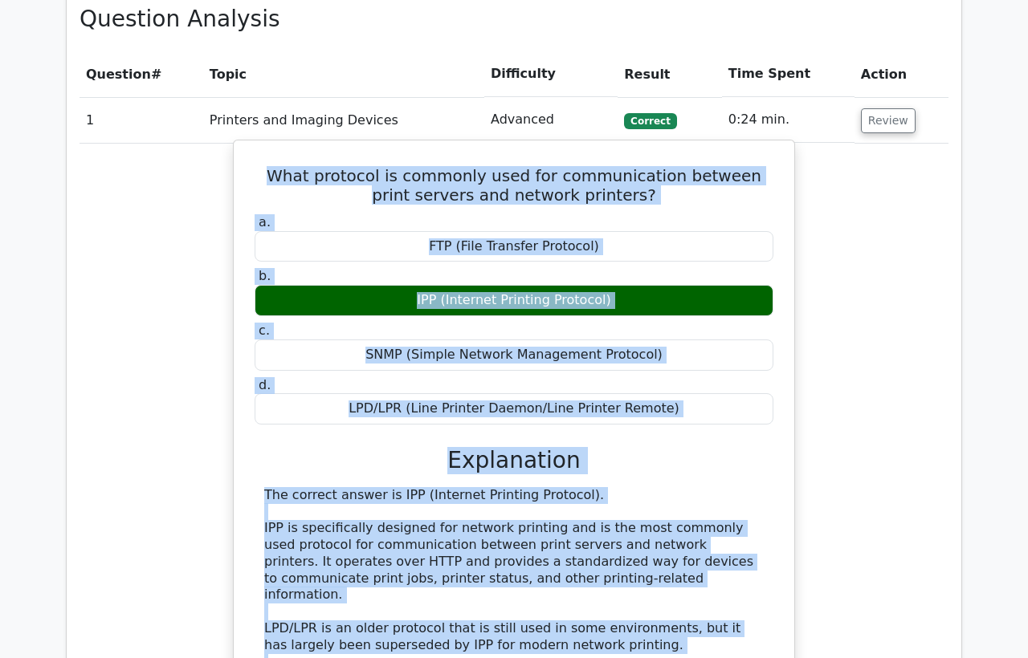
scroll to position [713, 0]
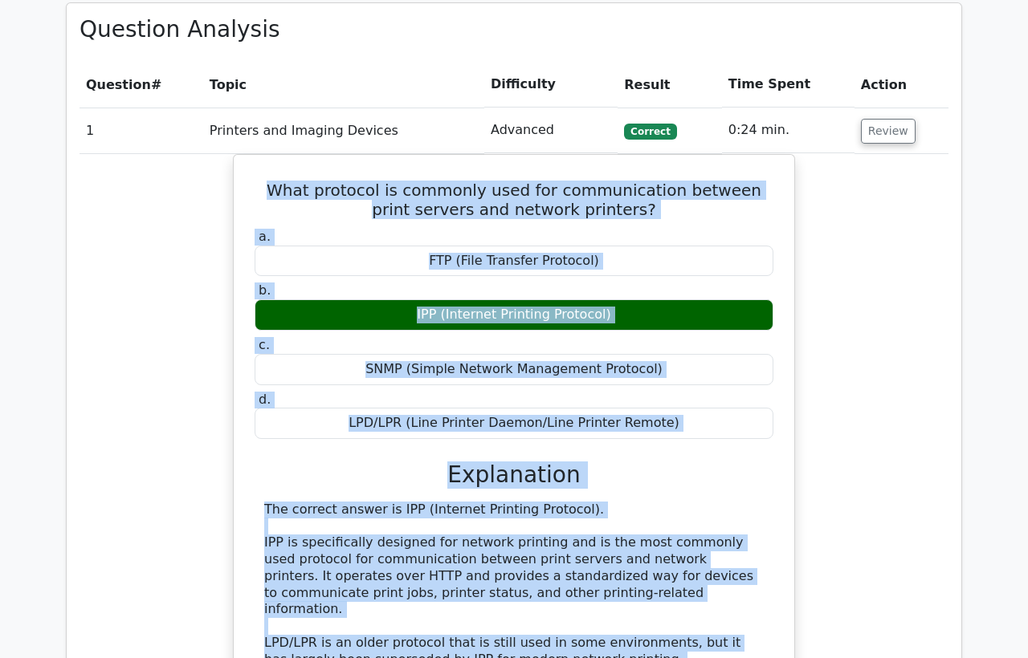
click at [160, 330] on div "What protocol is commonly used for communication between print servers and netw…" at bounding box center [513, 512] width 869 height 717
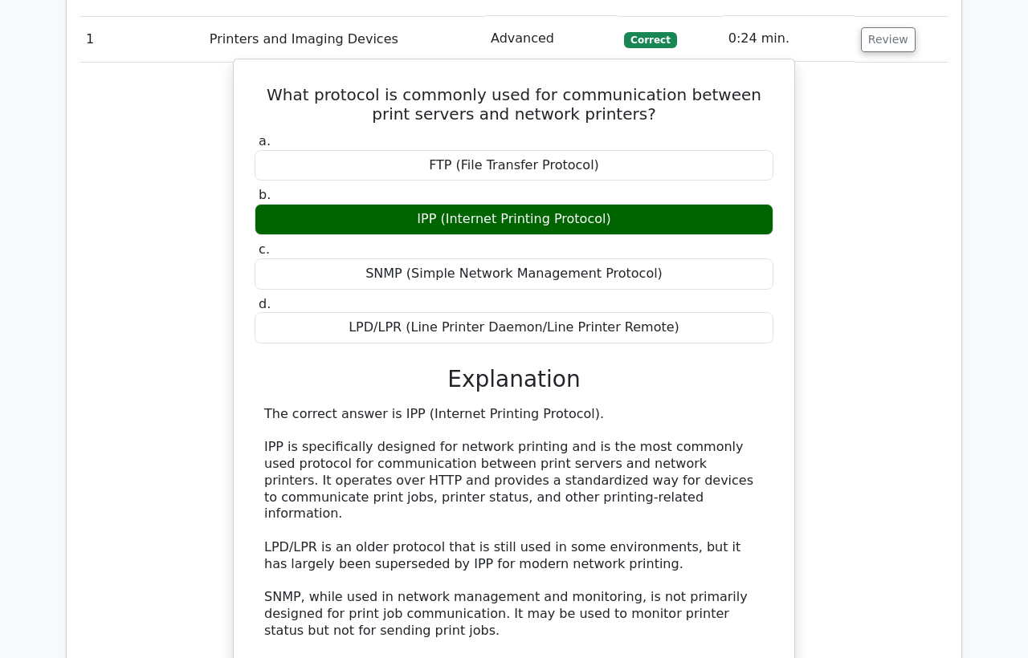
scroll to position [892, 0]
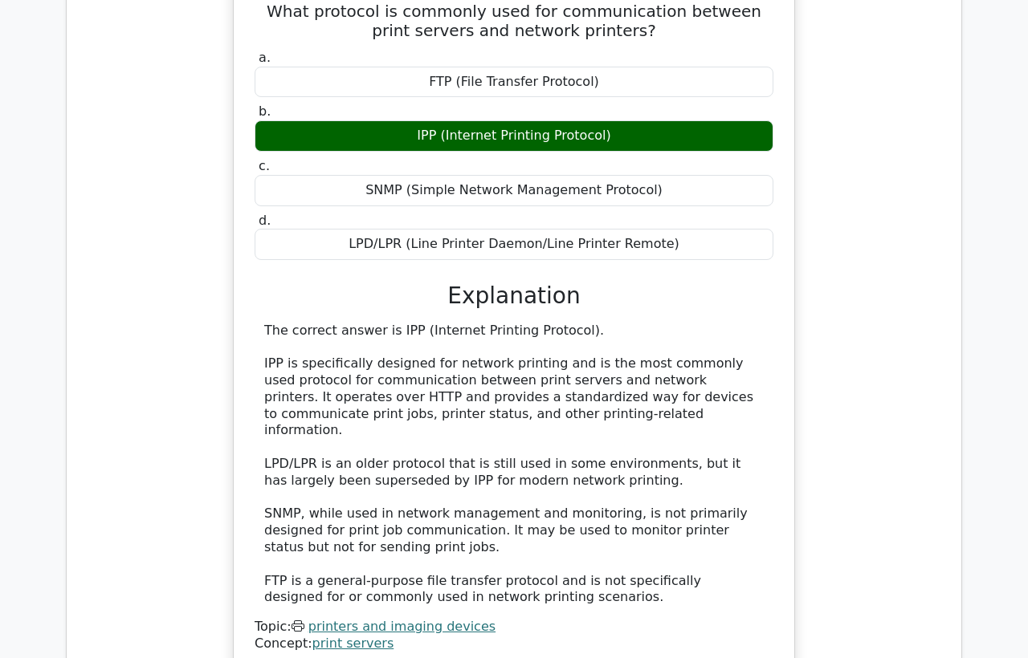
click at [145, 210] on div "What protocol is commonly used for communication between print servers and netw…" at bounding box center [513, 333] width 869 height 717
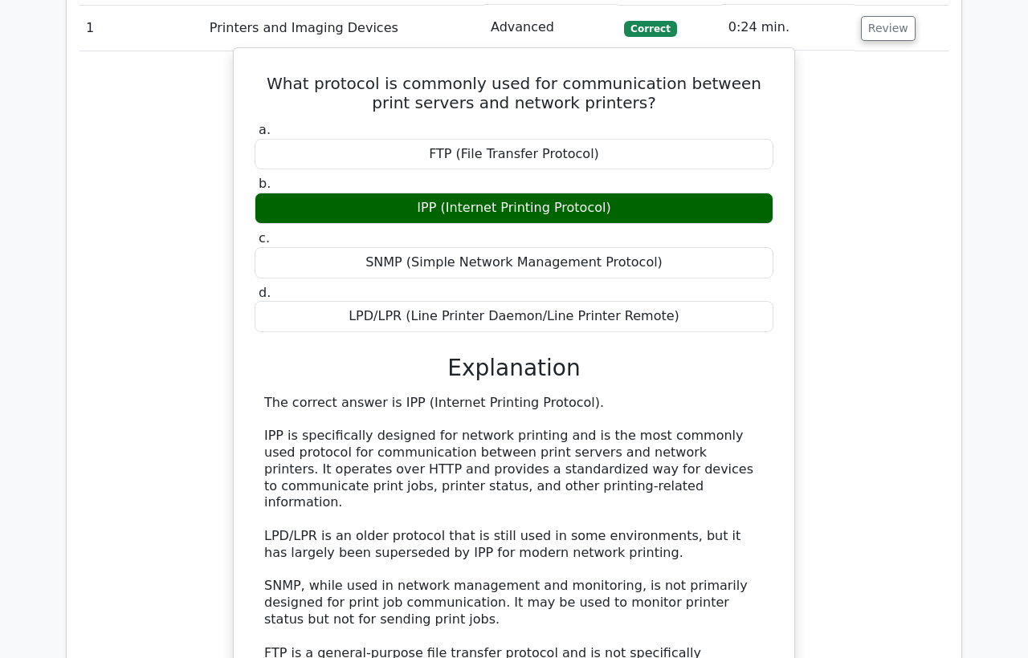
scroll to position [713, 0]
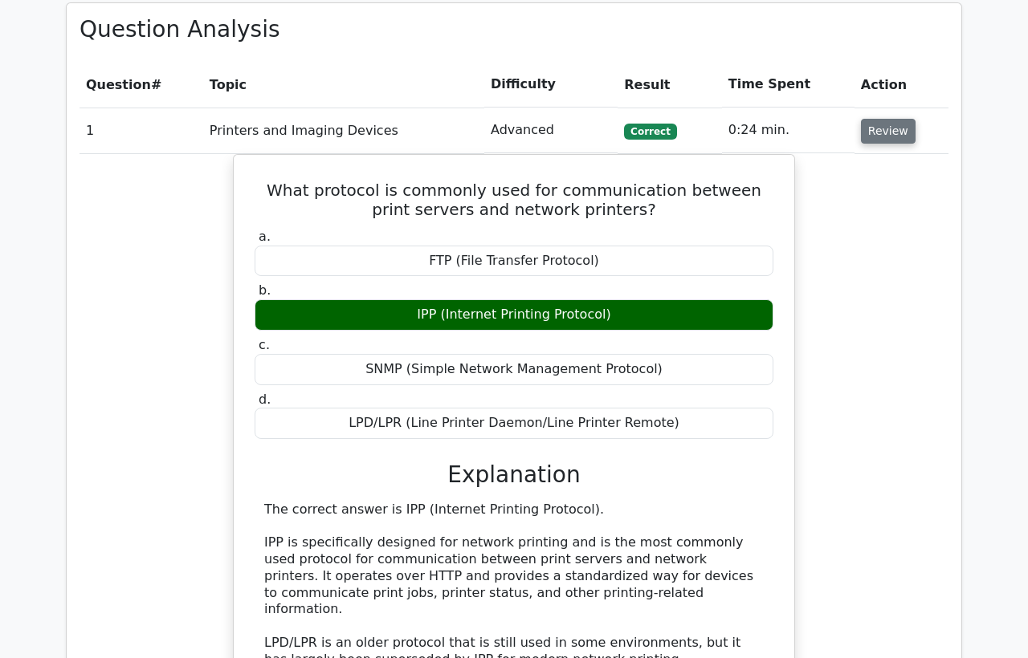
click at [893, 128] on button "Review" at bounding box center [888, 131] width 55 height 25
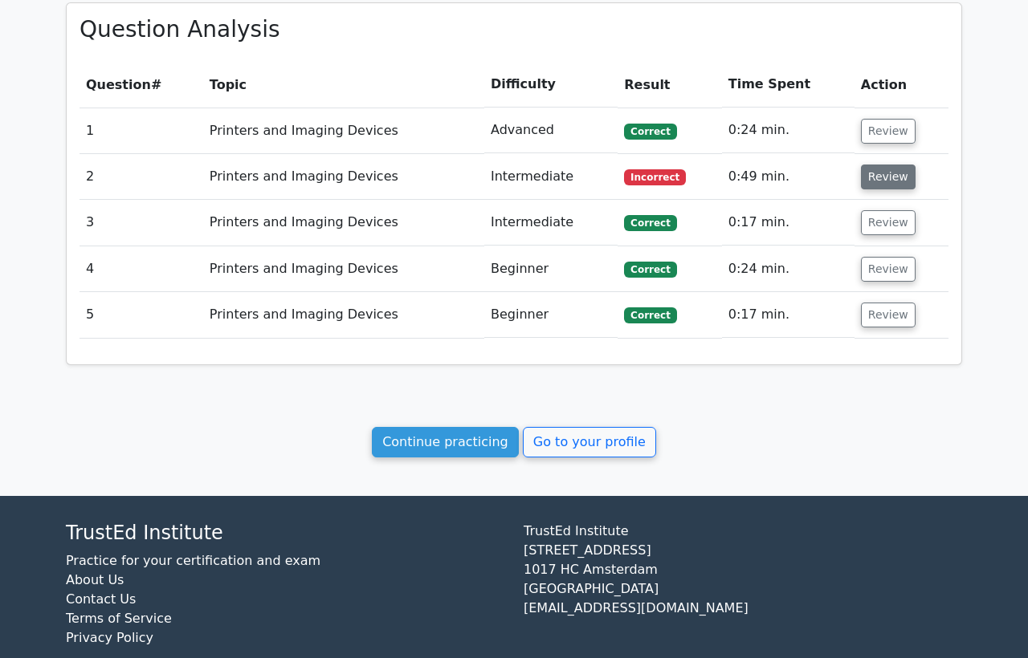
click at [879, 179] on button "Review" at bounding box center [888, 177] width 55 height 25
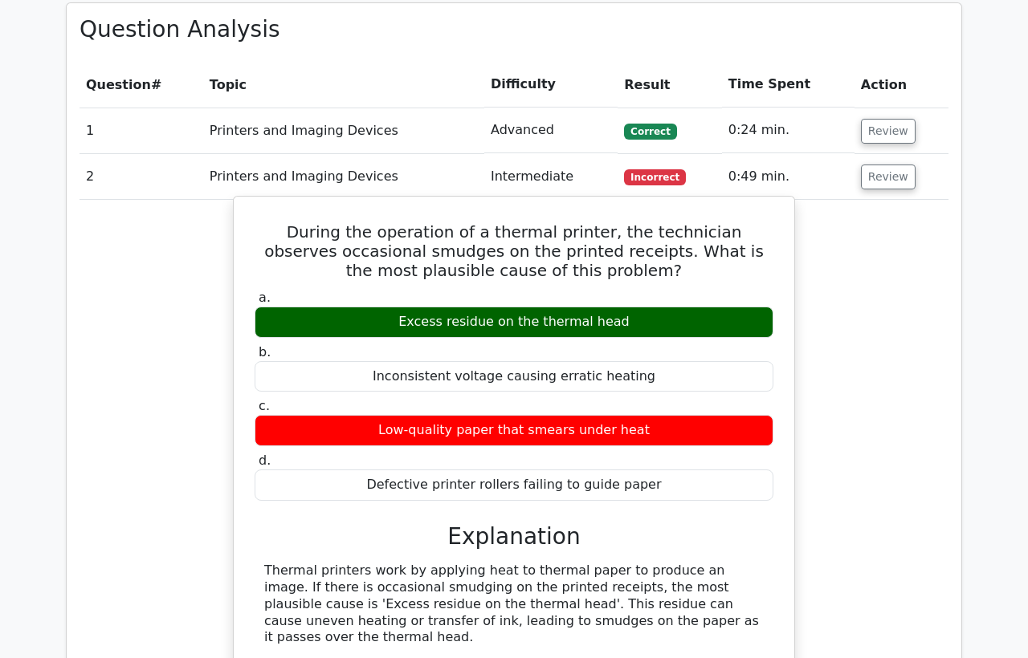
scroll to position [803, 0]
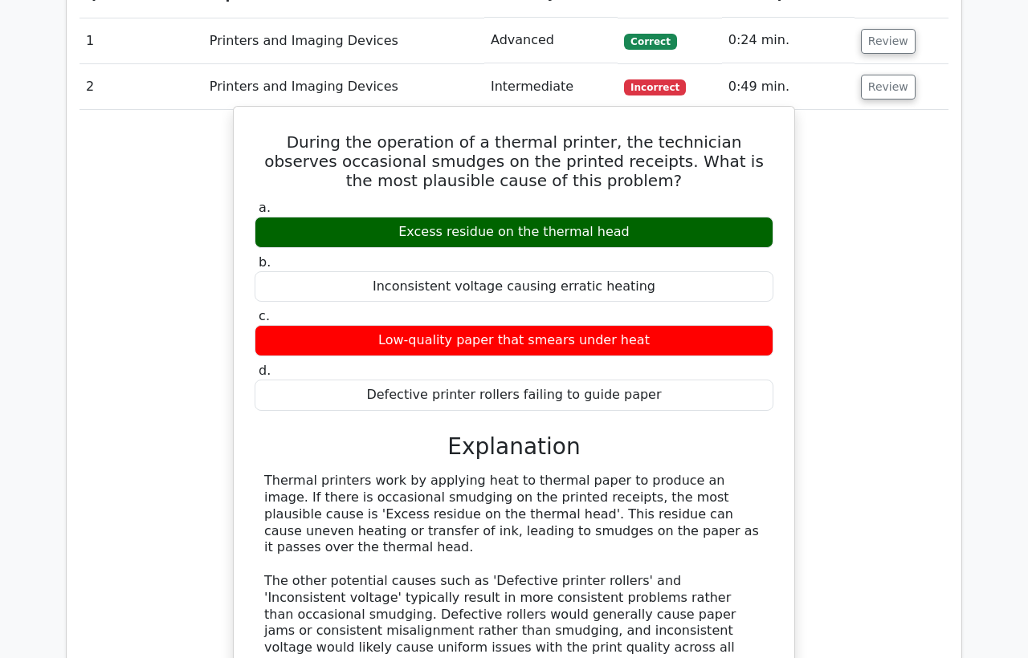
drag, startPoint x: 629, startPoint y: 229, endPoint x: 401, endPoint y: 225, distance: 228.0
click at [401, 225] on div "Excess residue on the thermal head" at bounding box center [513, 232] width 519 height 31
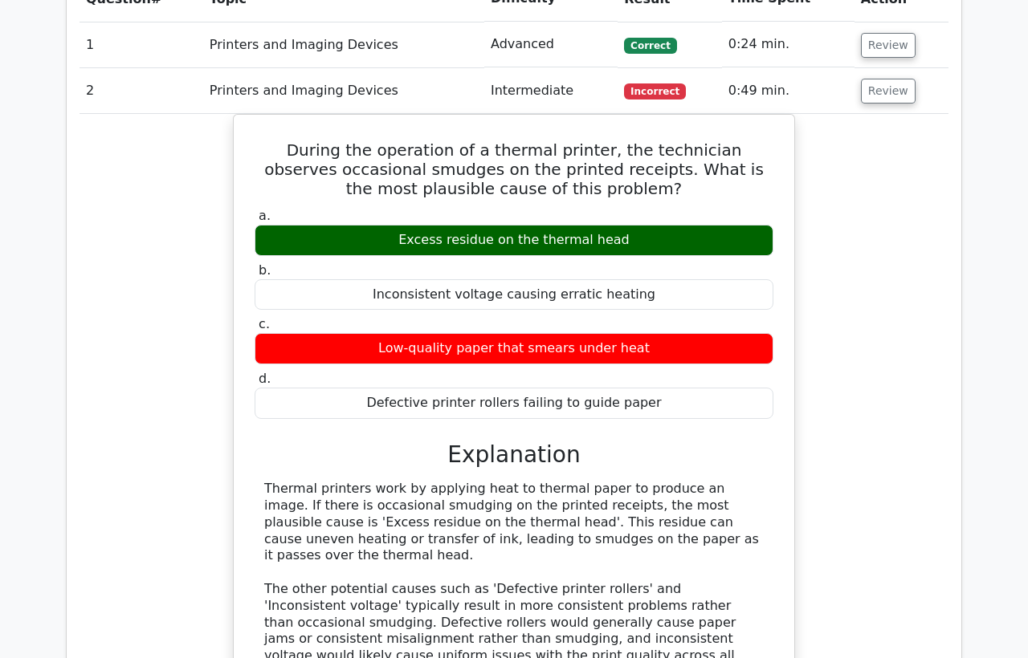
click at [390, 199] on div at bounding box center [390, 199] width 0 height 0
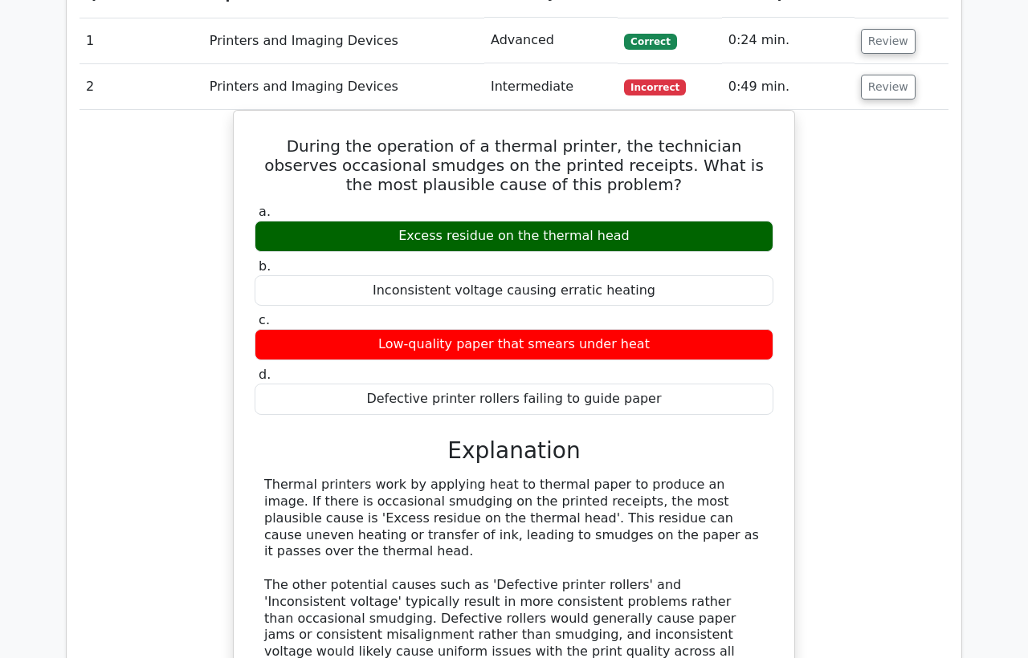
click at [907, 493] on div "During the operation of a thermal printer, the technician observes occasional s…" at bounding box center [513, 486] width 869 height 753
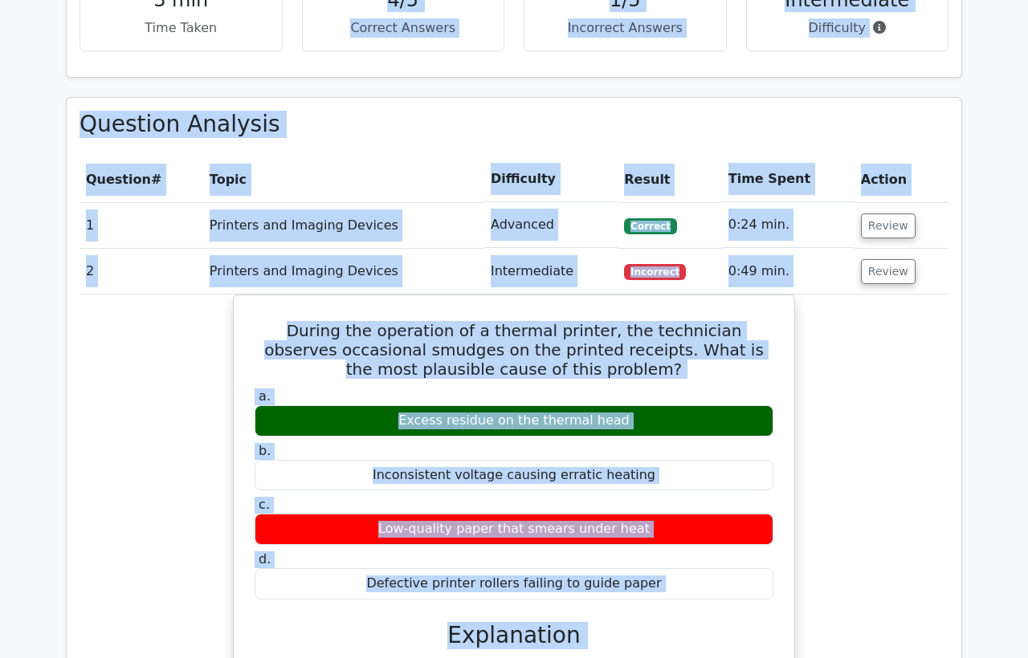
scroll to position [597, 0]
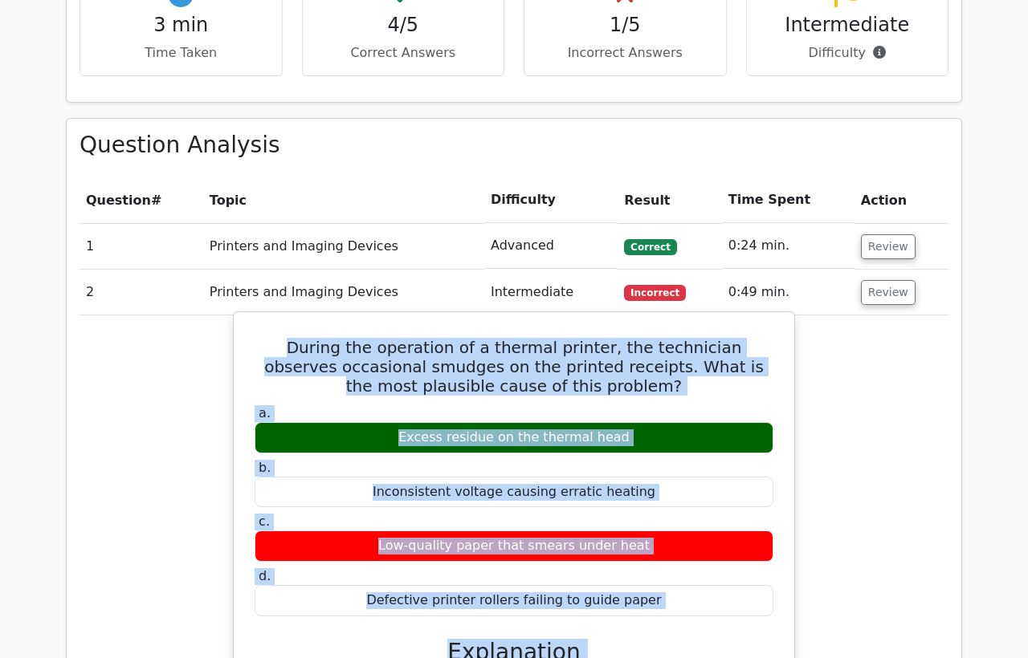
drag, startPoint x: 421, startPoint y: 465, endPoint x: 246, endPoint y: 332, distance: 220.0
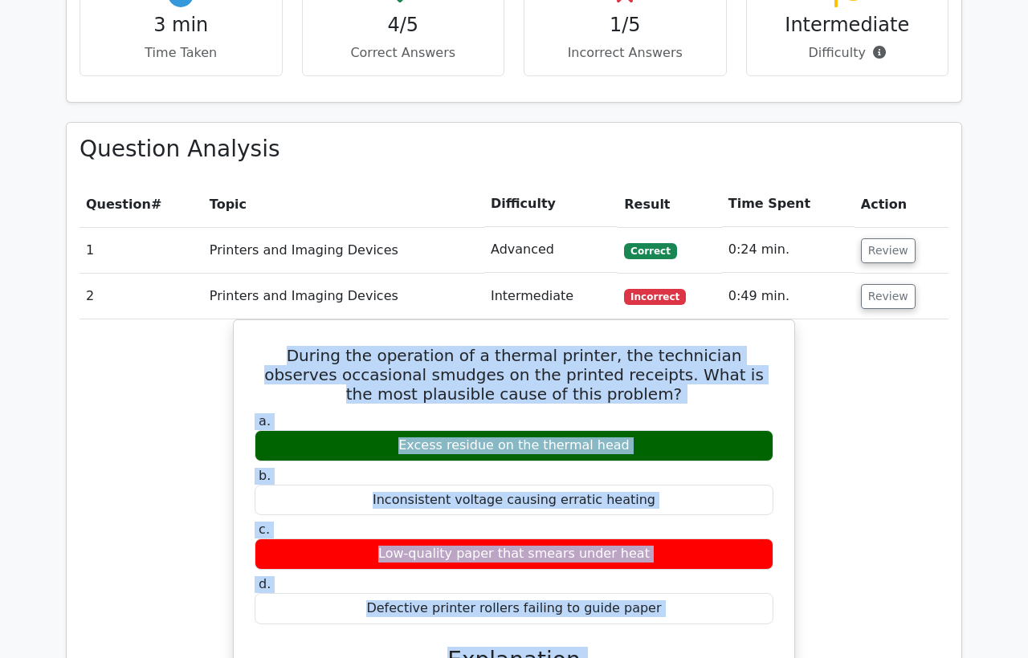
copy div "During the operation of a thermal printer, the technician observes occasional s…"
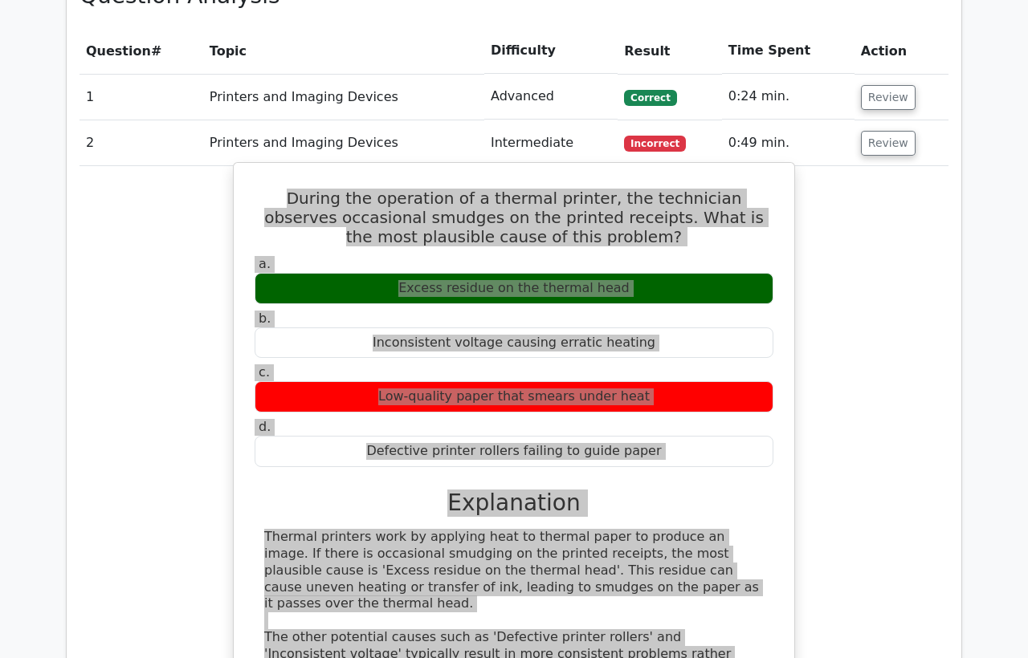
scroll to position [776, 0]
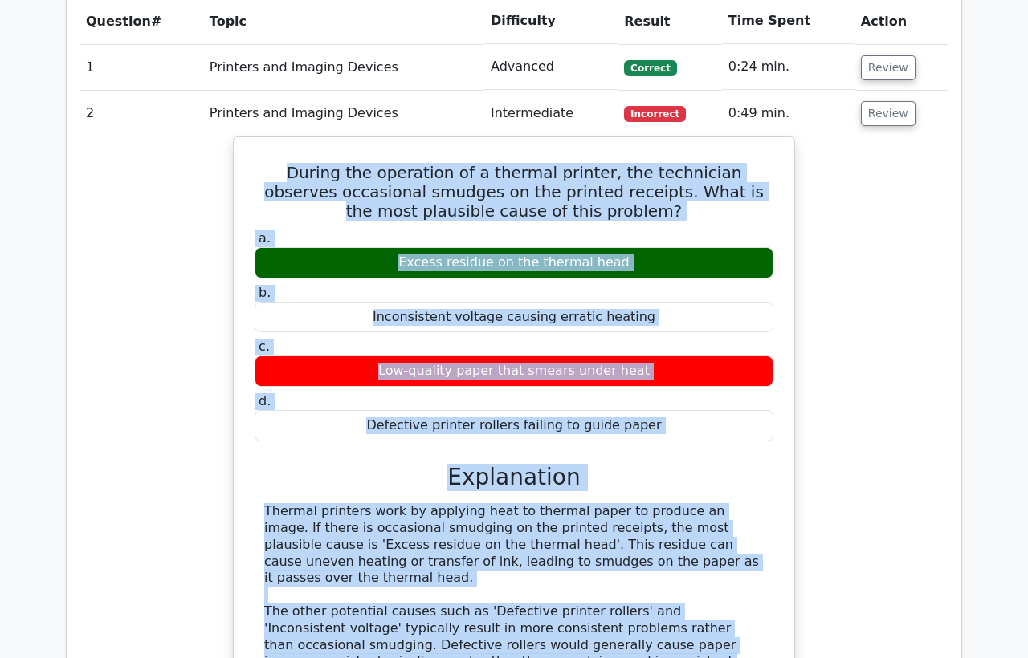
drag, startPoint x: 157, startPoint y: 263, endPoint x: 206, endPoint y: 261, distance: 48.2
click at [157, 263] on div "During the operation of a thermal printer, the technician observes occasional s…" at bounding box center [513, 512] width 869 height 753
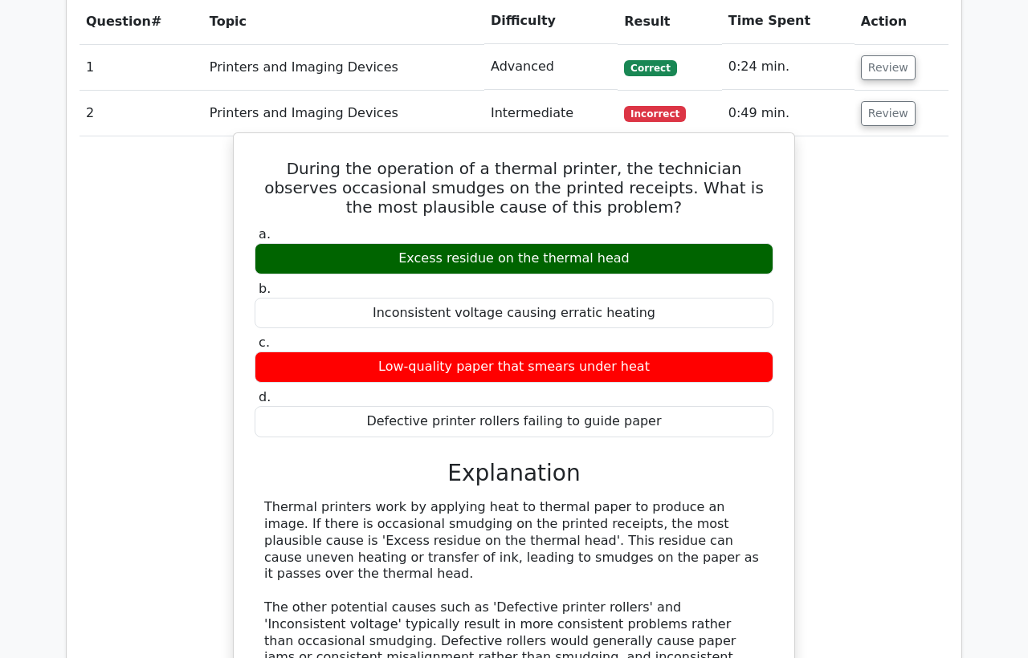
drag, startPoint x: 494, startPoint y: 257, endPoint x: 408, endPoint y: 255, distance: 85.9
click at [408, 255] on div "Excess residue on the thermal head" at bounding box center [513, 258] width 519 height 31
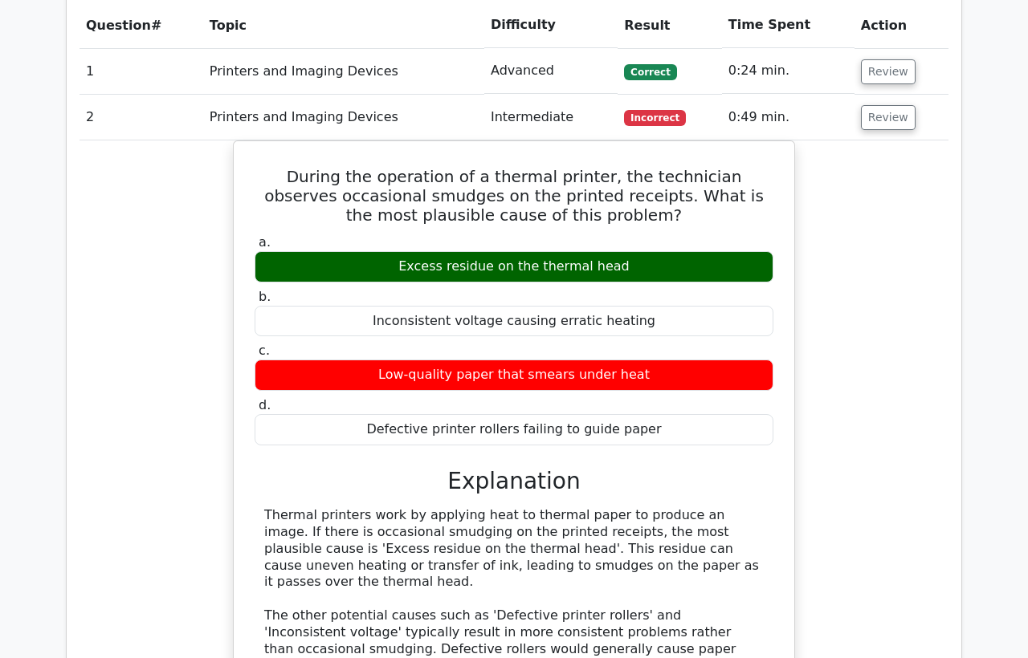
click at [397, 226] on div at bounding box center [397, 226] width 0 height 0
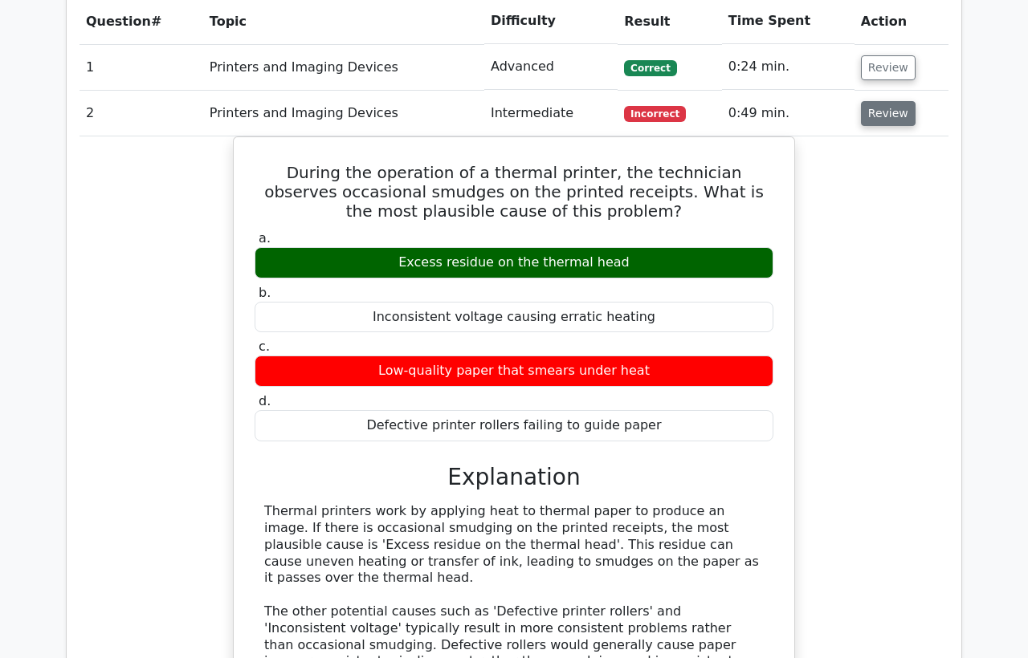
click at [878, 118] on button "Review" at bounding box center [888, 113] width 55 height 25
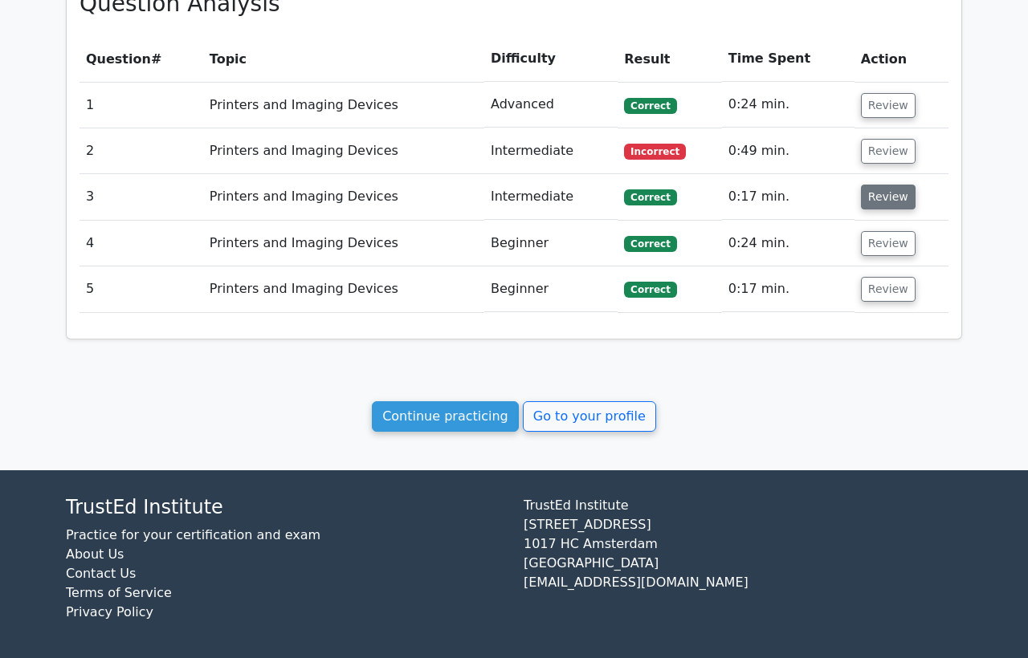
click at [866, 199] on button "Review" at bounding box center [888, 197] width 55 height 25
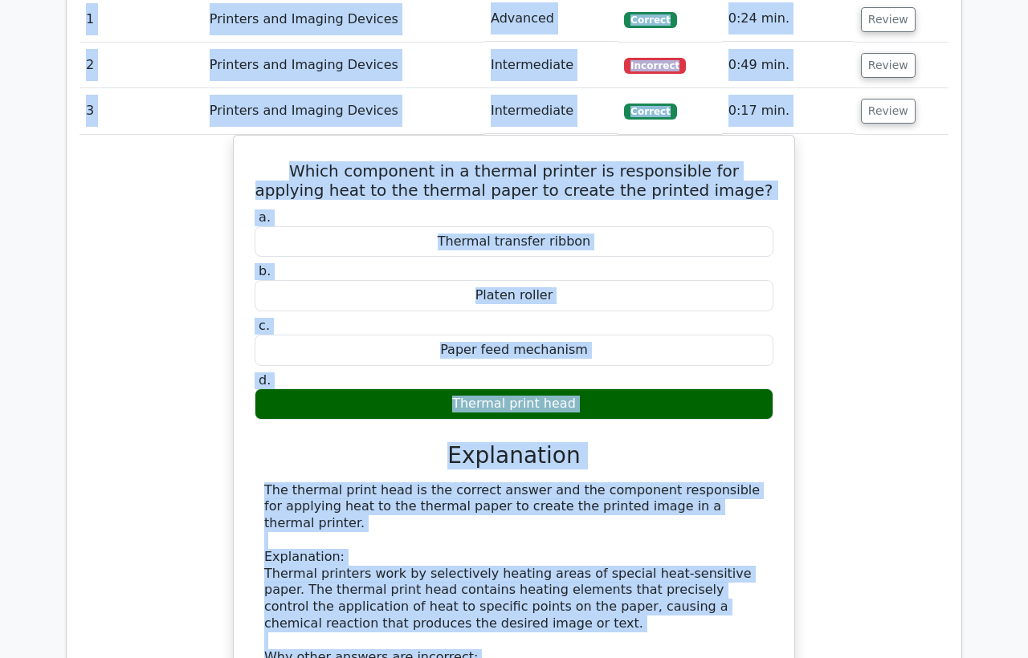
scroll to position [723, 0]
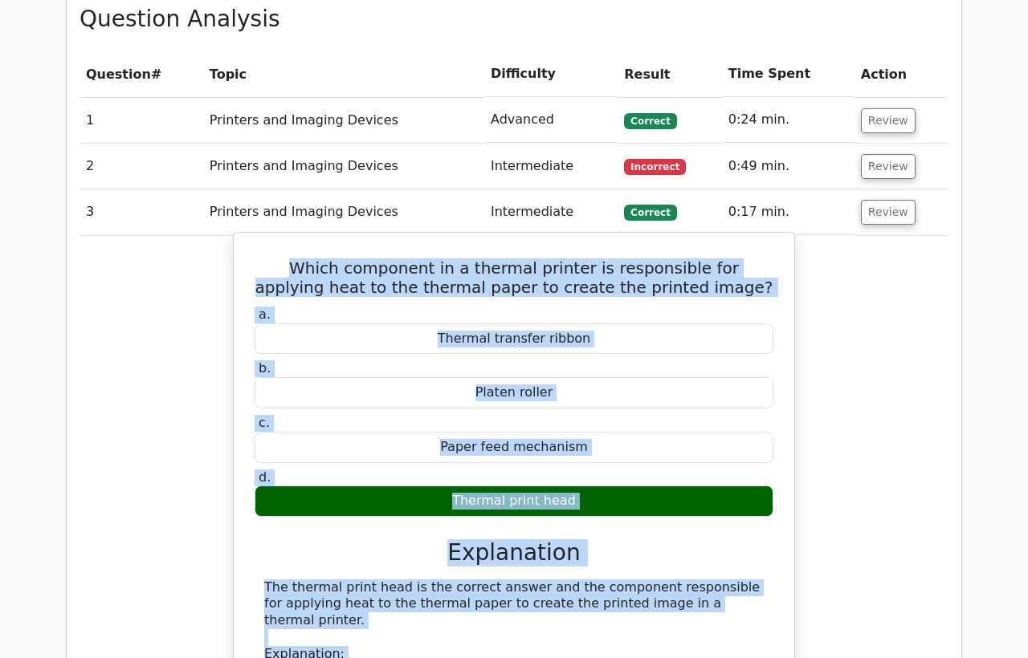
drag, startPoint x: 755, startPoint y: 421, endPoint x: 244, endPoint y: 254, distance: 537.4
click at [244, 254] on div "Which component in a thermal printer is responsible for applying heat to the th…" at bounding box center [514, 622] width 548 height 767
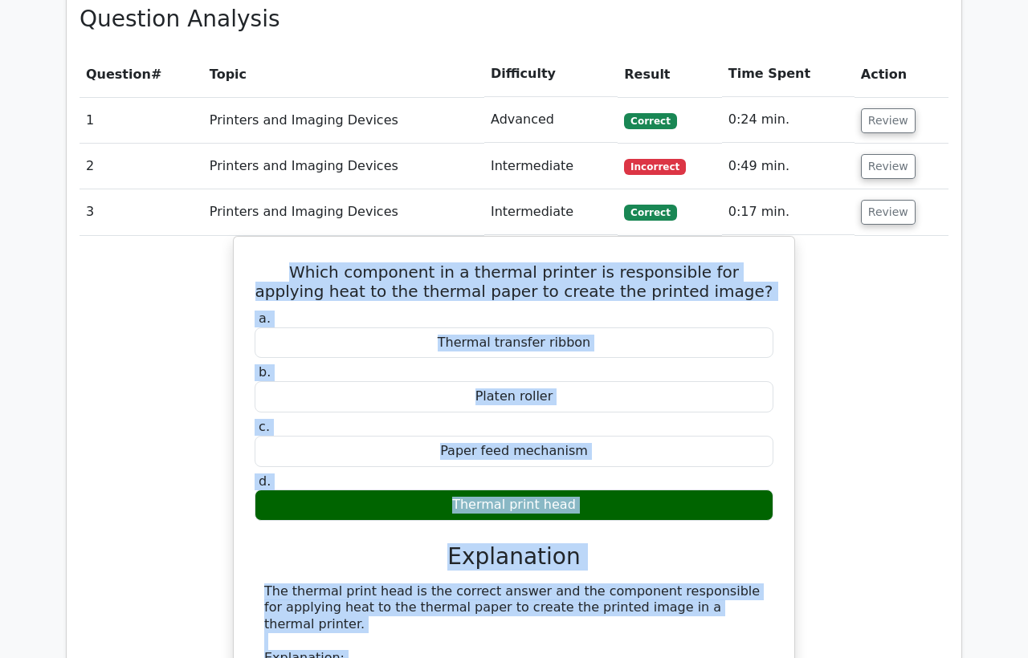
copy div "Which component in a thermal printer is responsible for applying heat to the th…"
click at [193, 413] on div "Which component in a thermal printer is responsible for applying heat to the th…" at bounding box center [513, 636] width 869 height 800
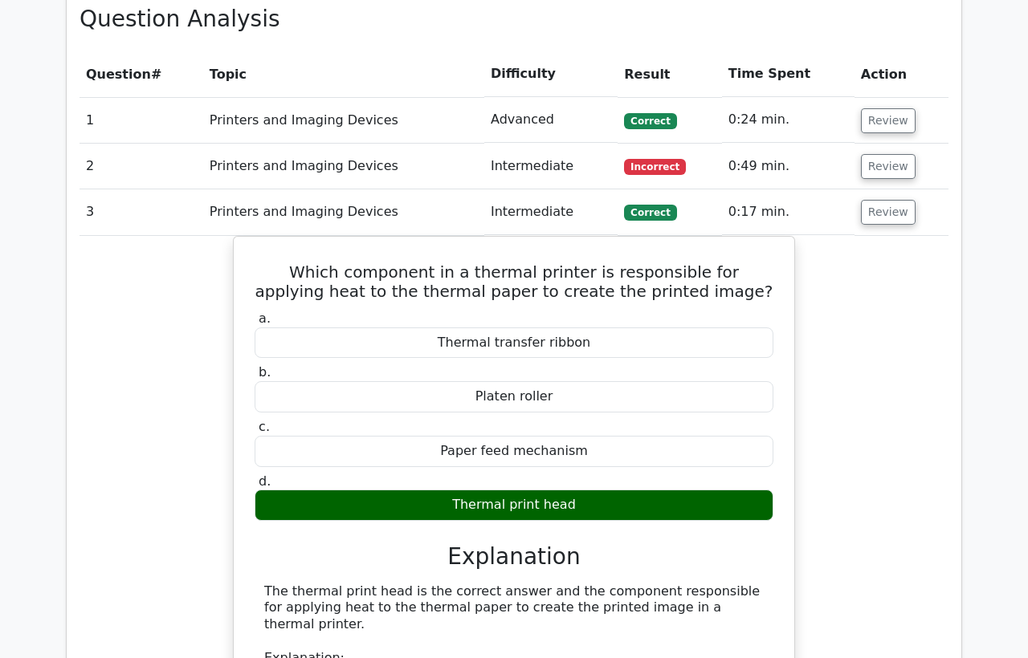
drag, startPoint x: 125, startPoint y: 226, endPoint x: 180, endPoint y: 225, distance: 54.6
click at [129, 226] on td "3" at bounding box center [141, 212] width 124 height 46
click at [890, 220] on button "Review" at bounding box center [888, 212] width 55 height 25
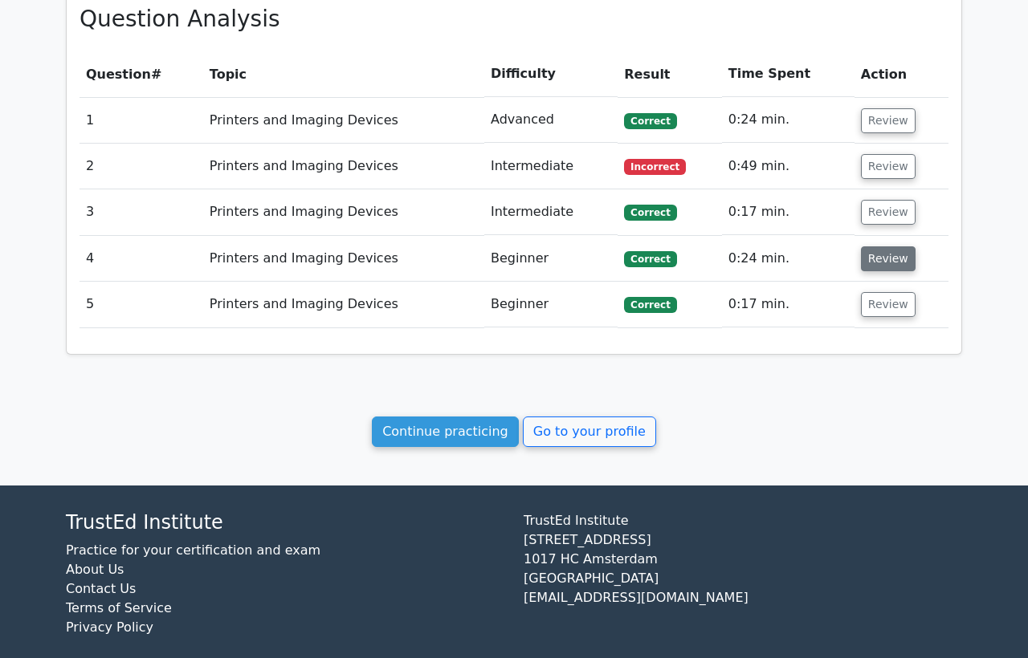
click at [874, 259] on button "Review" at bounding box center [888, 258] width 55 height 25
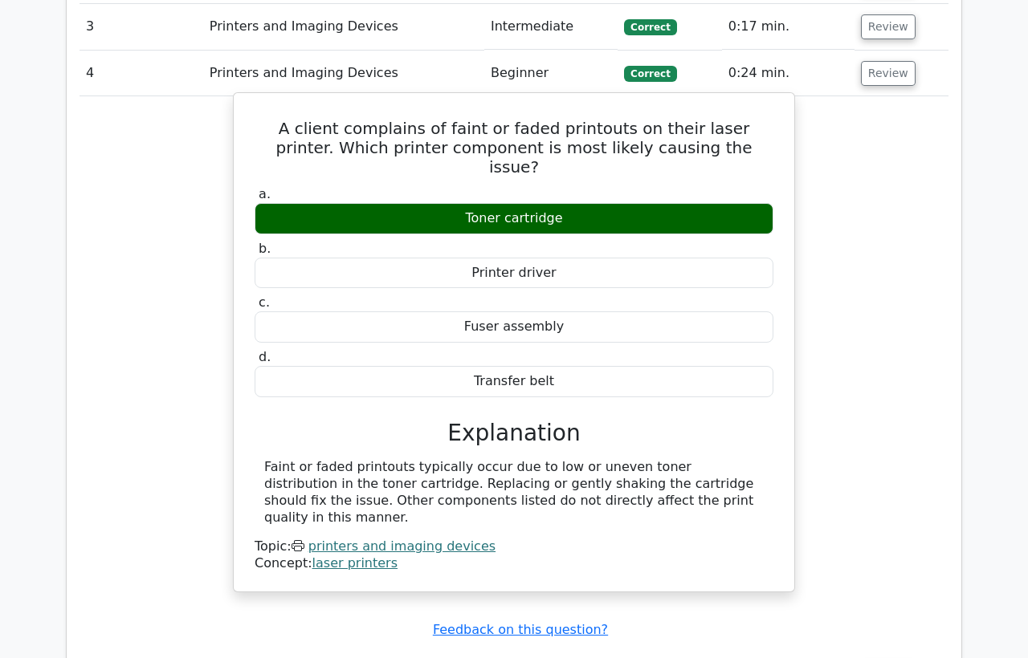
scroll to position [991, 0]
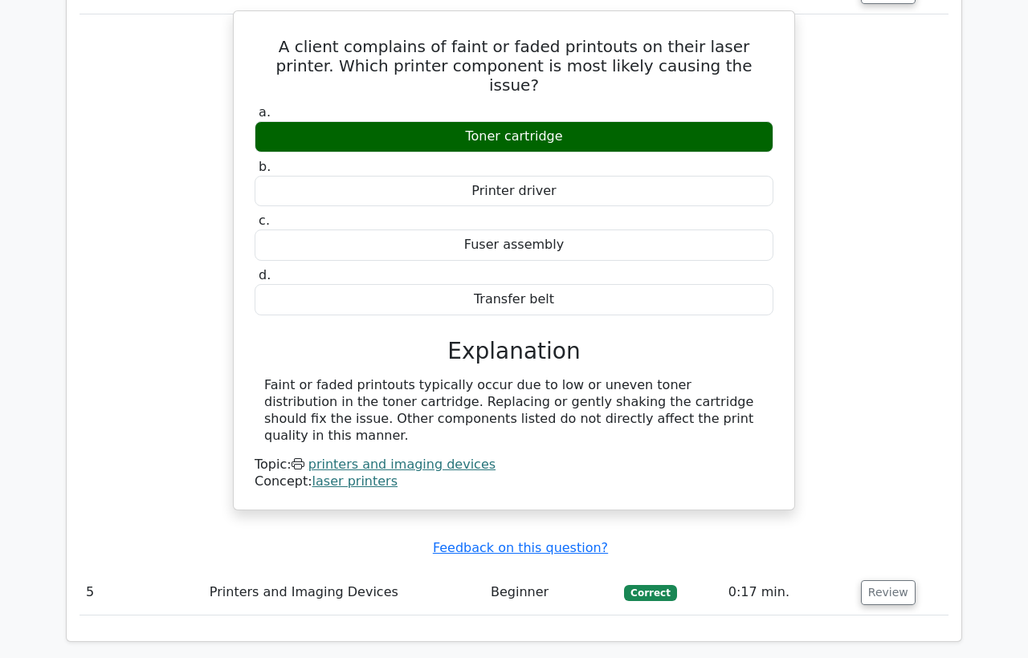
drag, startPoint x: 687, startPoint y: 391, endPoint x: 242, endPoint y: 44, distance: 564.6
click at [242, 44] on div "A client complains of faint or faded printouts on their laser printer. Which pr…" at bounding box center [514, 261] width 548 height 486
copy div "A client complains of faint or faded printouts on their laser printer. Which pr…"
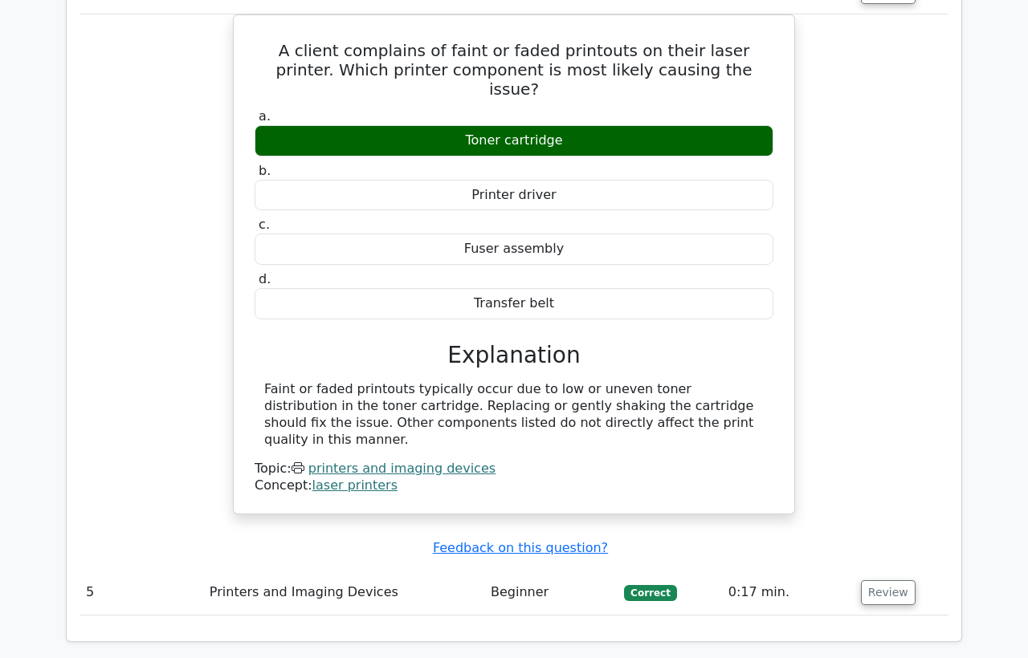
click at [196, 246] on div "A client complains of faint or faded printouts on their laser printer. Which pr…" at bounding box center [513, 273] width 869 height 519
click at [117, 176] on div "A client complains of faint or faded printouts on their laser printer. Which pr…" at bounding box center [513, 273] width 869 height 519
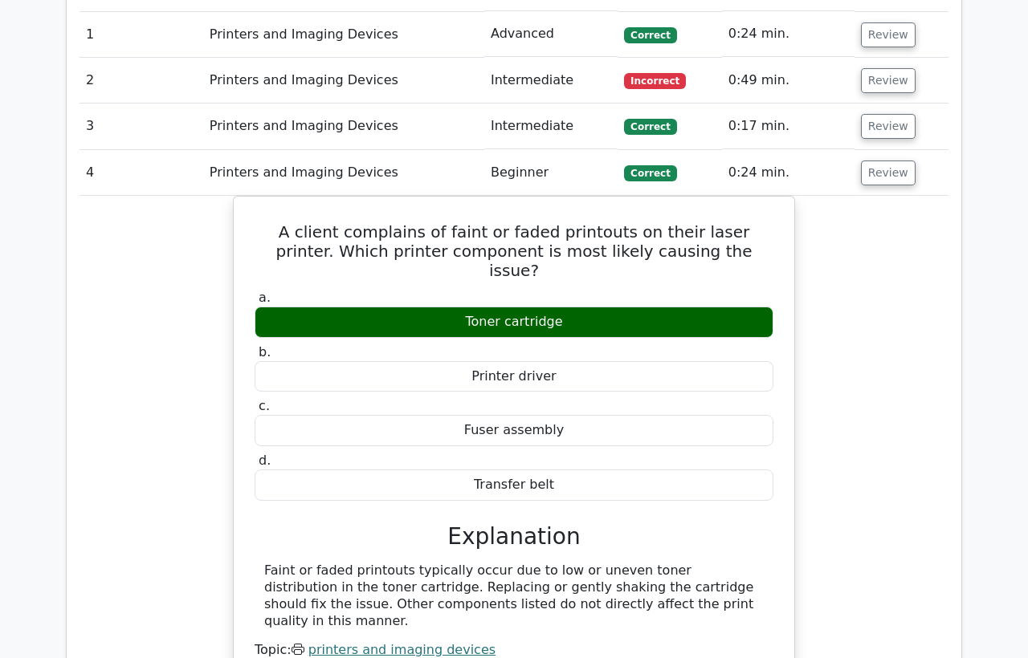
scroll to position [723, 0]
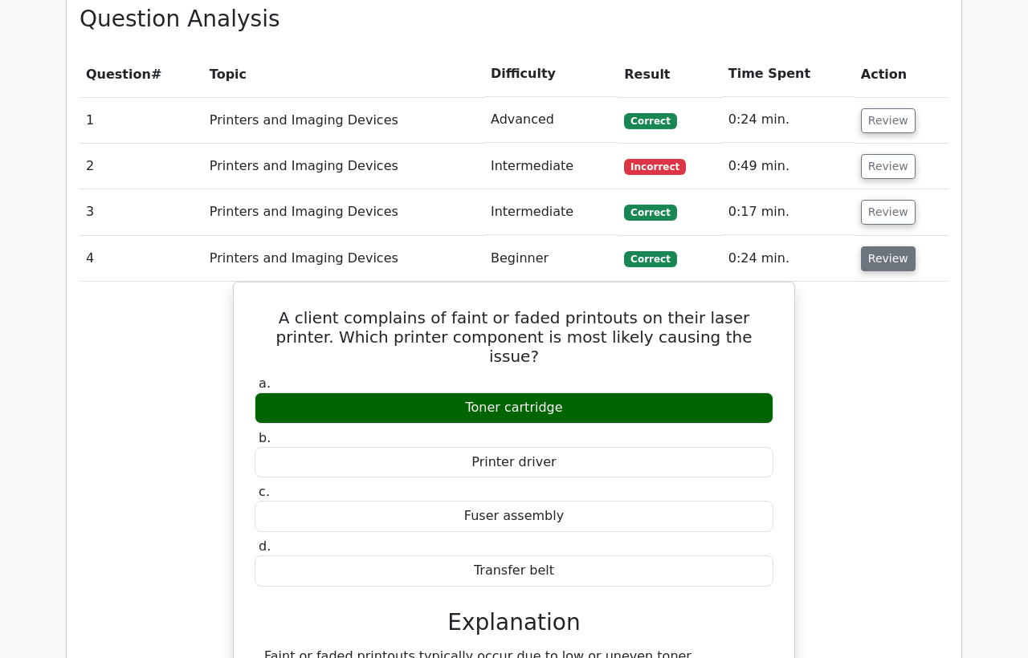
click at [874, 255] on button "Review" at bounding box center [888, 258] width 55 height 25
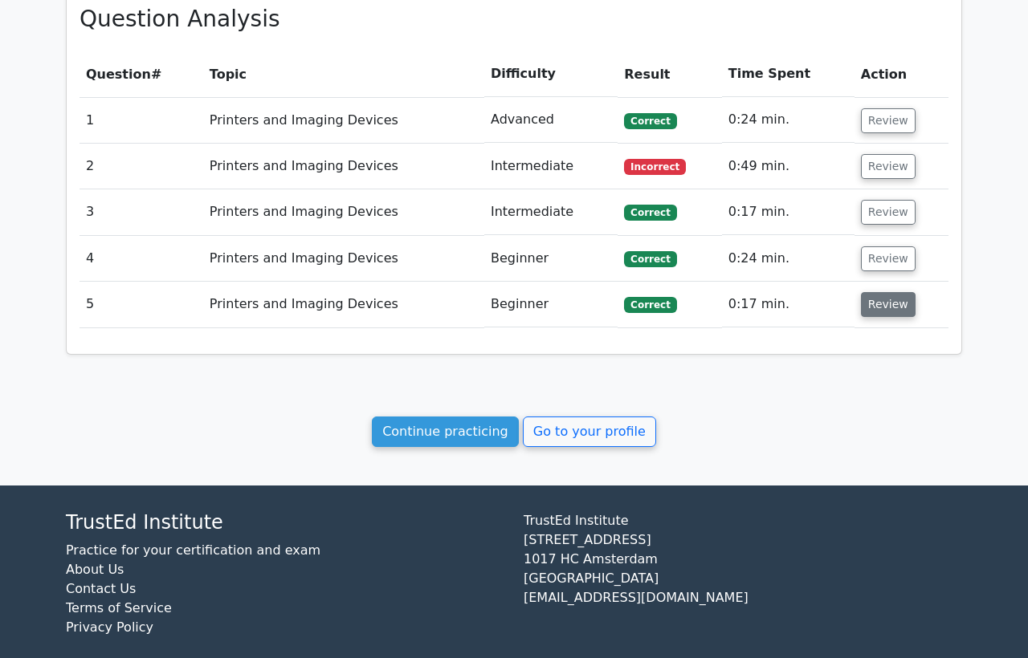
click at [884, 309] on button "Review" at bounding box center [888, 304] width 55 height 25
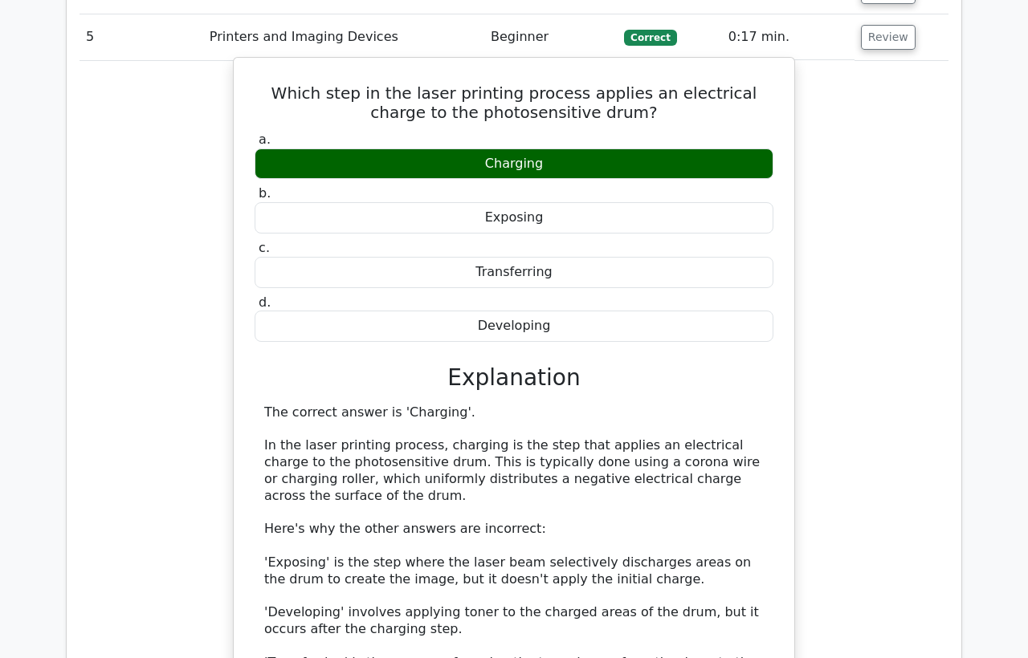
scroll to position [1080, 0]
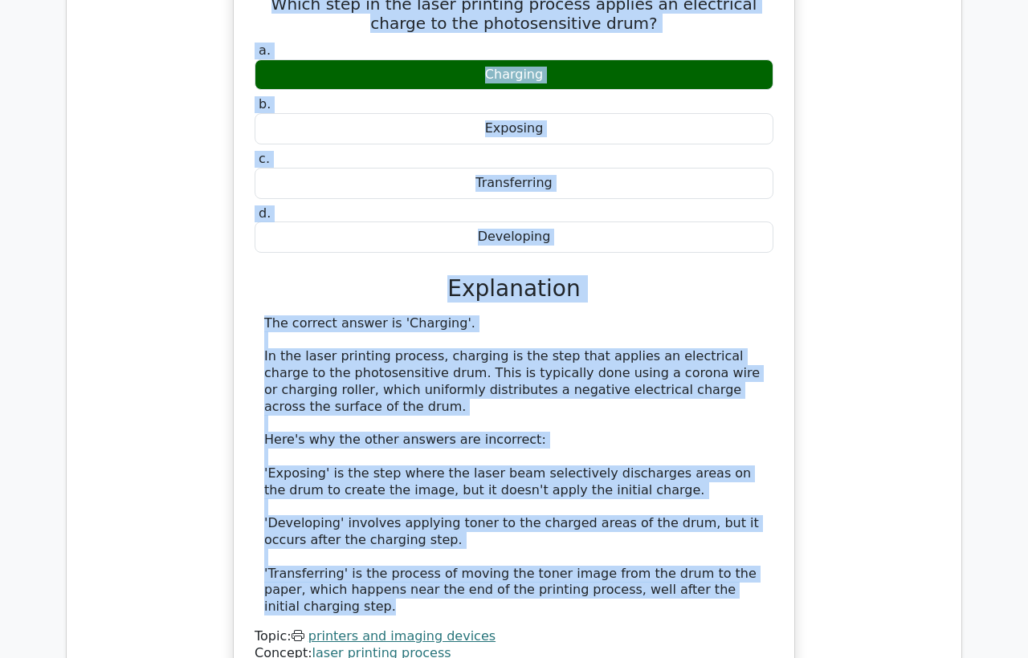
drag, startPoint x: 771, startPoint y: 573, endPoint x: 234, endPoint y: 6, distance: 780.8
click at [234, 6] on div "Which step in the laser printing process applies an electrical charge to the ph…" at bounding box center [514, 325] width 562 height 714
copy div "Which step in the laser printing process applies an electrical charge to the ph…"
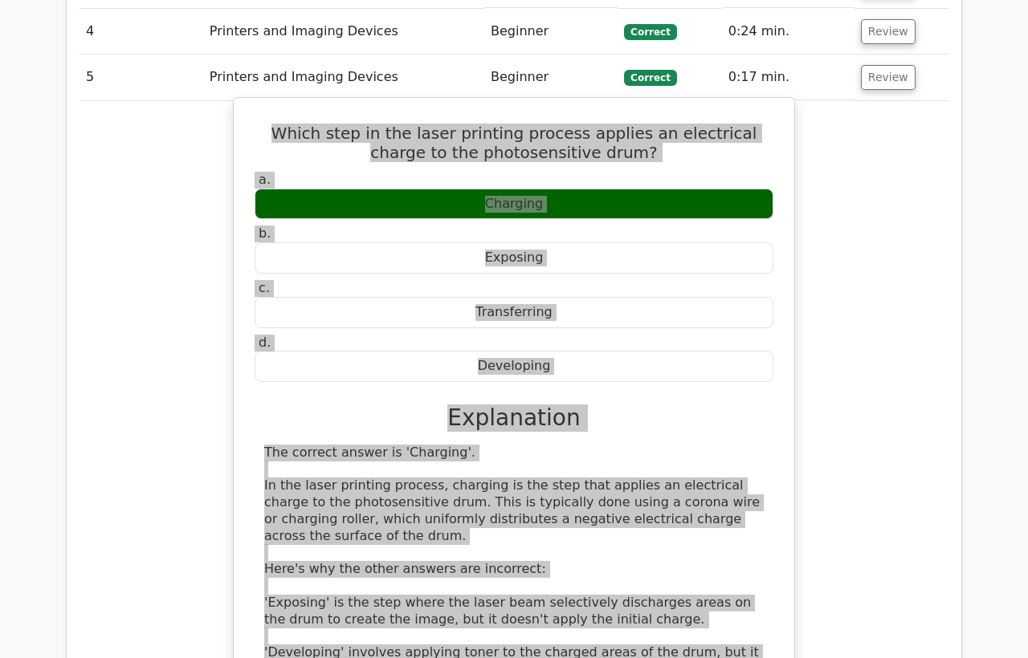
scroll to position [902, 0]
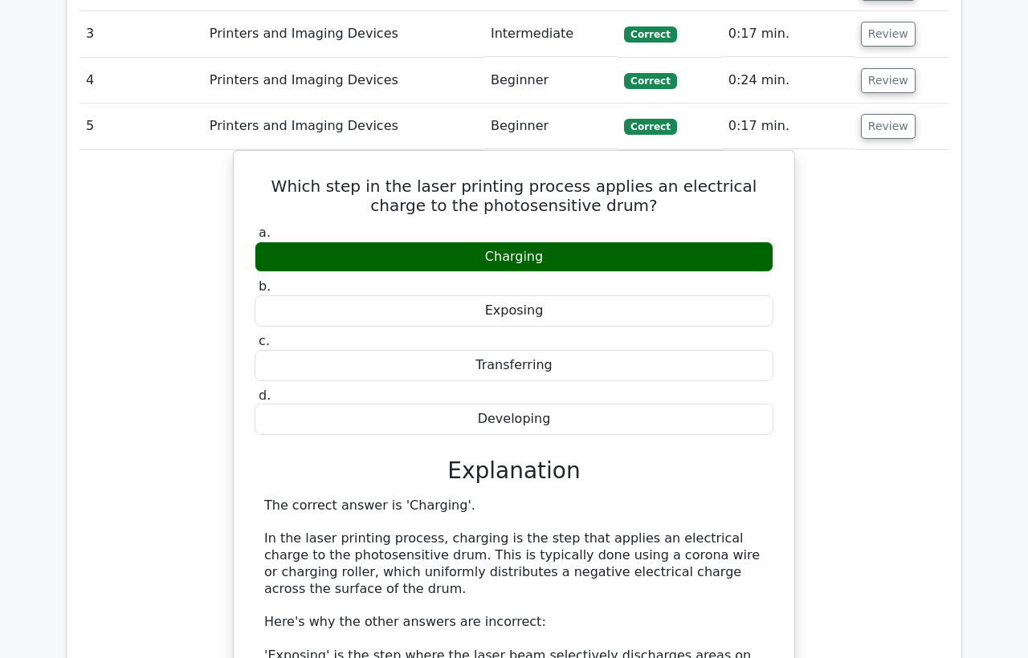
click at [258, 126] on td "Printers and Imaging Devices" at bounding box center [343, 127] width 281 height 46
click at [867, 124] on button "Review" at bounding box center [888, 126] width 55 height 25
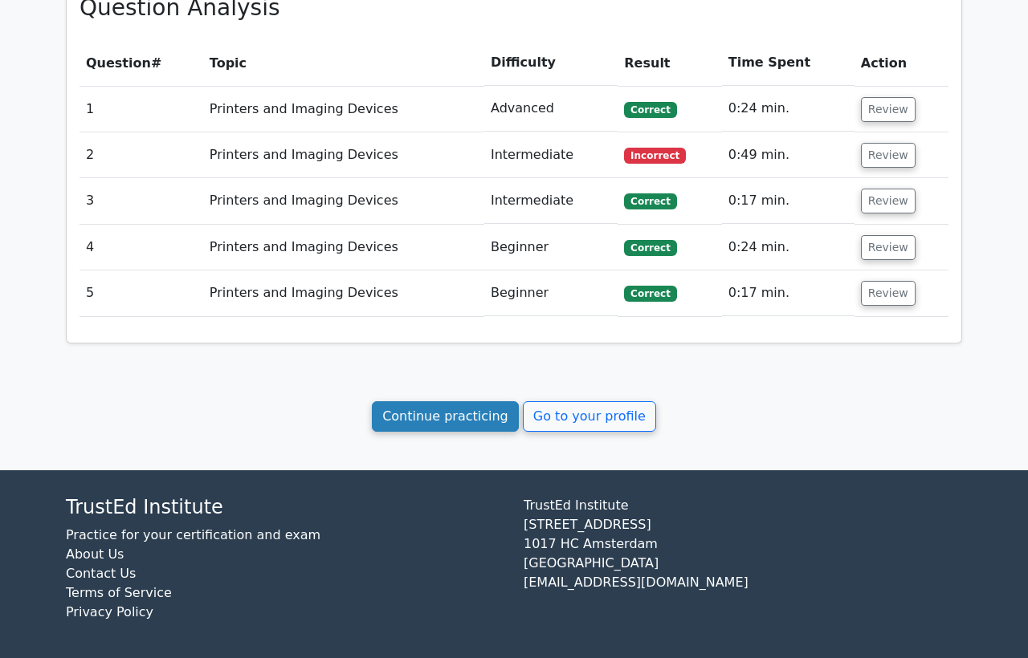
click at [482, 411] on link "Continue practicing" at bounding box center [445, 416] width 147 height 31
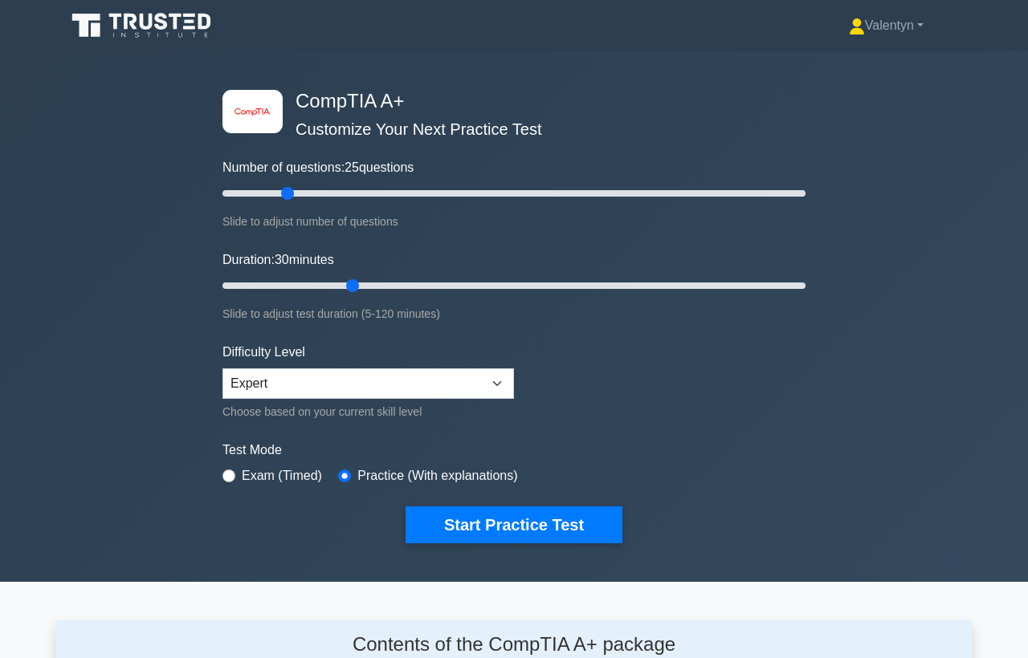
scroll to position [2217, 0]
